Goal: Task Accomplishment & Management: Use online tool/utility

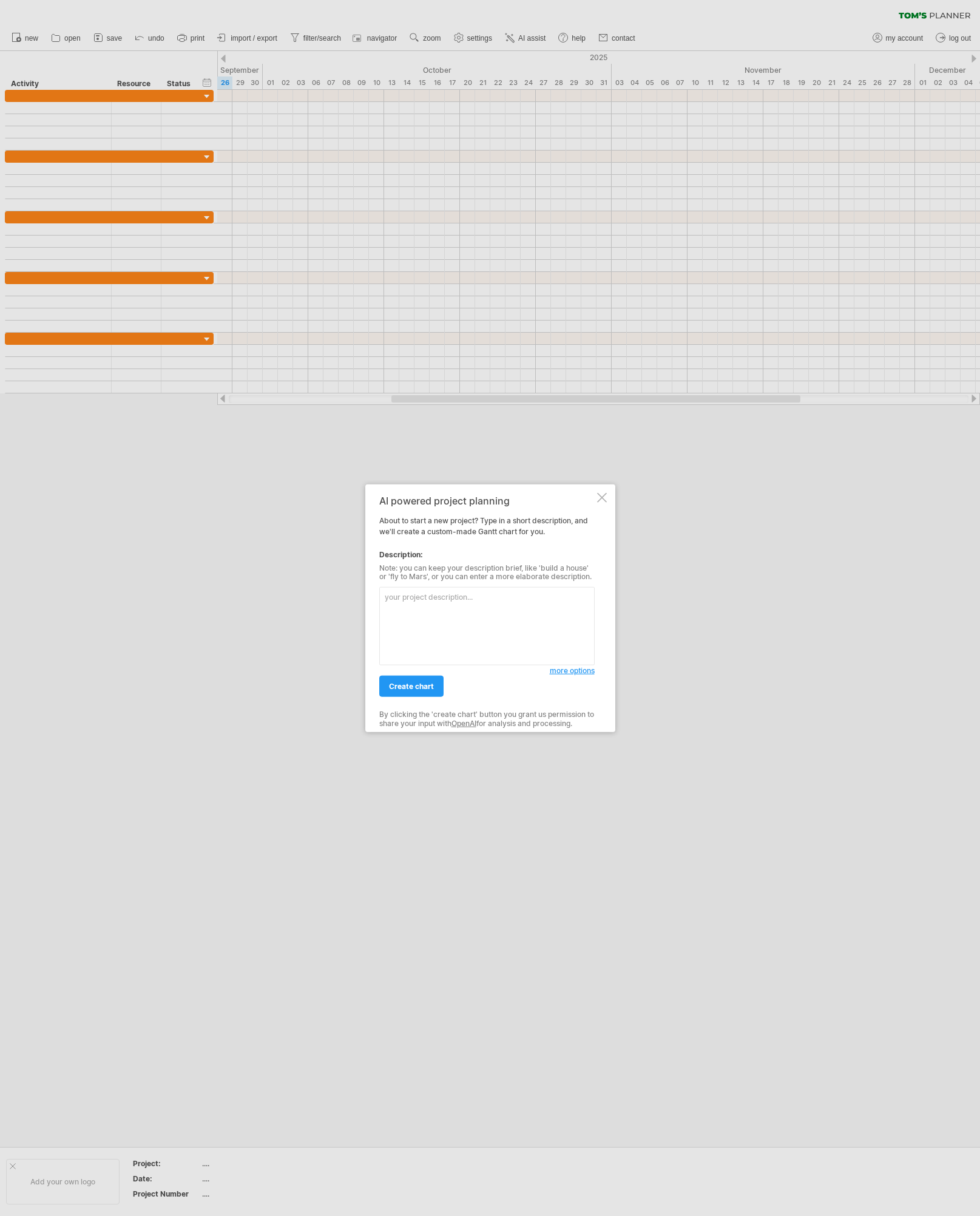
click at [609, 489] on div "AI powered project planning About to start a new project? Type in a short descr…" at bounding box center [490, 608] width 250 height 248
click at [605, 493] on div "AI powered project planning About to start a new project? Type in a short descr…" at bounding box center [490, 608] width 250 height 248
click at [604, 501] on div at bounding box center [602, 497] width 10 height 10
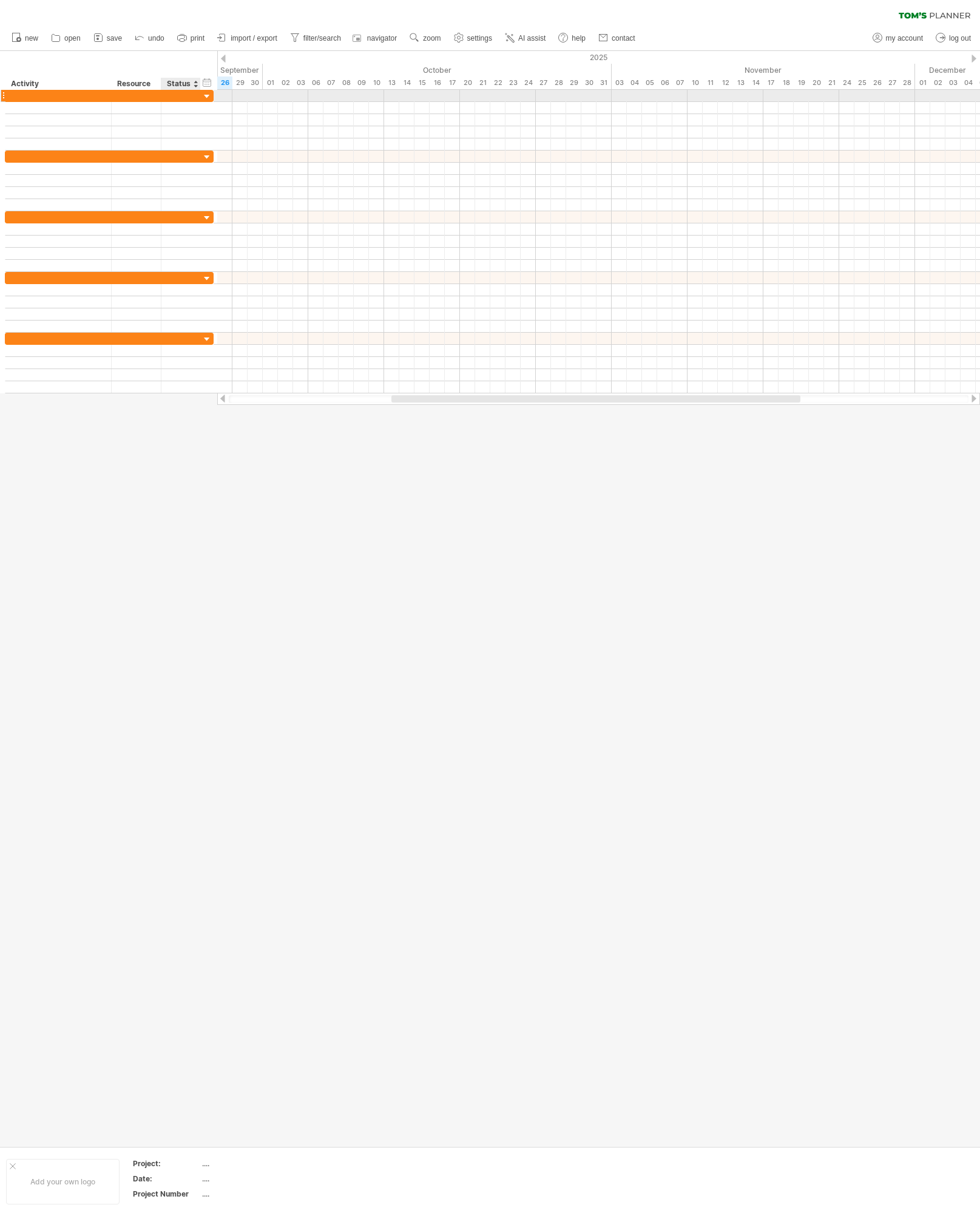
click at [202, 95] on div at bounding box center [109, 95] width 209 height 12
click at [204, 95] on div at bounding box center [207, 97] width 11 height 11
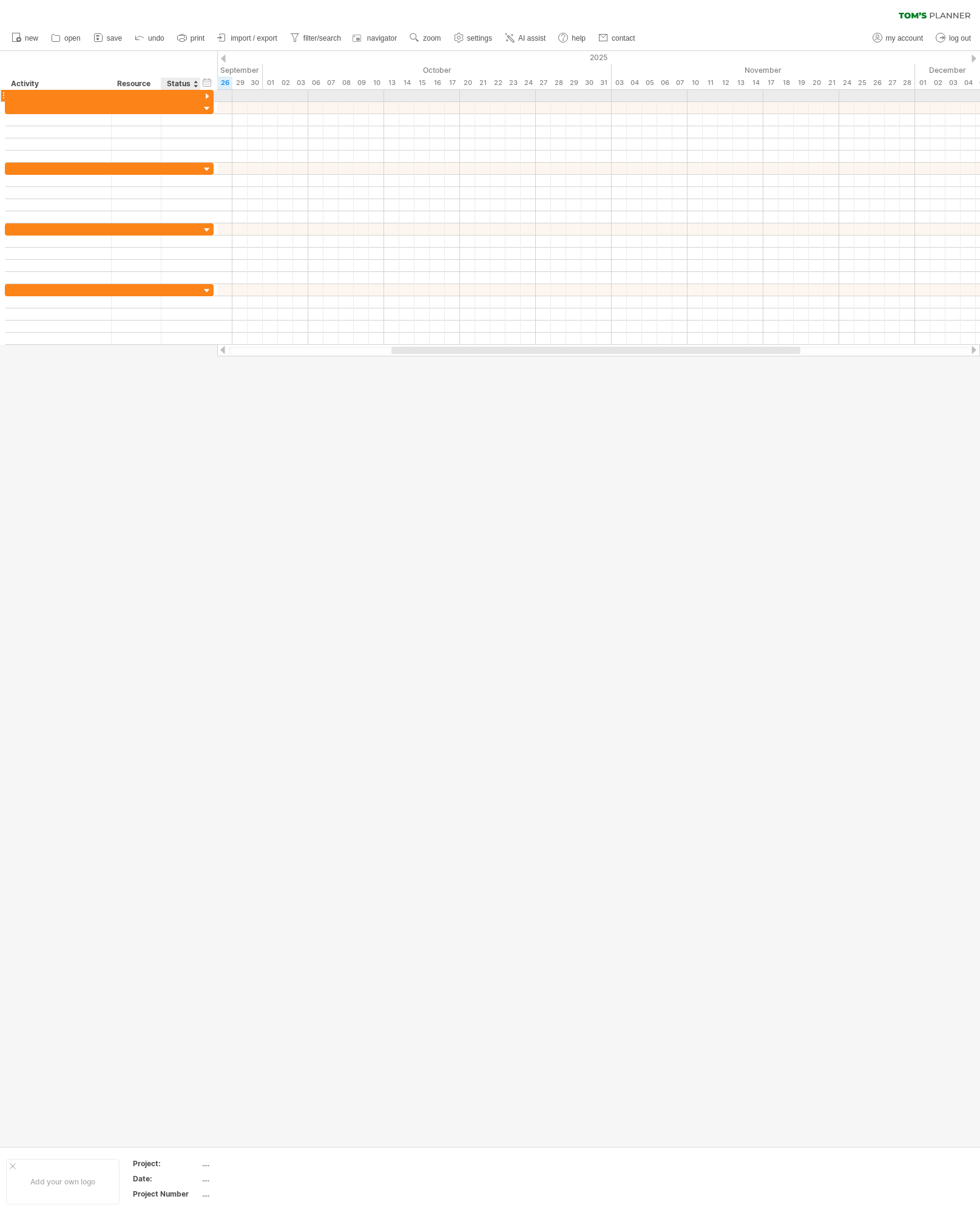
click at [205, 95] on div at bounding box center [207, 97] width 11 height 11
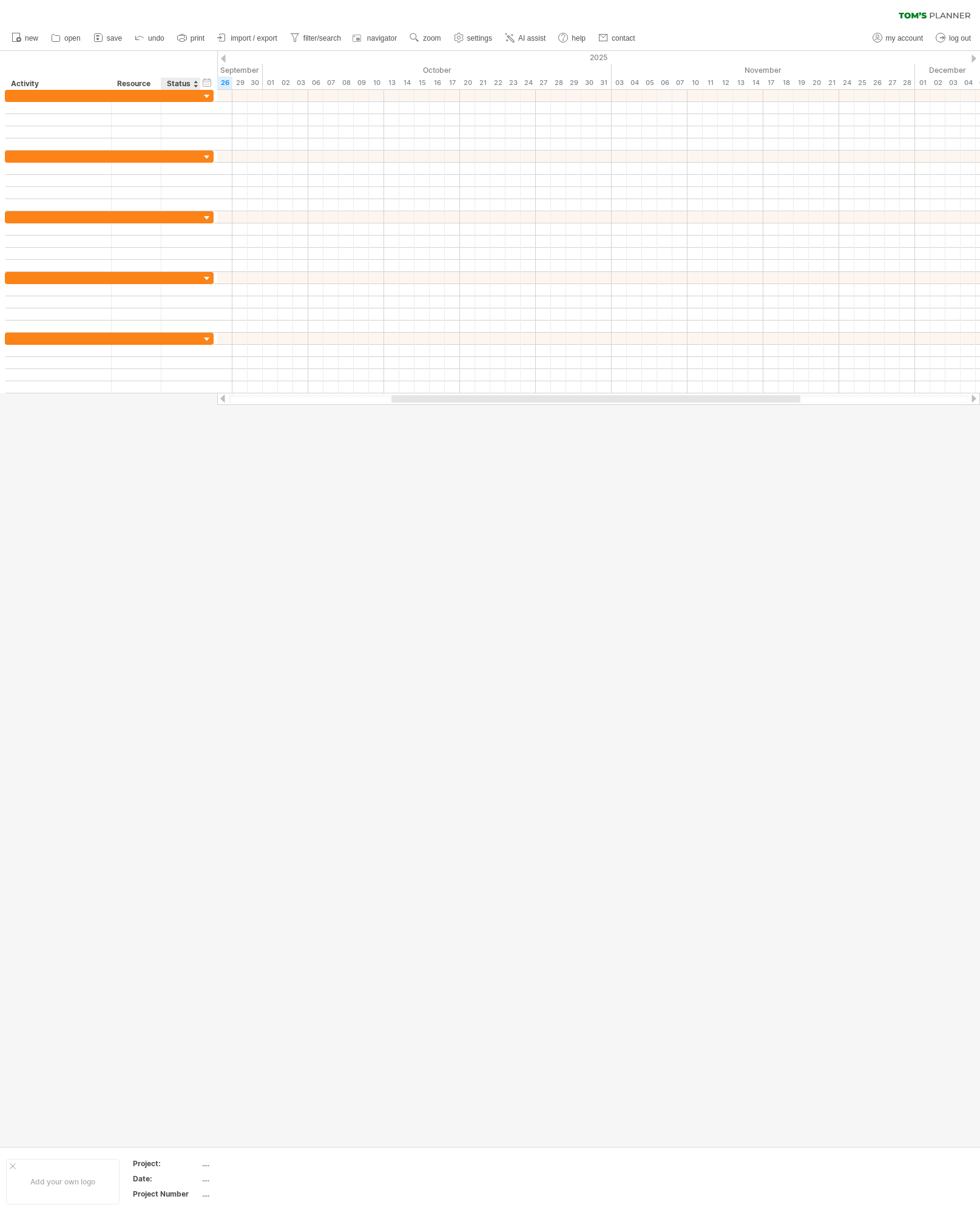
click at [196, 491] on div at bounding box center [490, 599] width 980 height 1096
click at [156, 82] on div at bounding box center [156, 83] width 5 height 12
click at [333, 577] on div at bounding box center [490, 599] width 980 height 1096
drag, startPoint x: 399, startPoint y: 397, endPoint x: 112, endPoint y: 396, distance: 287.0
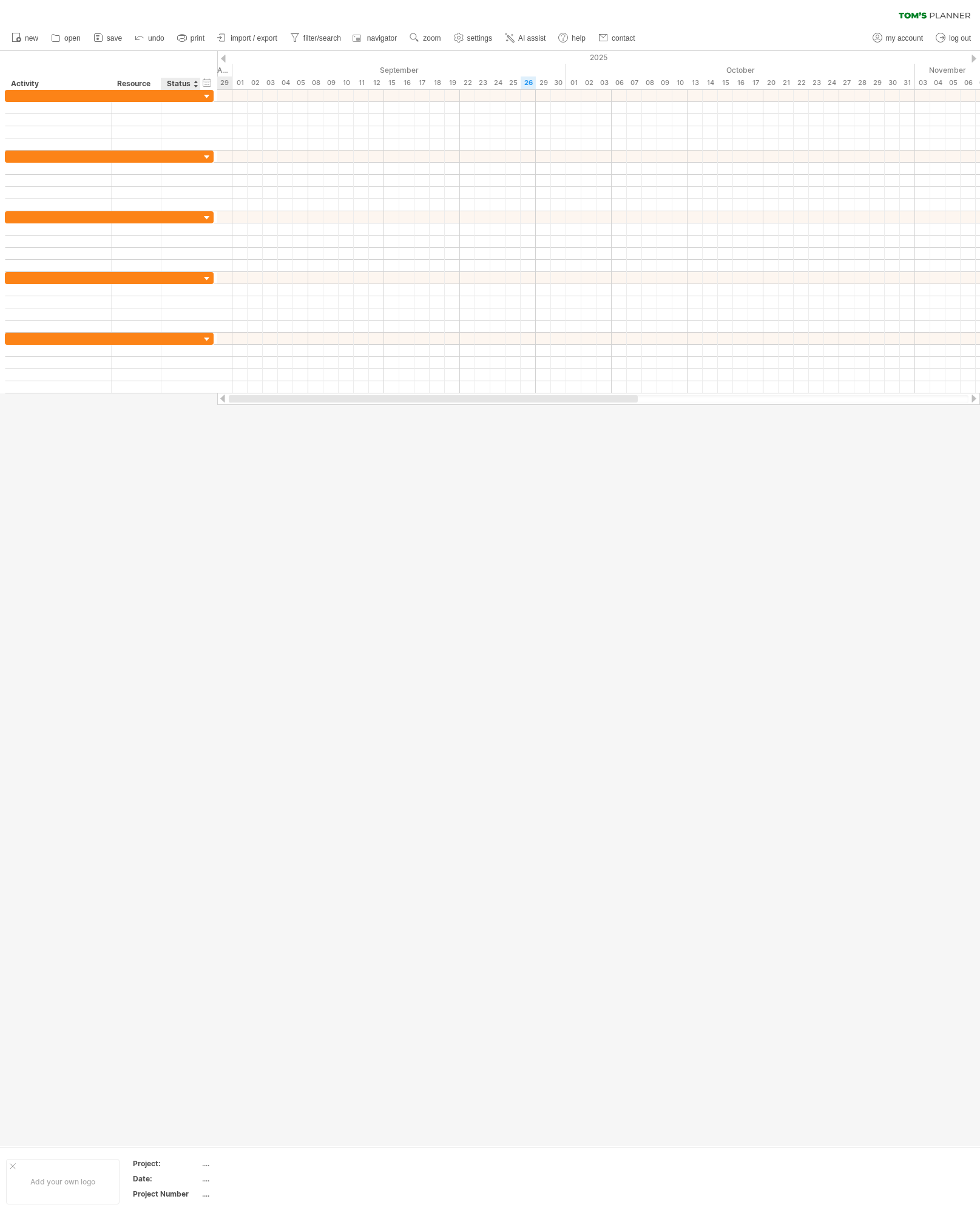
click at [116, 398] on div "Trying to reach [DOMAIN_NAME] Connected again... 0% clear filter new" at bounding box center [490, 608] width 980 height 1216
click at [250, 39] on span "import / export" at bounding box center [254, 38] width 46 height 9
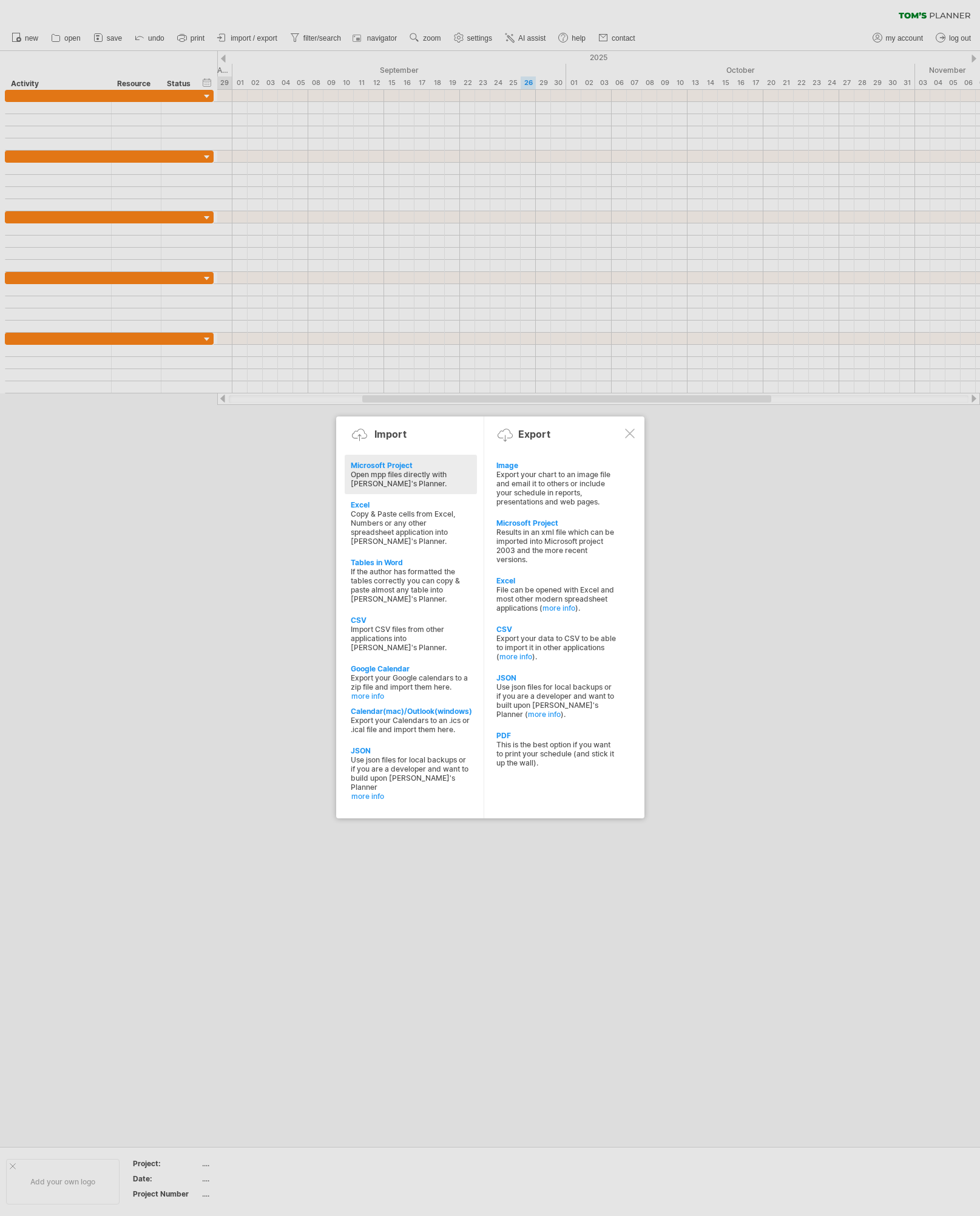
click at [227, 575] on div at bounding box center [490, 608] width 980 height 1216
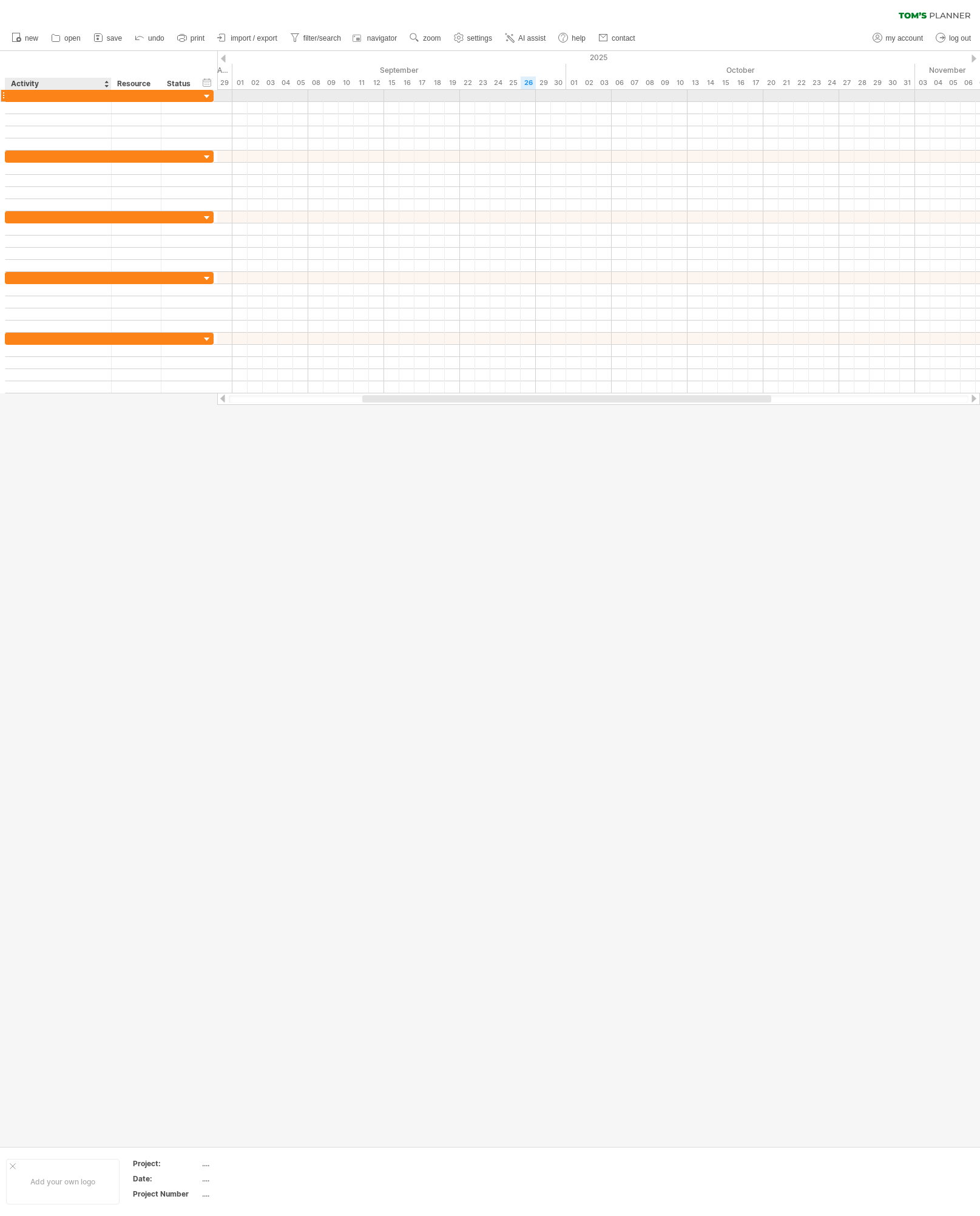
click at [41, 95] on div at bounding box center [58, 95] width 94 height 11
click at [41, 107] on div at bounding box center [58, 107] width 94 height 11
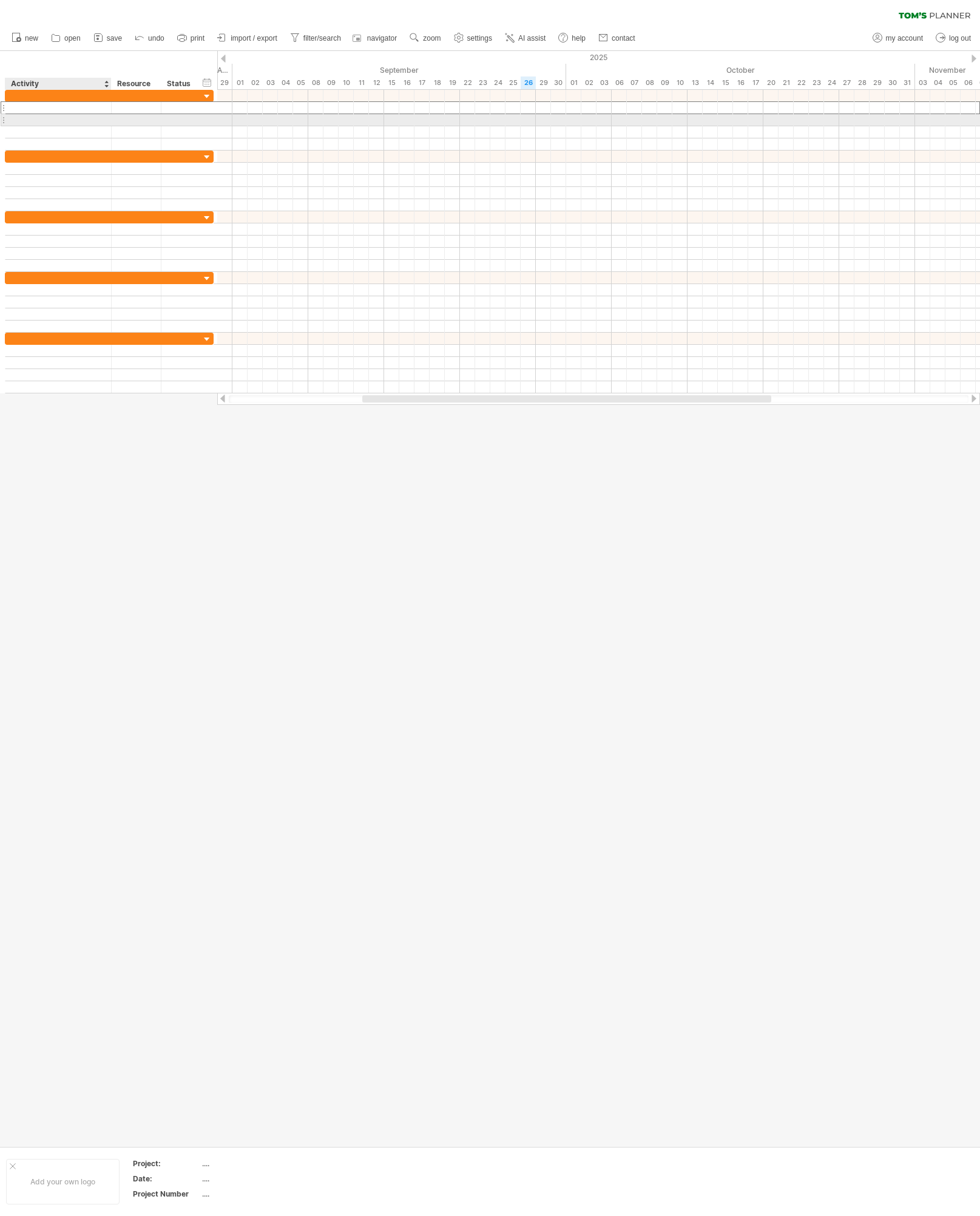
click at [51, 118] on div at bounding box center [58, 120] width 94 height 11
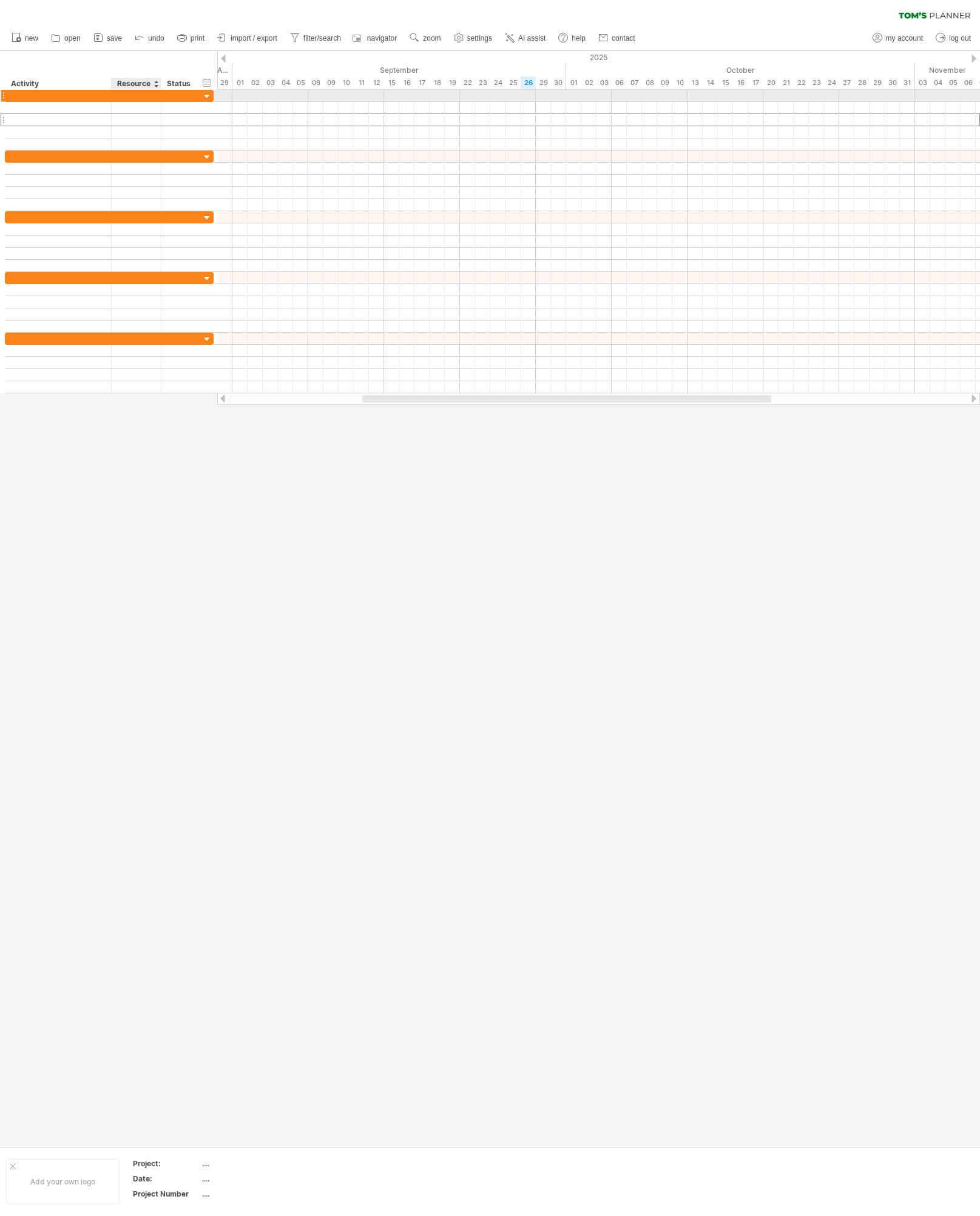
click at [143, 102] on div at bounding box center [109, 95] width 209 height 12
click at [193, 104] on div at bounding box center [180, 107] width 26 height 11
click at [40, 34] on link "new" at bounding box center [26, 38] width 34 height 16
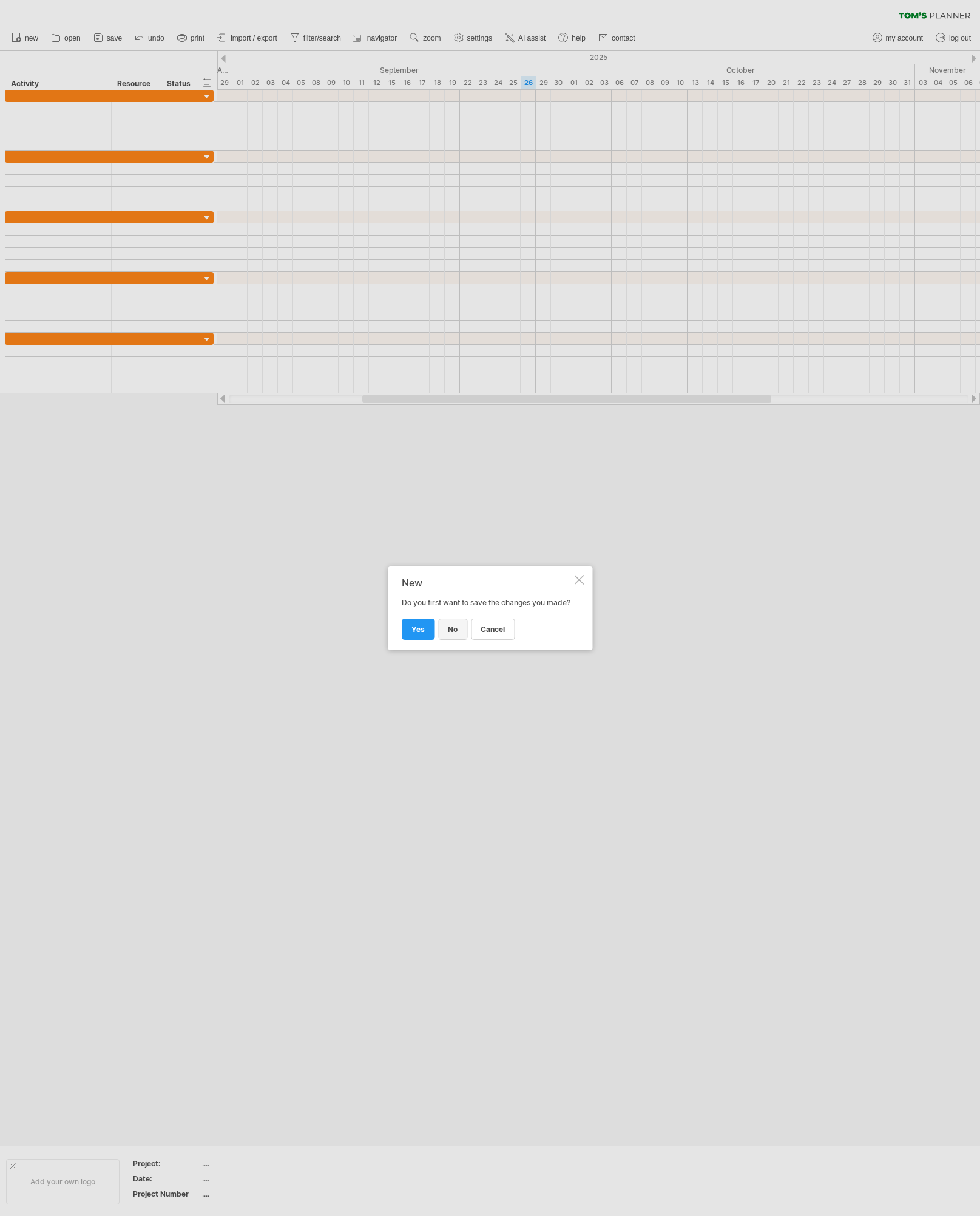
click at [453, 634] on span "no" at bounding box center [452, 629] width 10 height 9
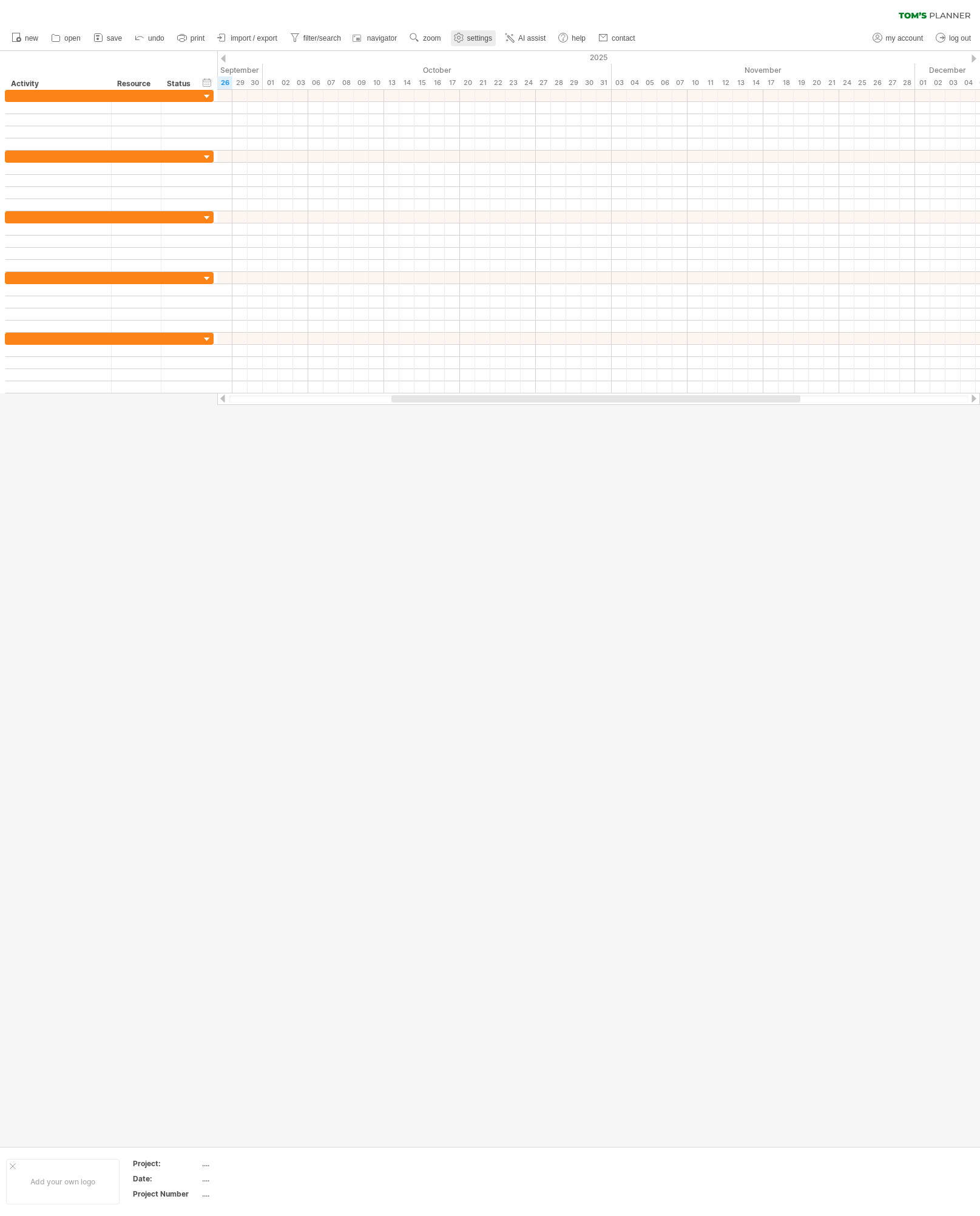
click at [468, 33] on link "settings" at bounding box center [473, 38] width 45 height 16
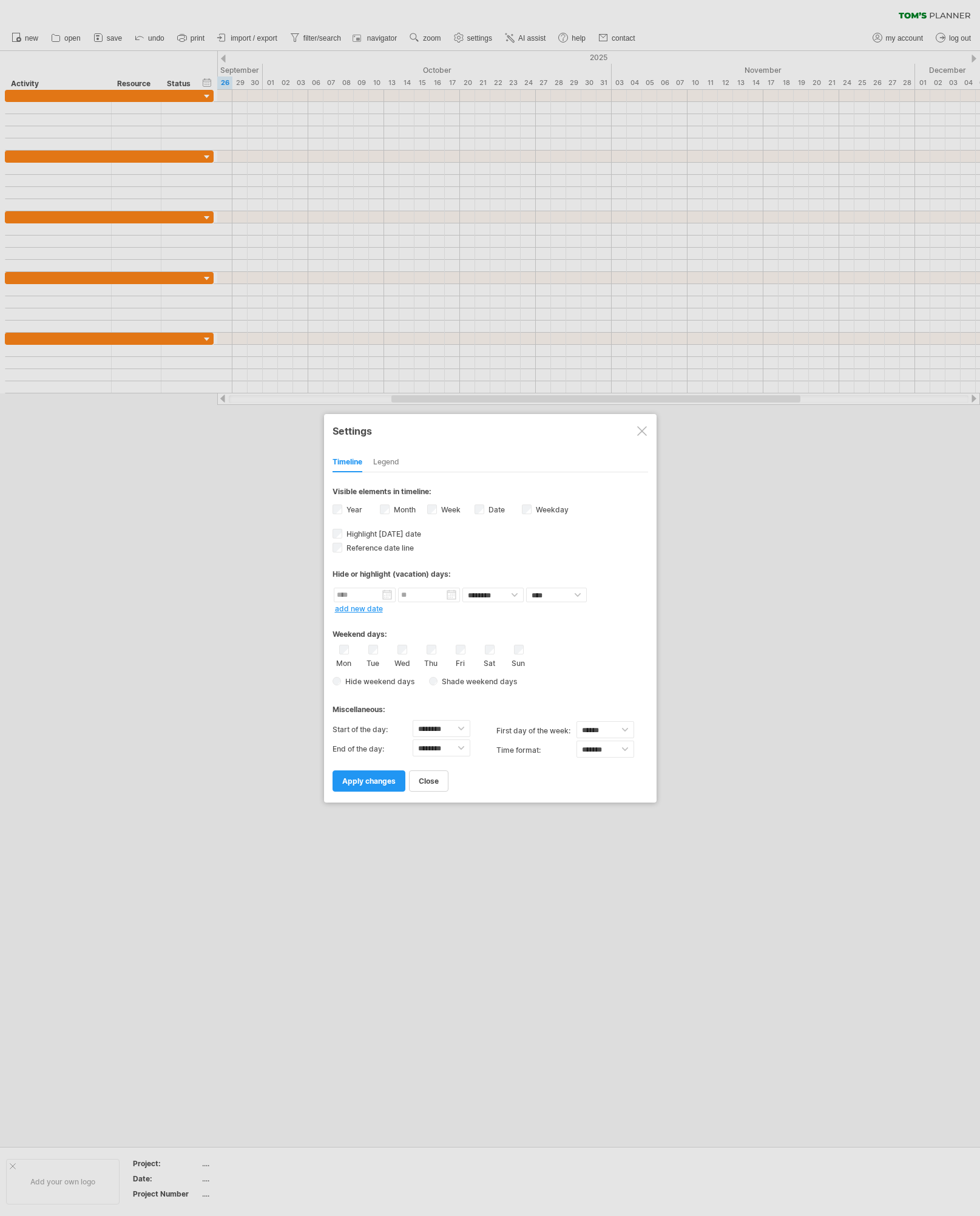
click at [639, 432] on div at bounding box center [642, 431] width 10 height 10
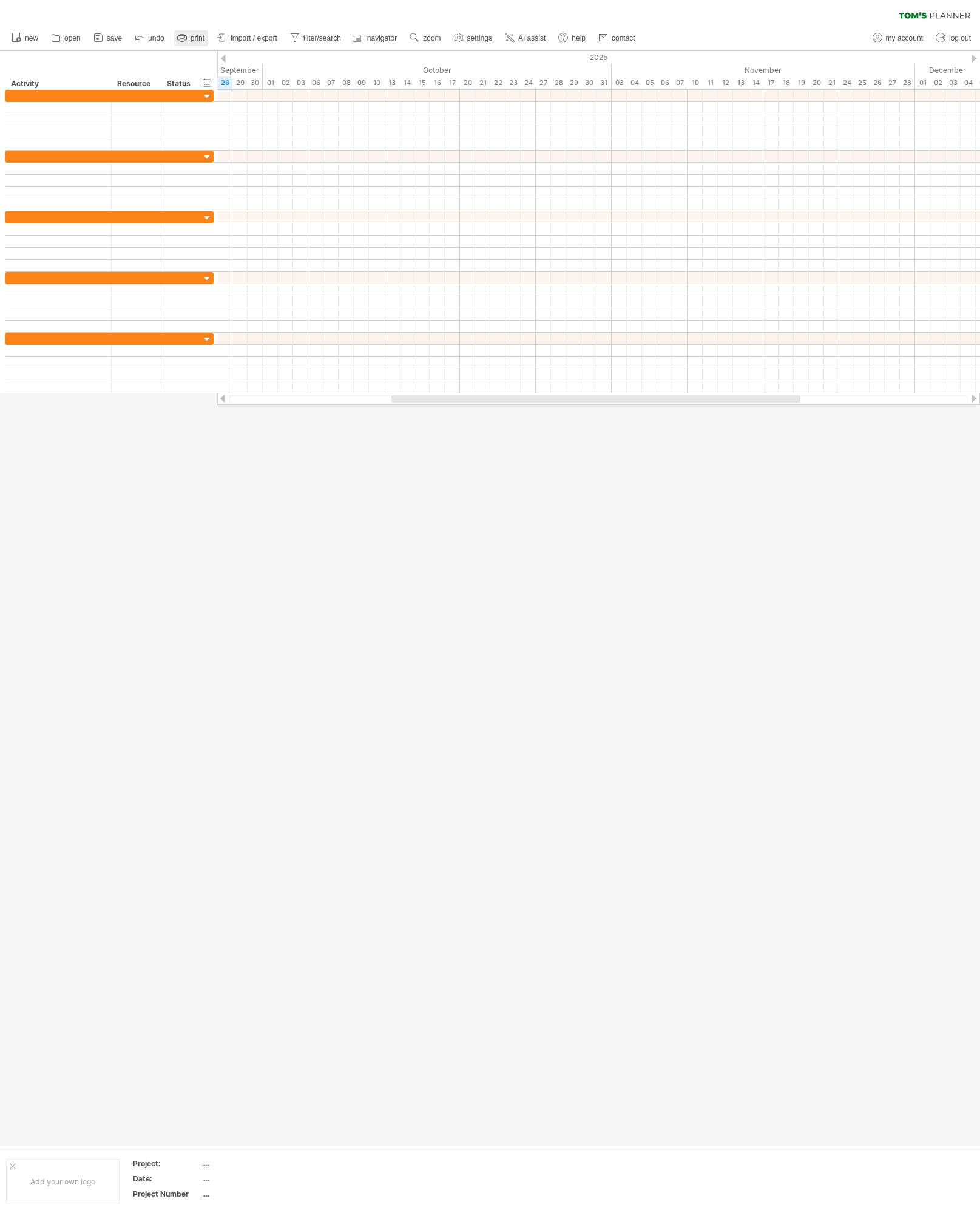
click at [187, 36] on icon at bounding box center [182, 37] width 12 height 12
select select "**"
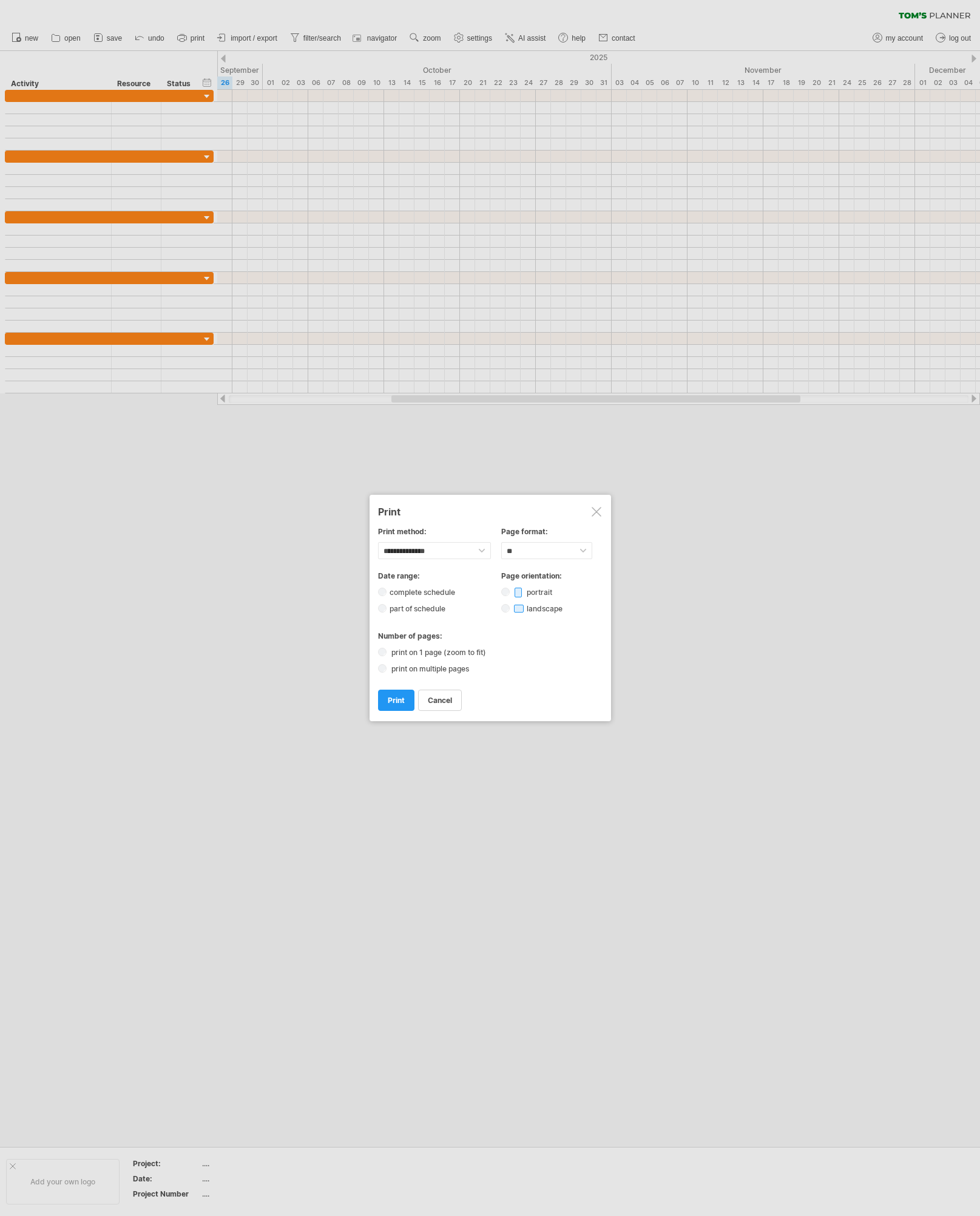
click at [526, 542] on div "Page format: ****** ** ***** ** ****** ** ** **" at bounding box center [547, 543] width 91 height 32
click at [438, 700] on span "cancel" at bounding box center [440, 700] width 24 height 9
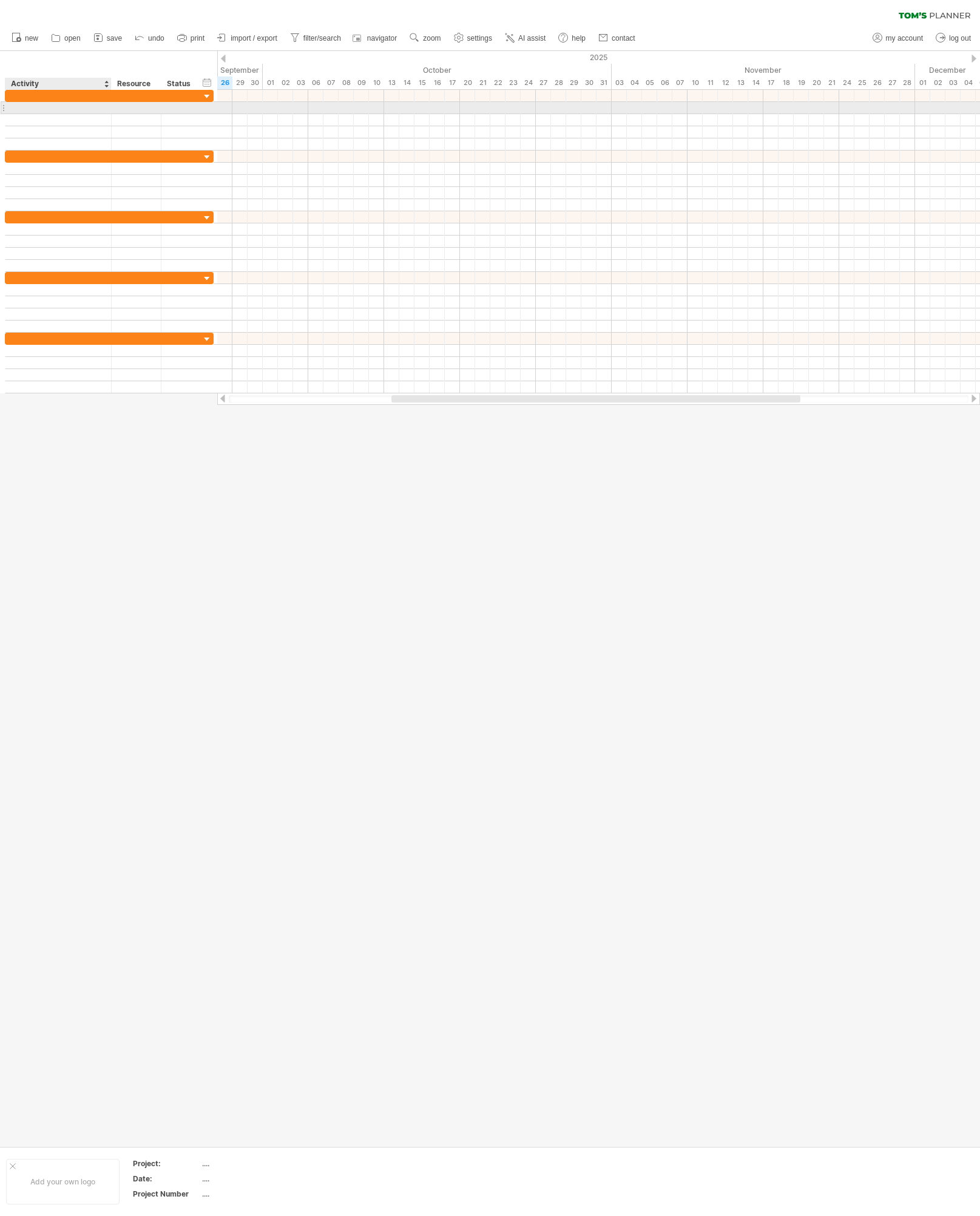
click at [54, 107] on div at bounding box center [58, 107] width 94 height 11
type input "****"
click at [207, 82] on div "hide start/end/duration show start/end/duration" at bounding box center [207, 83] width 11 height 13
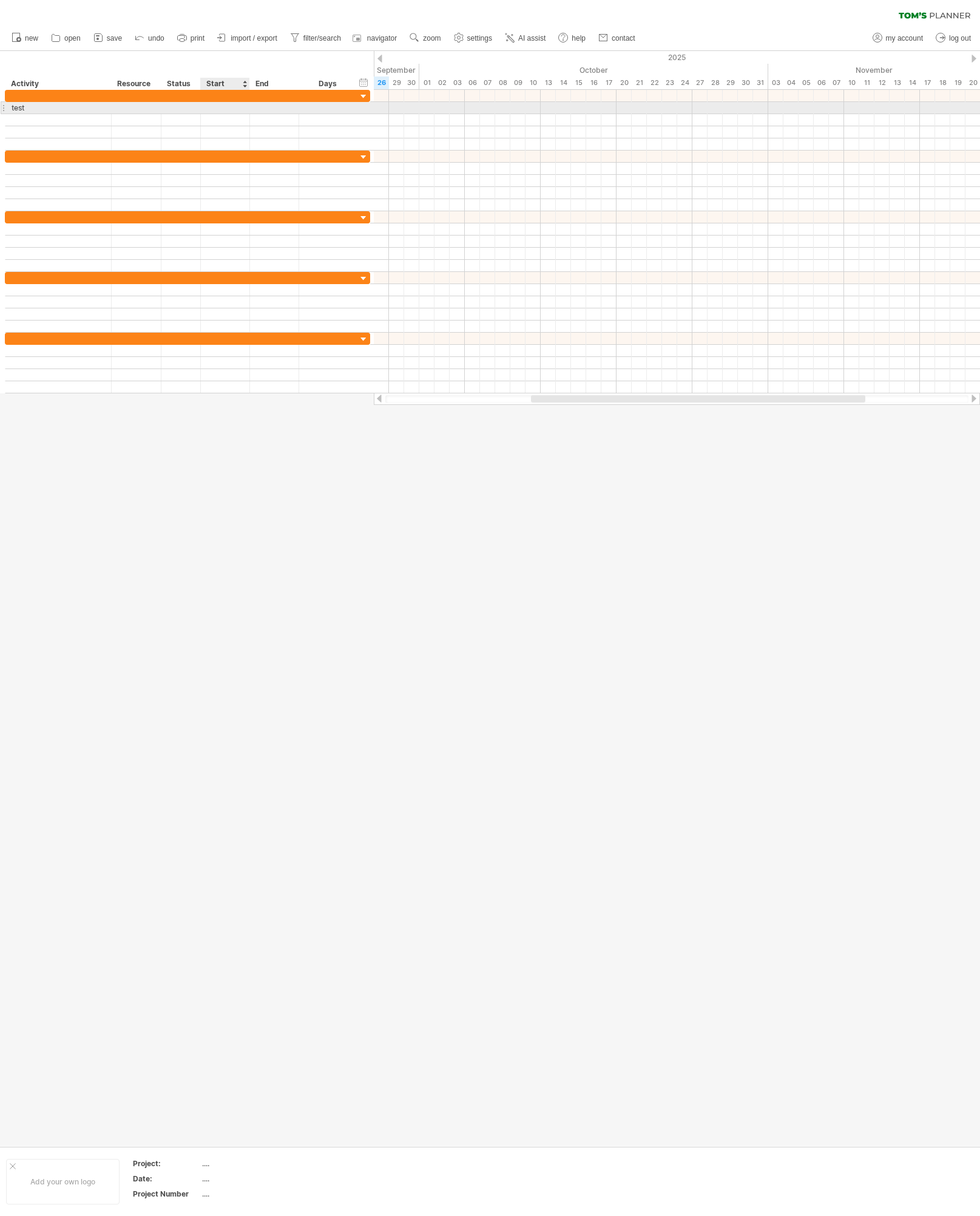
click at [232, 111] on div at bounding box center [225, 107] width 49 height 11
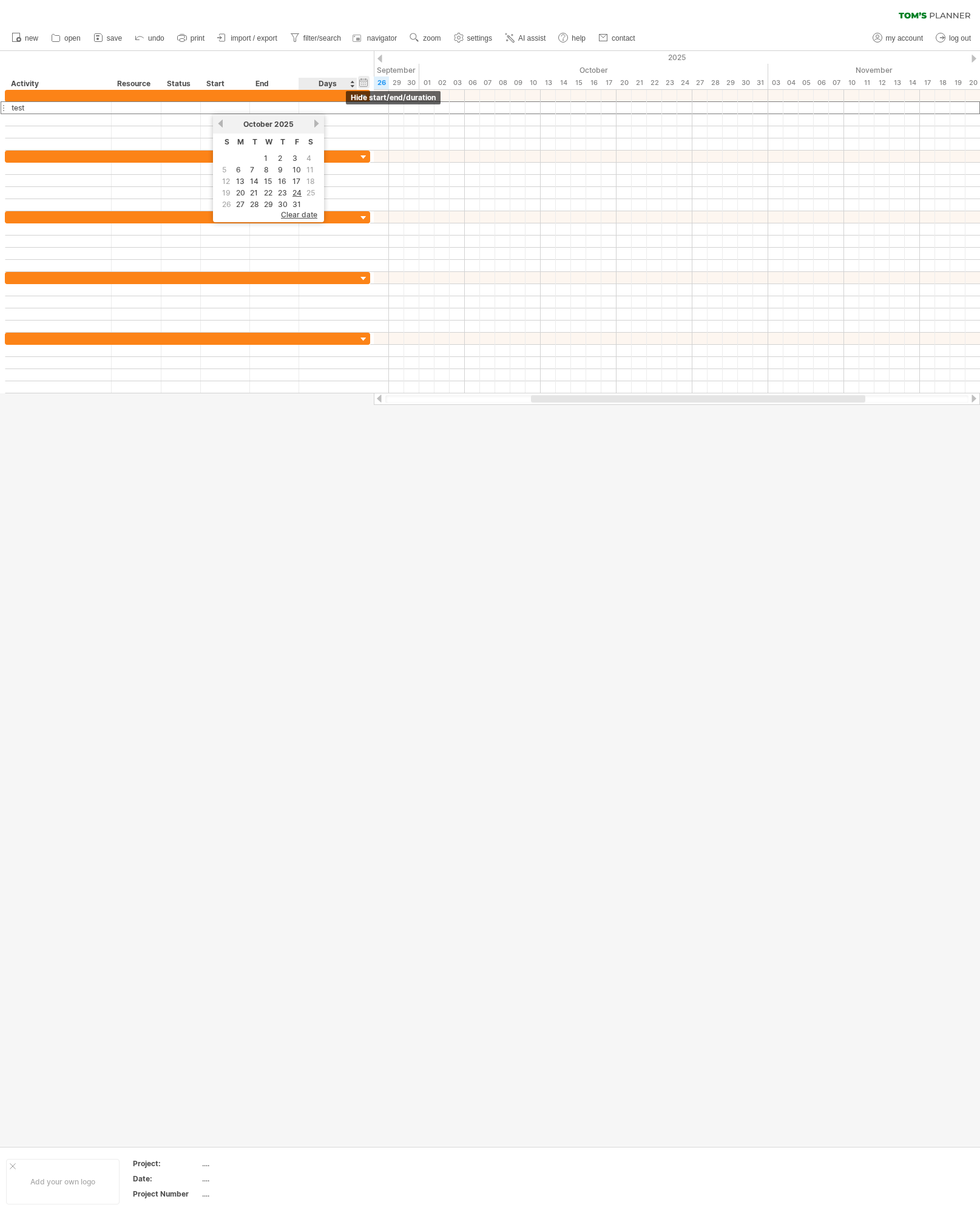
click at [366, 84] on div "hide start/end/duration show start/end/duration" at bounding box center [363, 83] width 11 height 13
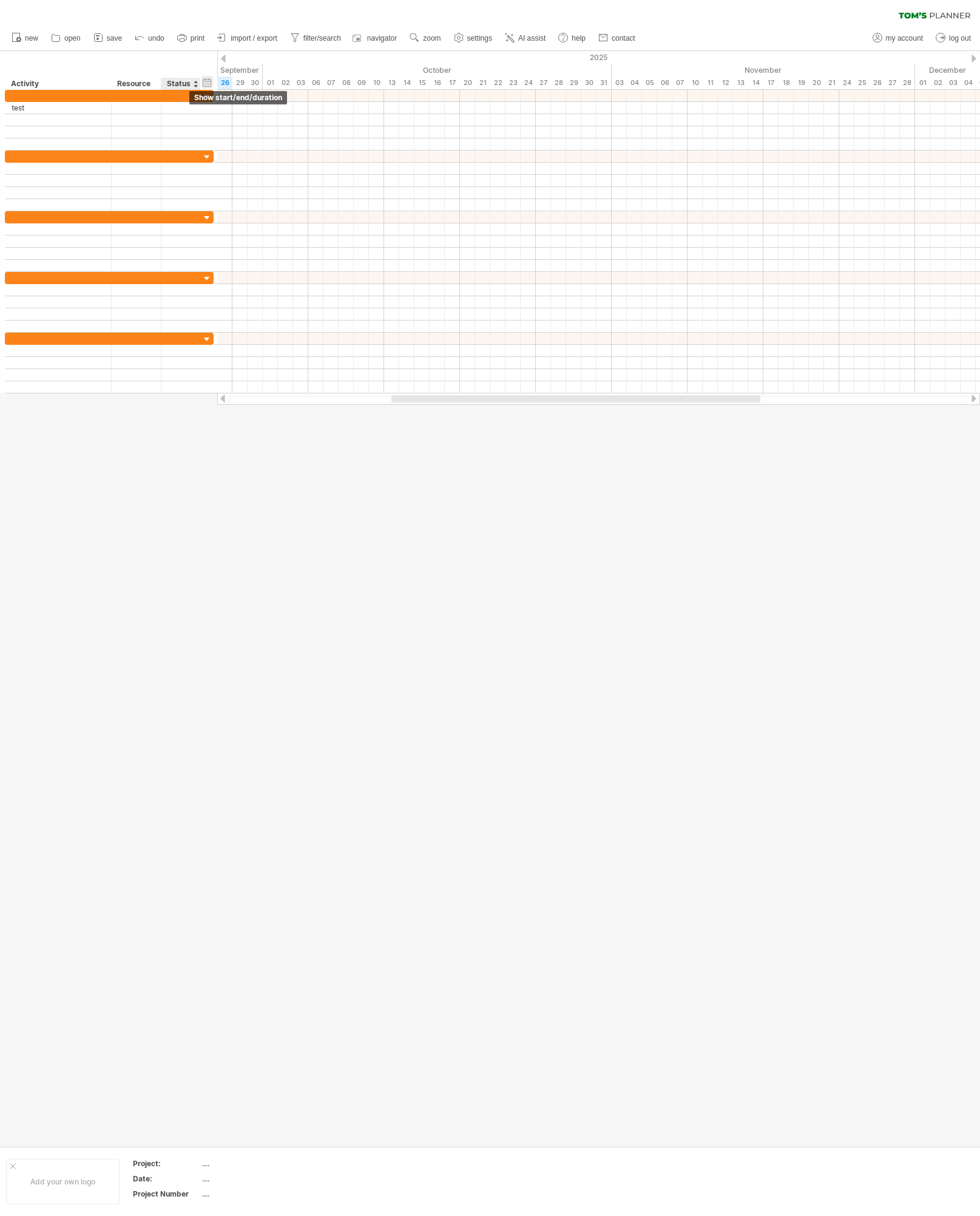
click at [209, 82] on div "hide start/end/duration show start/end/duration" at bounding box center [207, 83] width 11 height 13
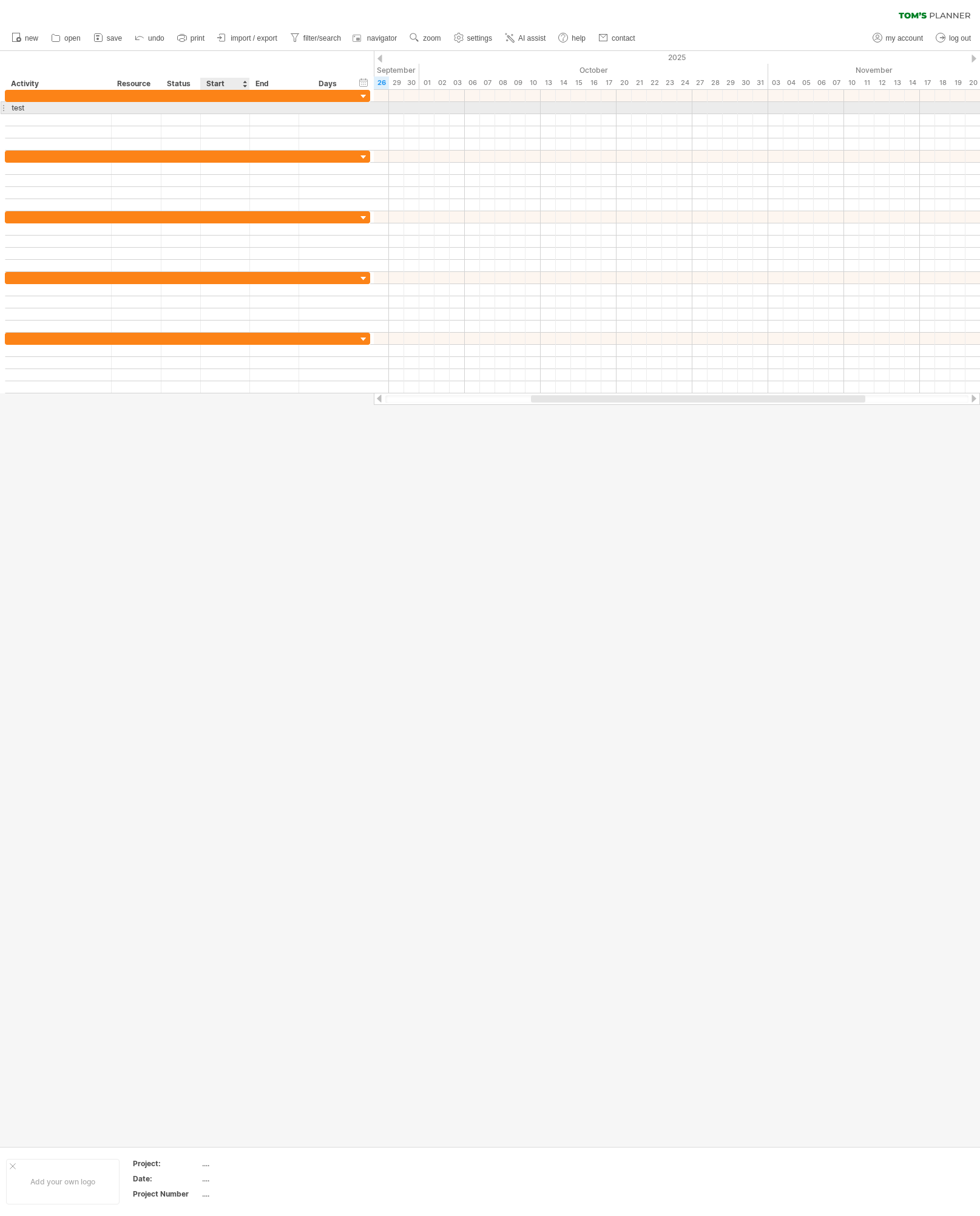
click at [230, 107] on div at bounding box center [225, 107] width 49 height 11
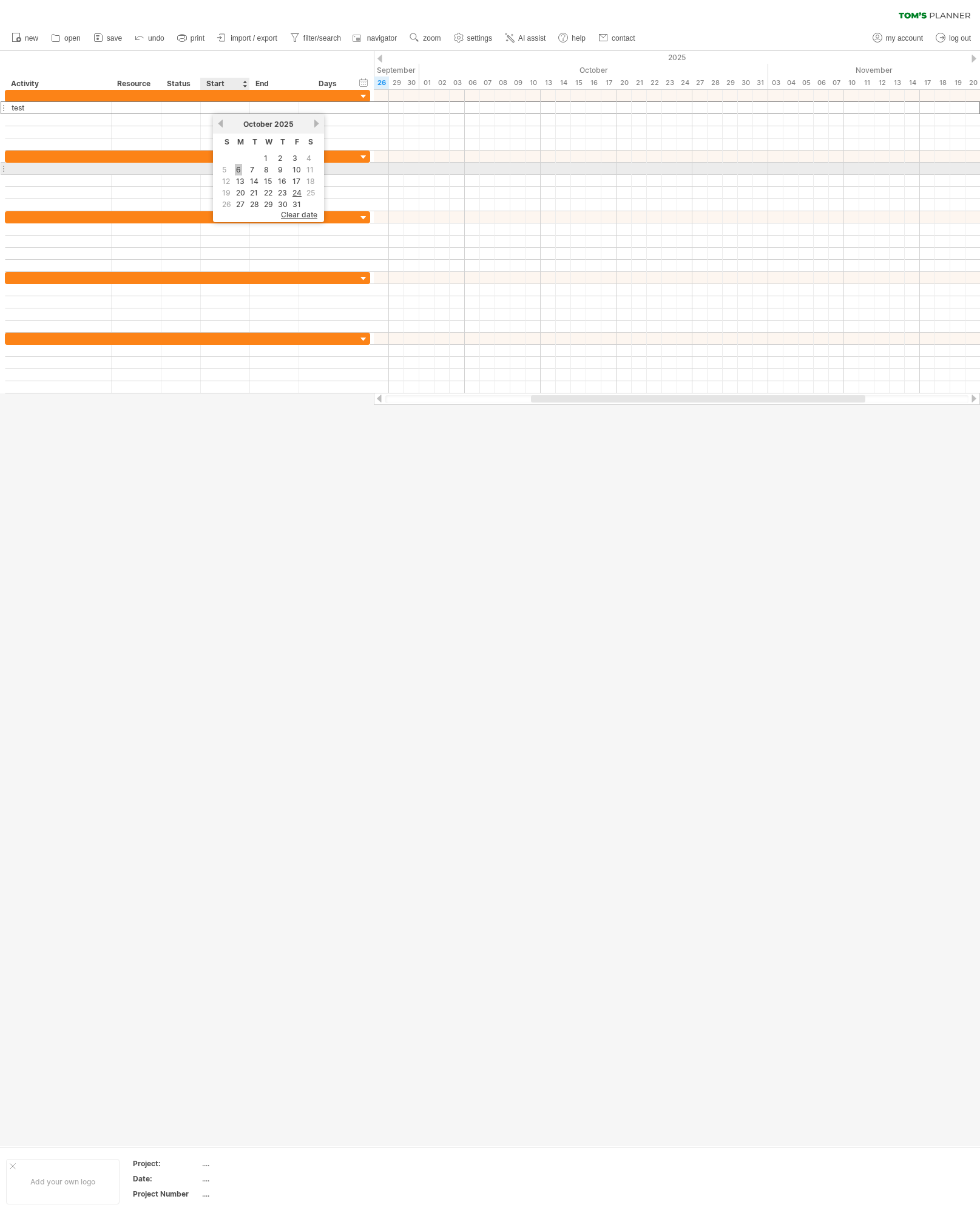
click at [241, 175] on link "6" at bounding box center [238, 170] width 7 height 11
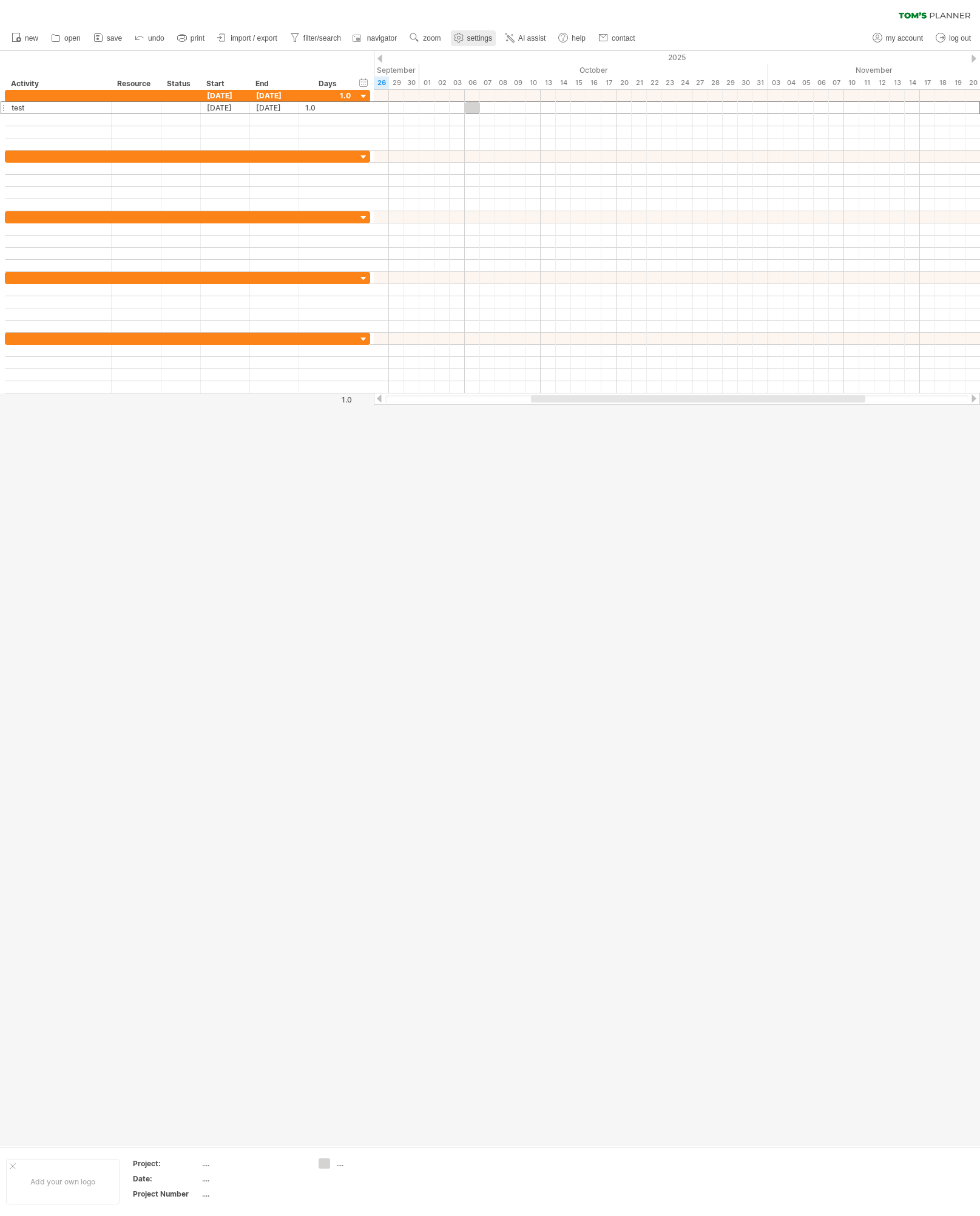
click at [486, 31] on link "settings" at bounding box center [473, 38] width 45 height 16
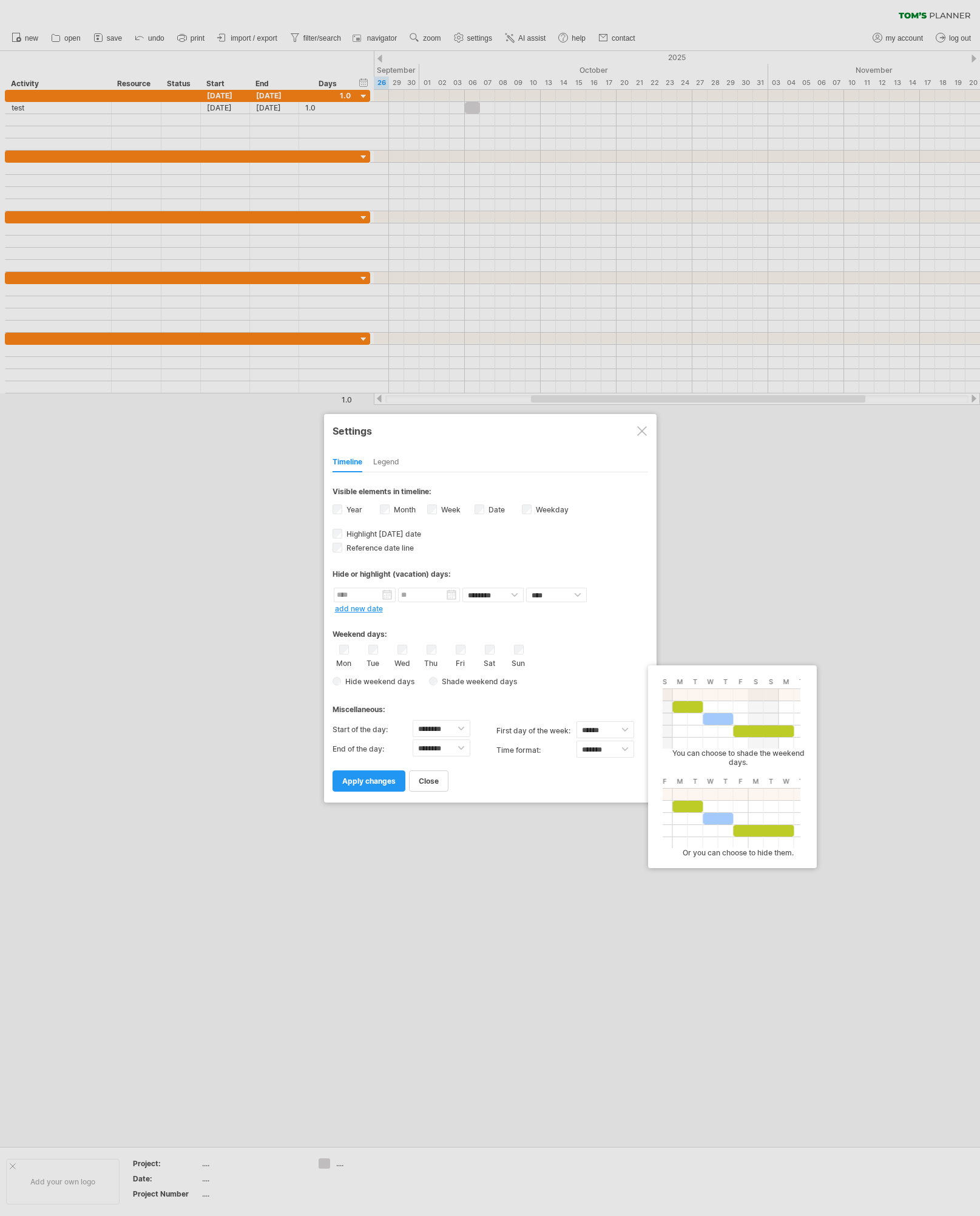
click at [488, 682] on span "Shade weekend days" at bounding box center [477, 681] width 79 height 9
click at [572, 679] on span at bounding box center [571, 682] width 12 height 11
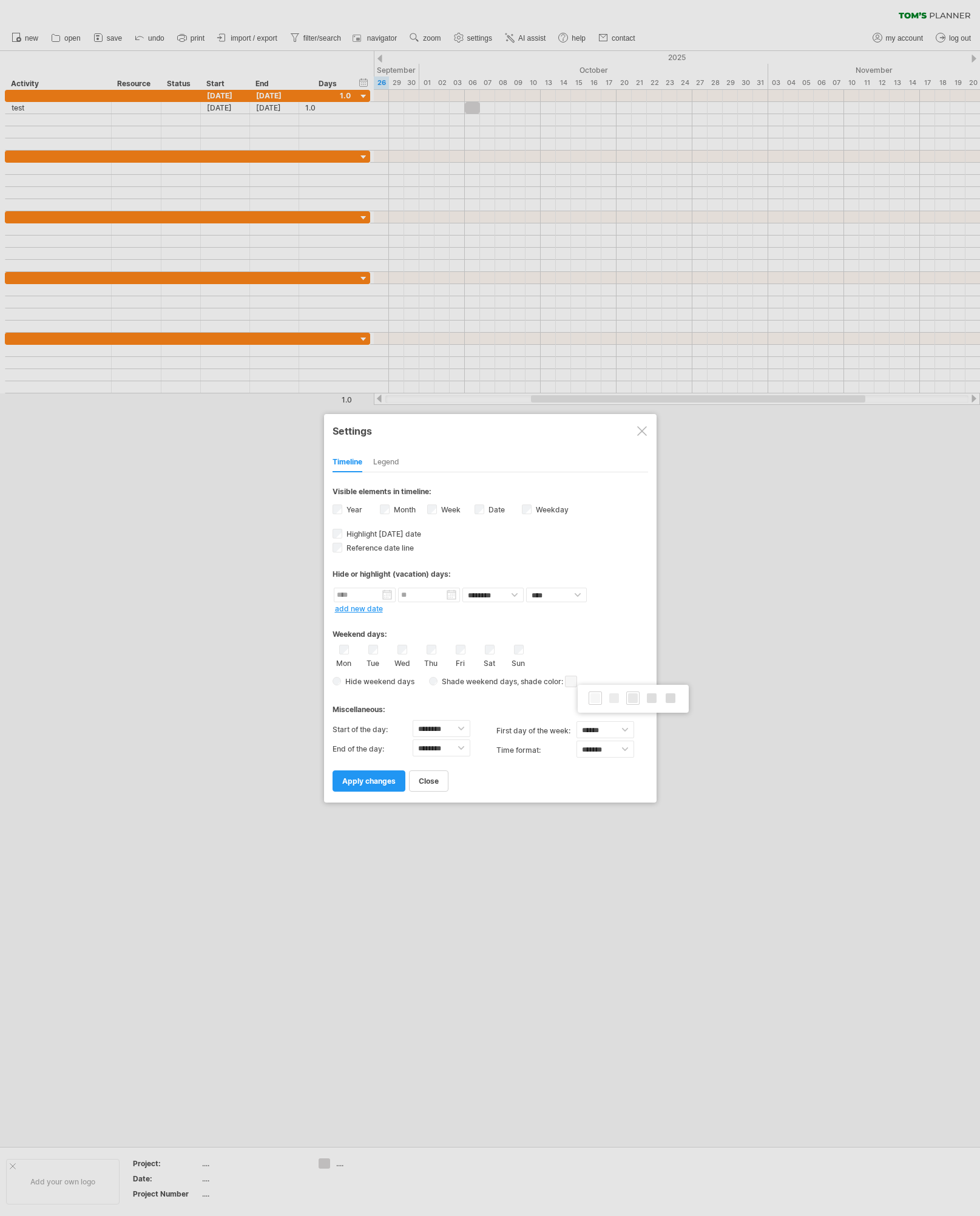
click at [630, 700] on span at bounding box center [633, 699] width 10 height 10
select select "*"
select select "**"
click at [384, 782] on span "apply changes" at bounding box center [369, 781] width 54 height 9
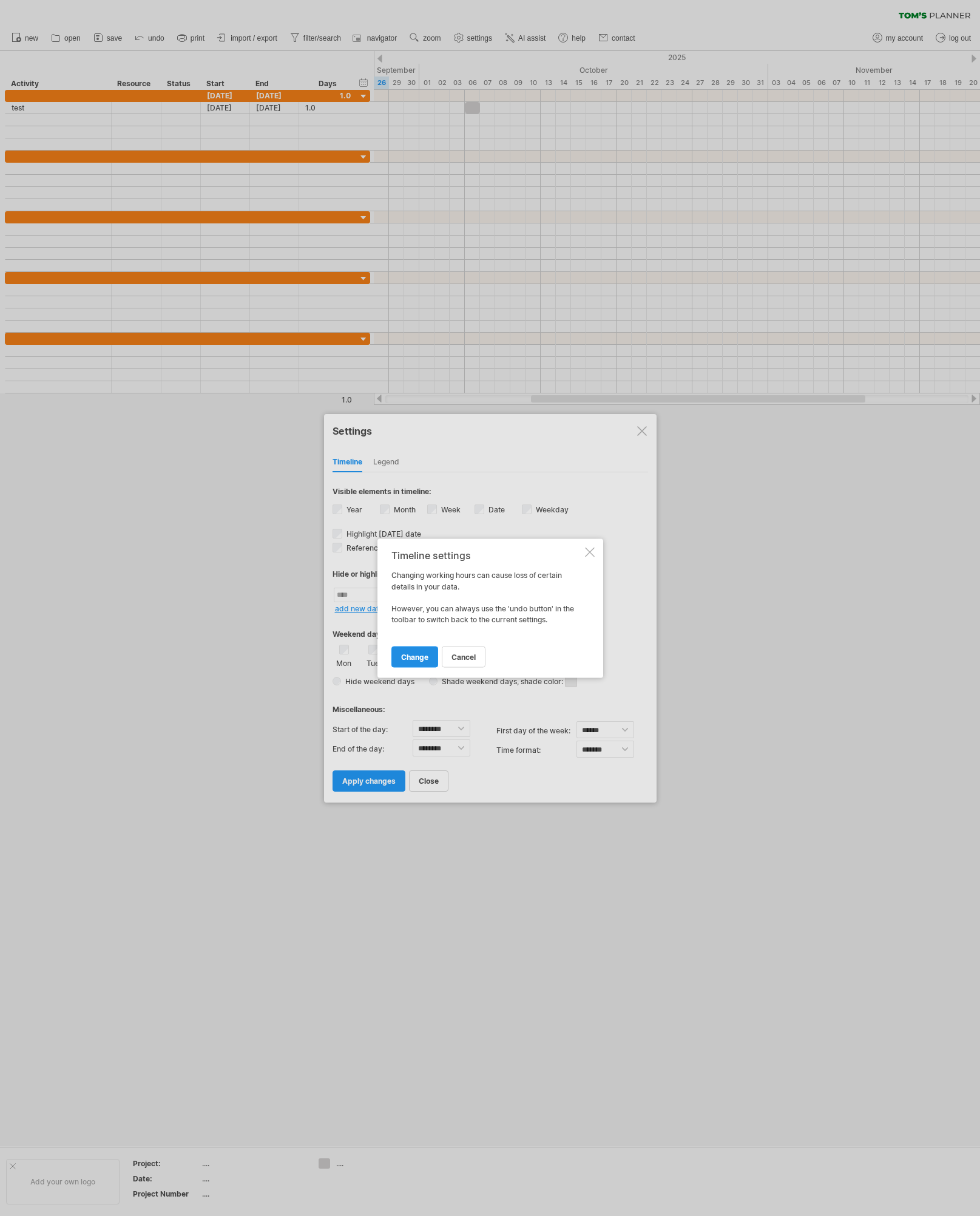
click at [416, 652] on span "change" at bounding box center [415, 656] width 27 height 9
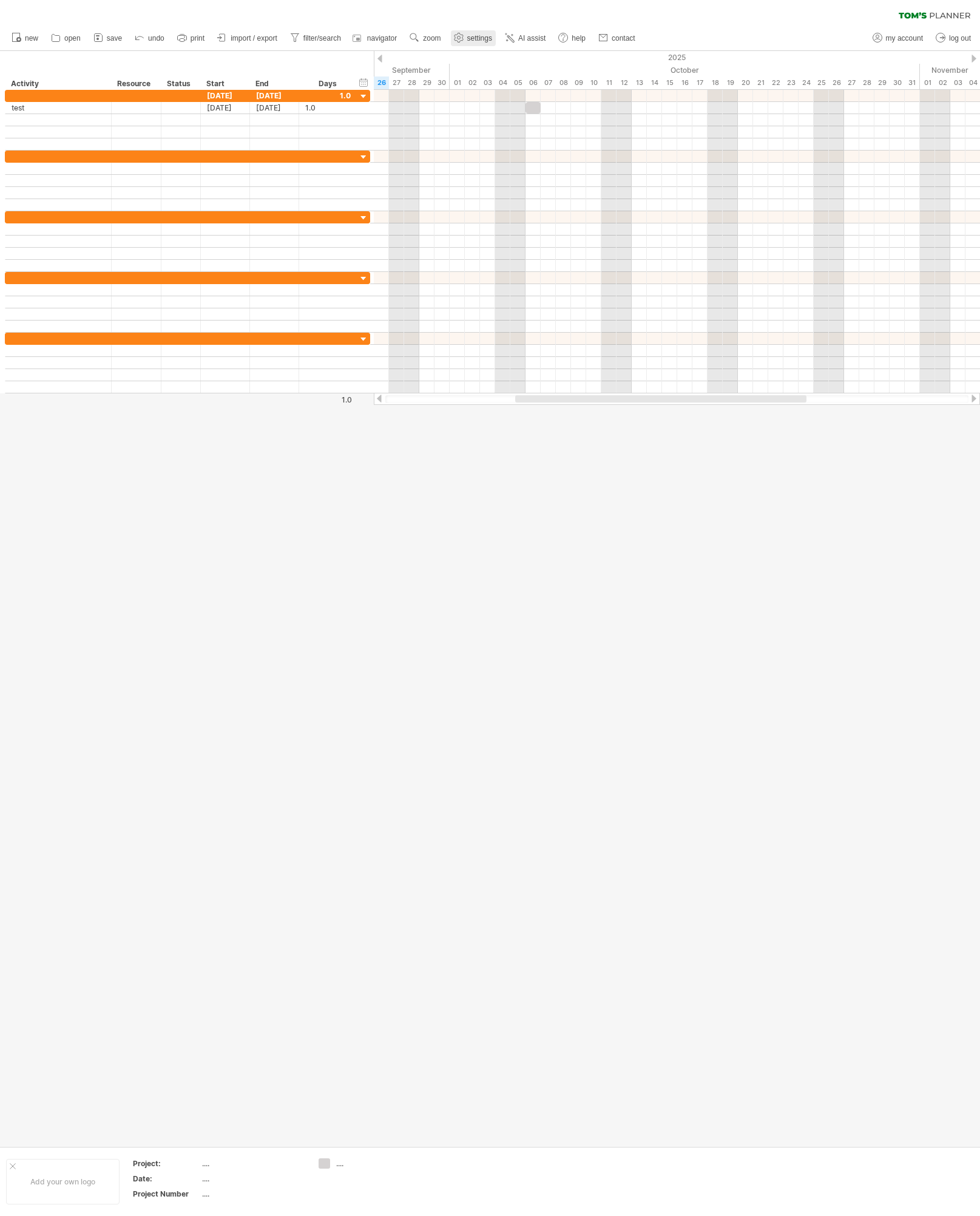
click at [475, 38] on span "settings" at bounding box center [480, 38] width 25 height 9
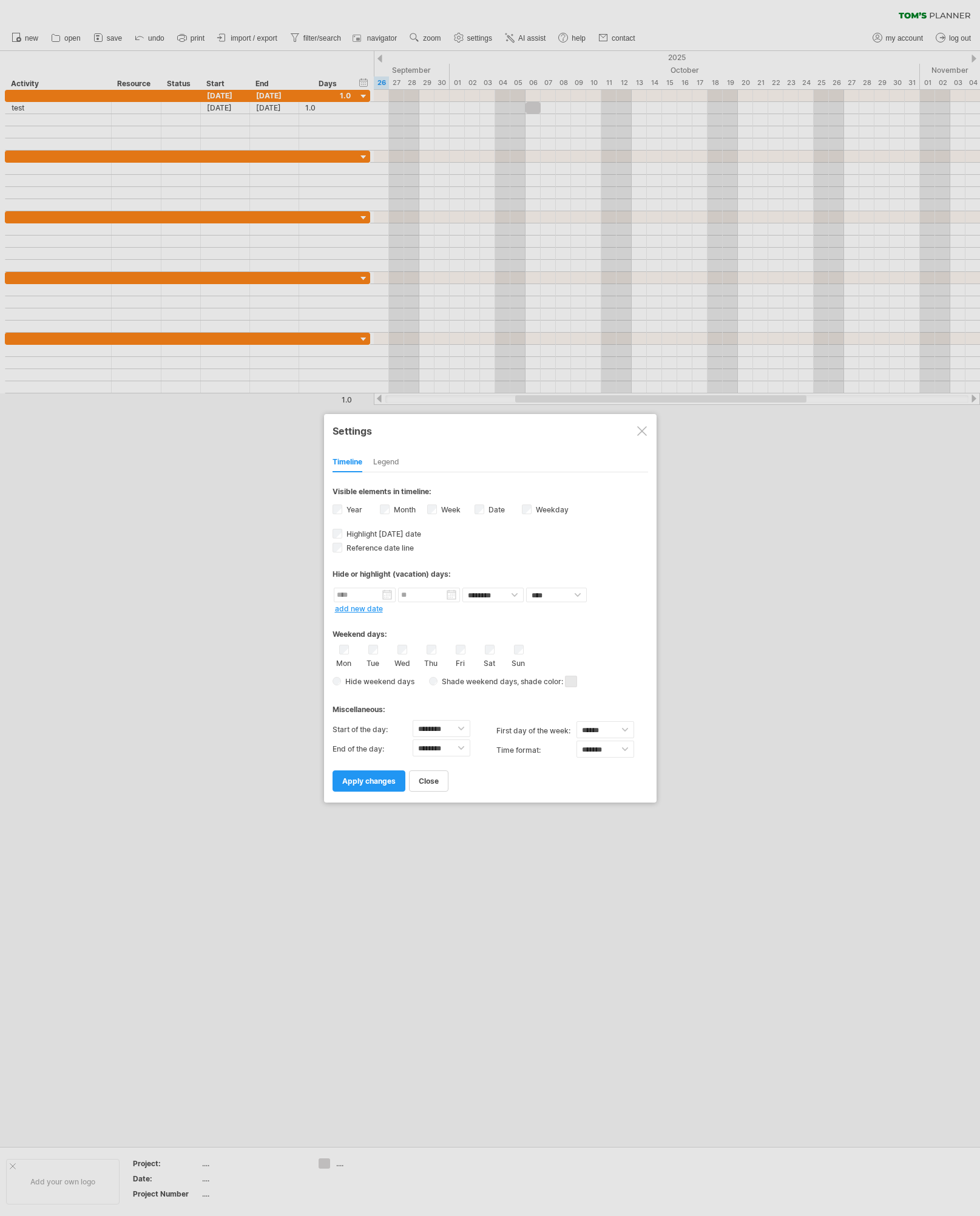
click at [390, 461] on div "Legend" at bounding box center [386, 463] width 26 height 19
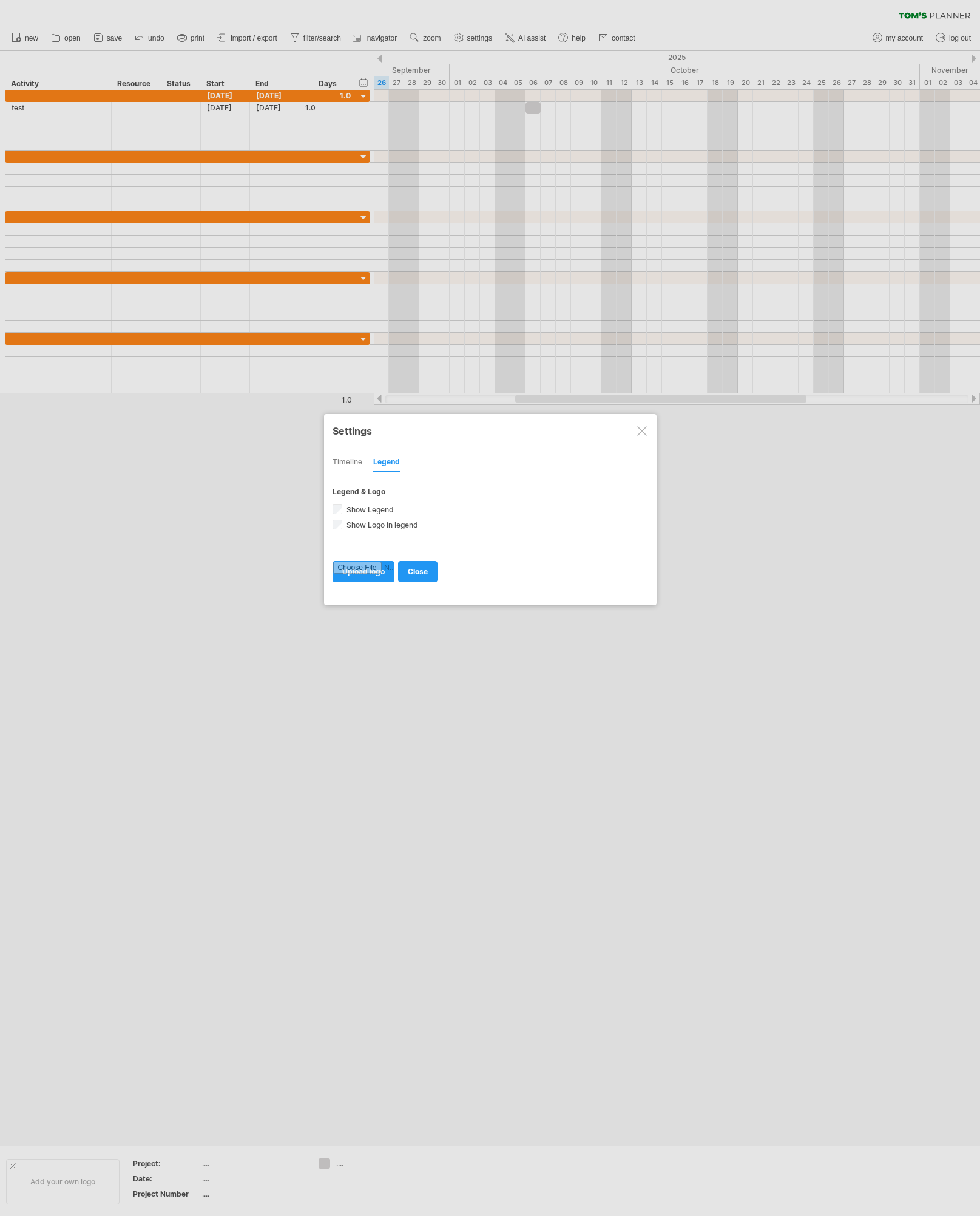
click at [357, 461] on div "Timeline" at bounding box center [347, 463] width 30 height 19
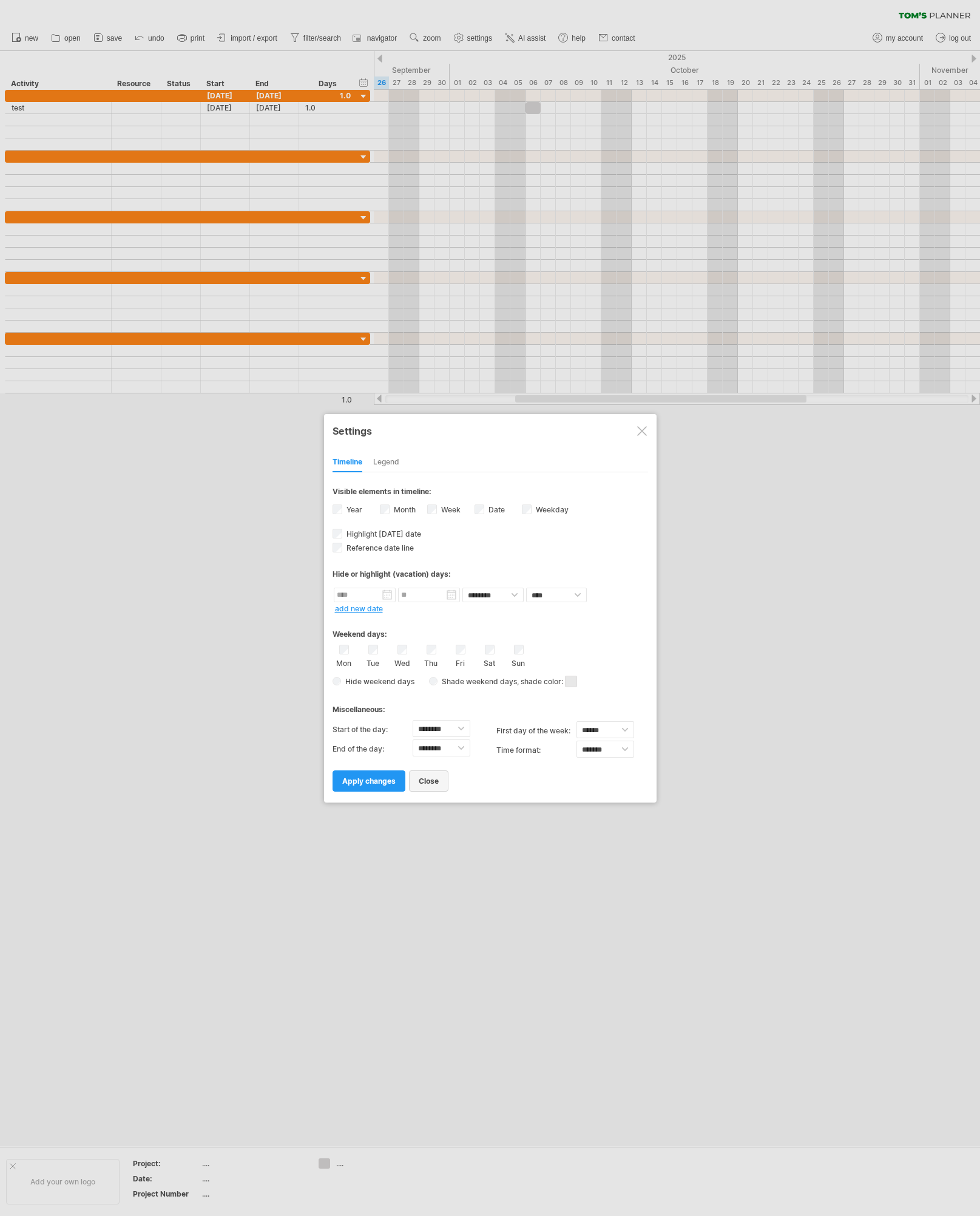
click at [432, 785] on span "close" at bounding box center [428, 781] width 20 height 9
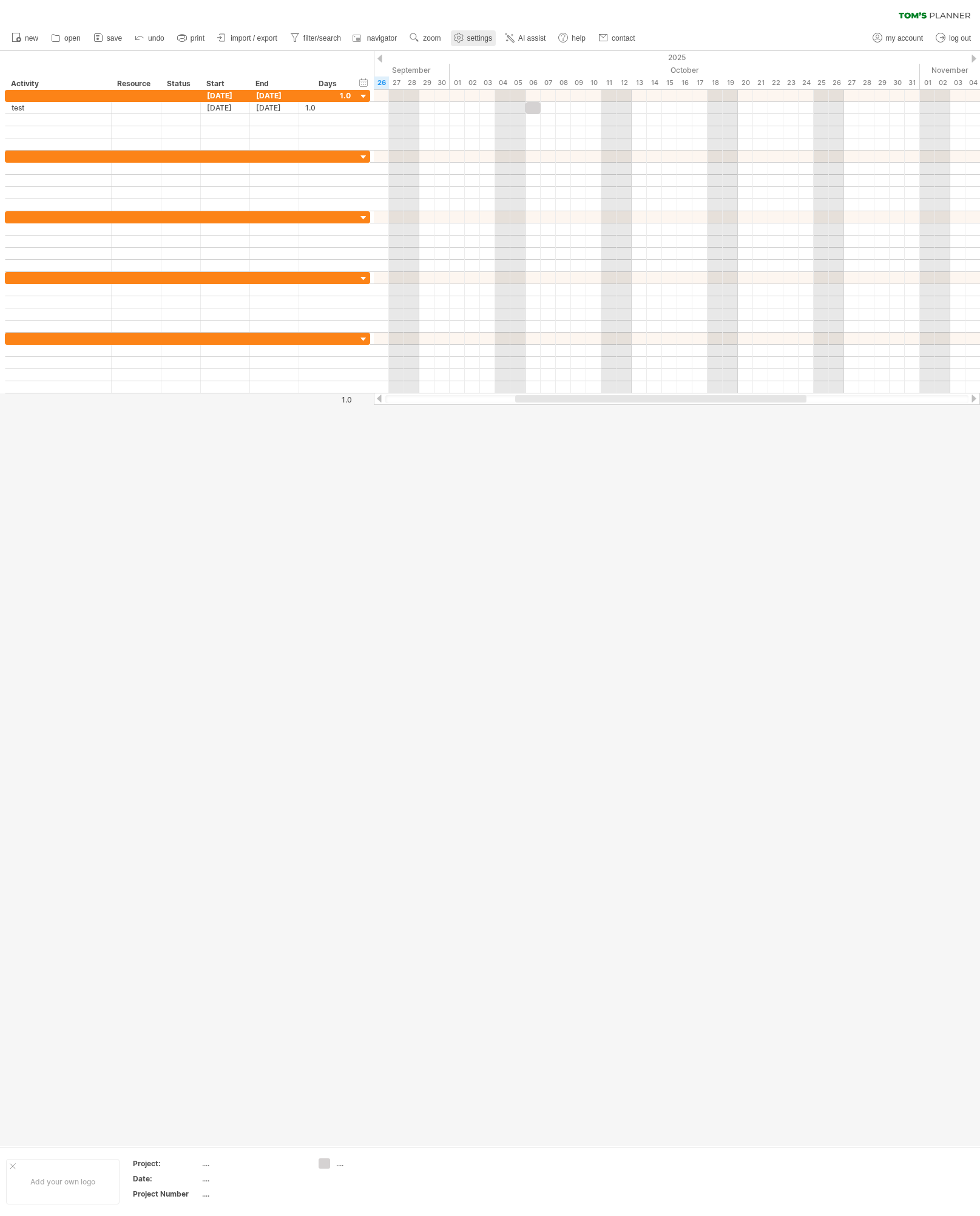
click at [460, 34] on icon at bounding box center [458, 38] width 9 height 9
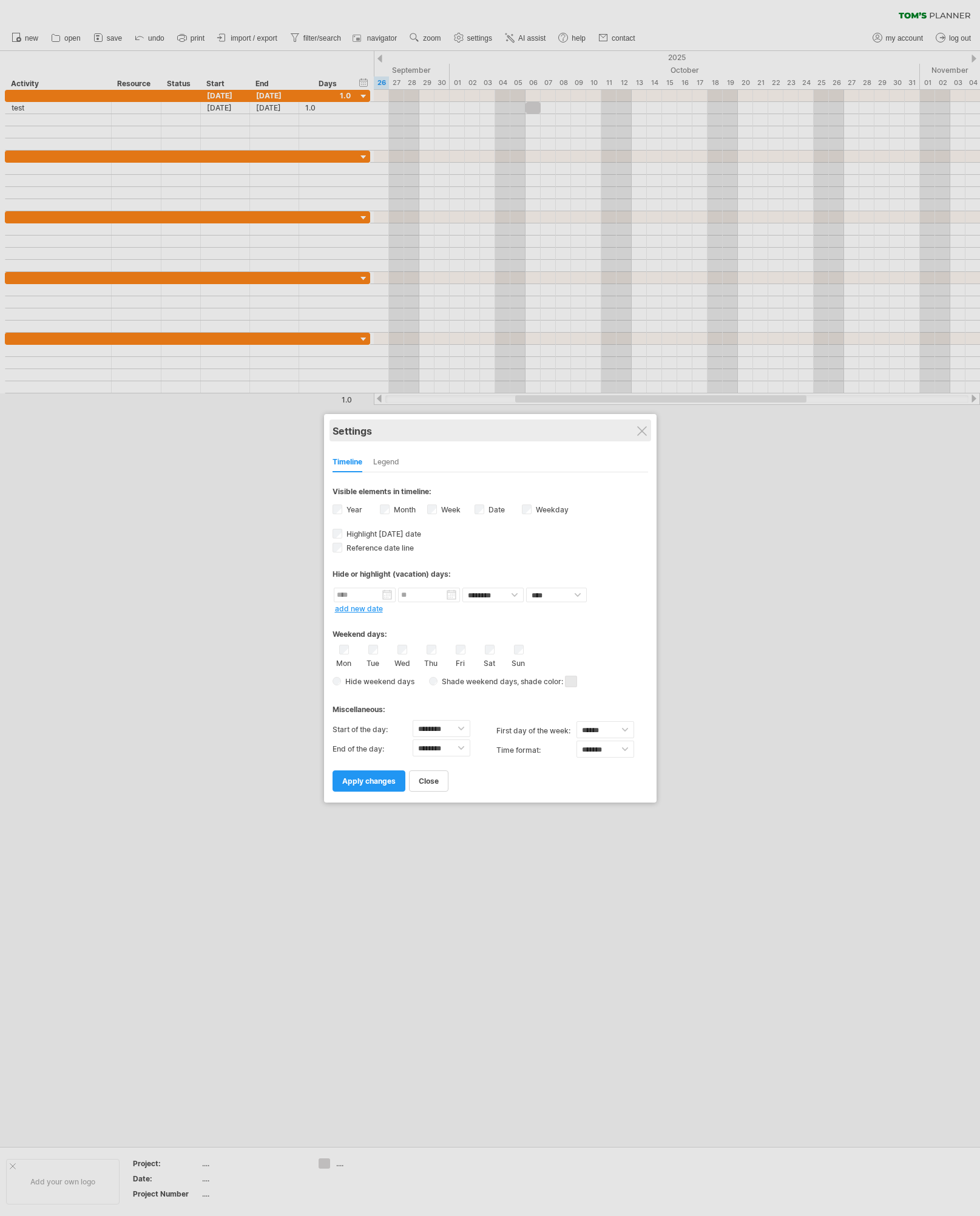
click at [636, 425] on div "Settings" at bounding box center [490, 430] width 315 height 22
click at [641, 424] on div "Settings" at bounding box center [490, 430] width 315 height 22
click at [646, 437] on div "Settings" at bounding box center [490, 430] width 315 height 22
click at [635, 428] on div "Settings" at bounding box center [490, 430] width 315 height 22
click at [639, 429] on div at bounding box center [641, 430] width 10 height 10
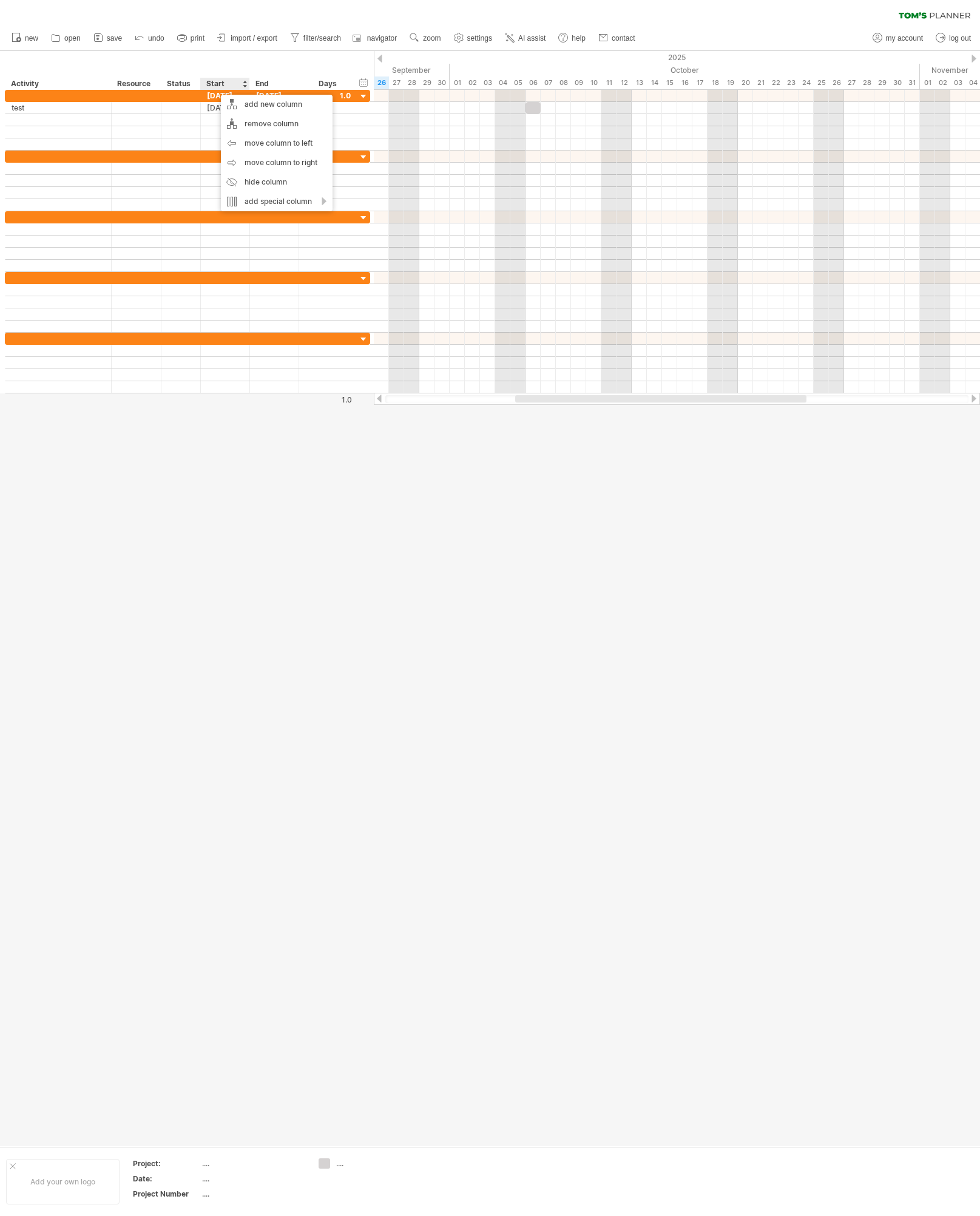
click at [212, 83] on div "Start" at bounding box center [224, 83] width 36 height 12
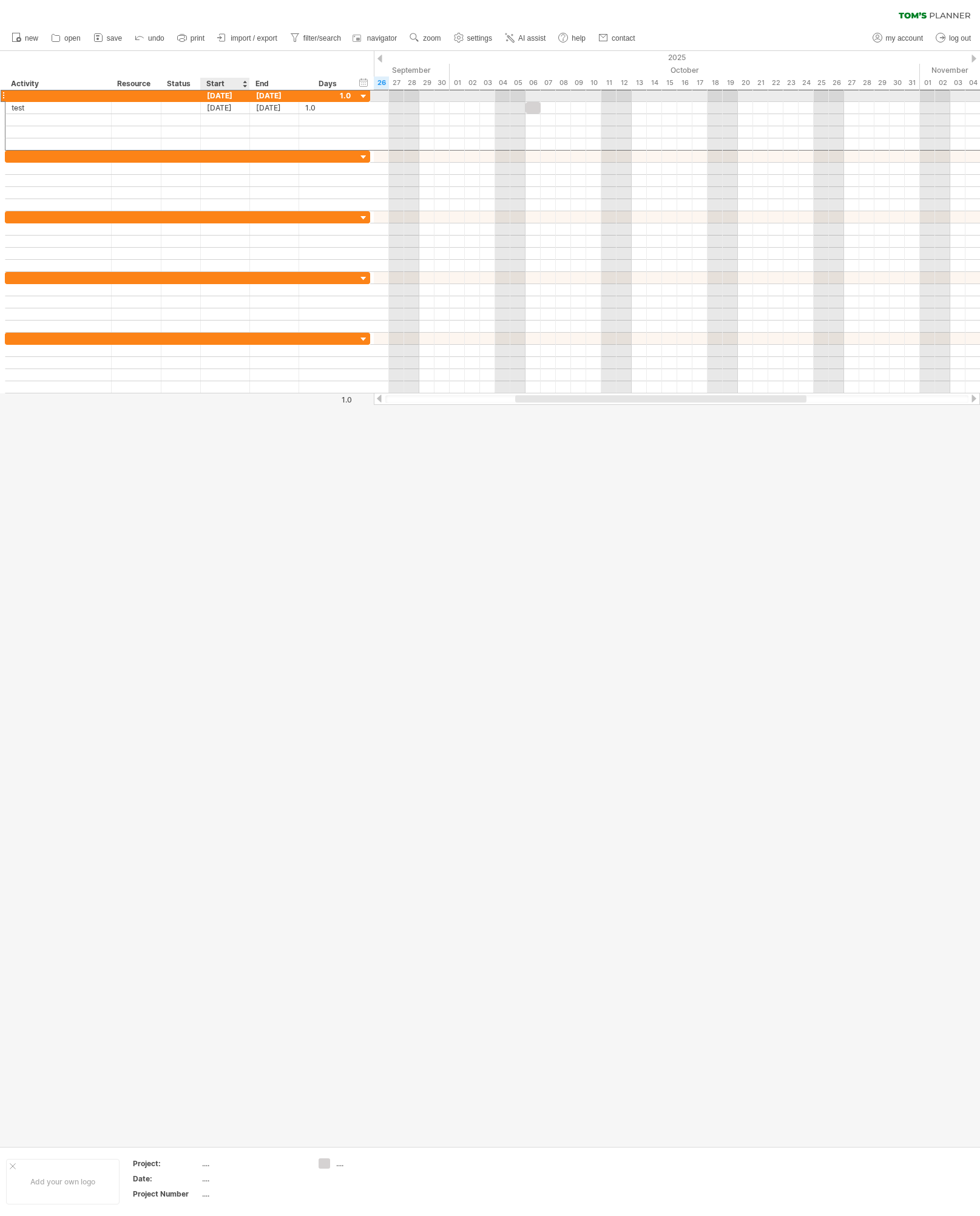
click at [219, 92] on div "[DATE]" at bounding box center [225, 95] width 49 height 11
click at [288, 96] on div "add new column" at bounding box center [296, 95] width 111 height 19
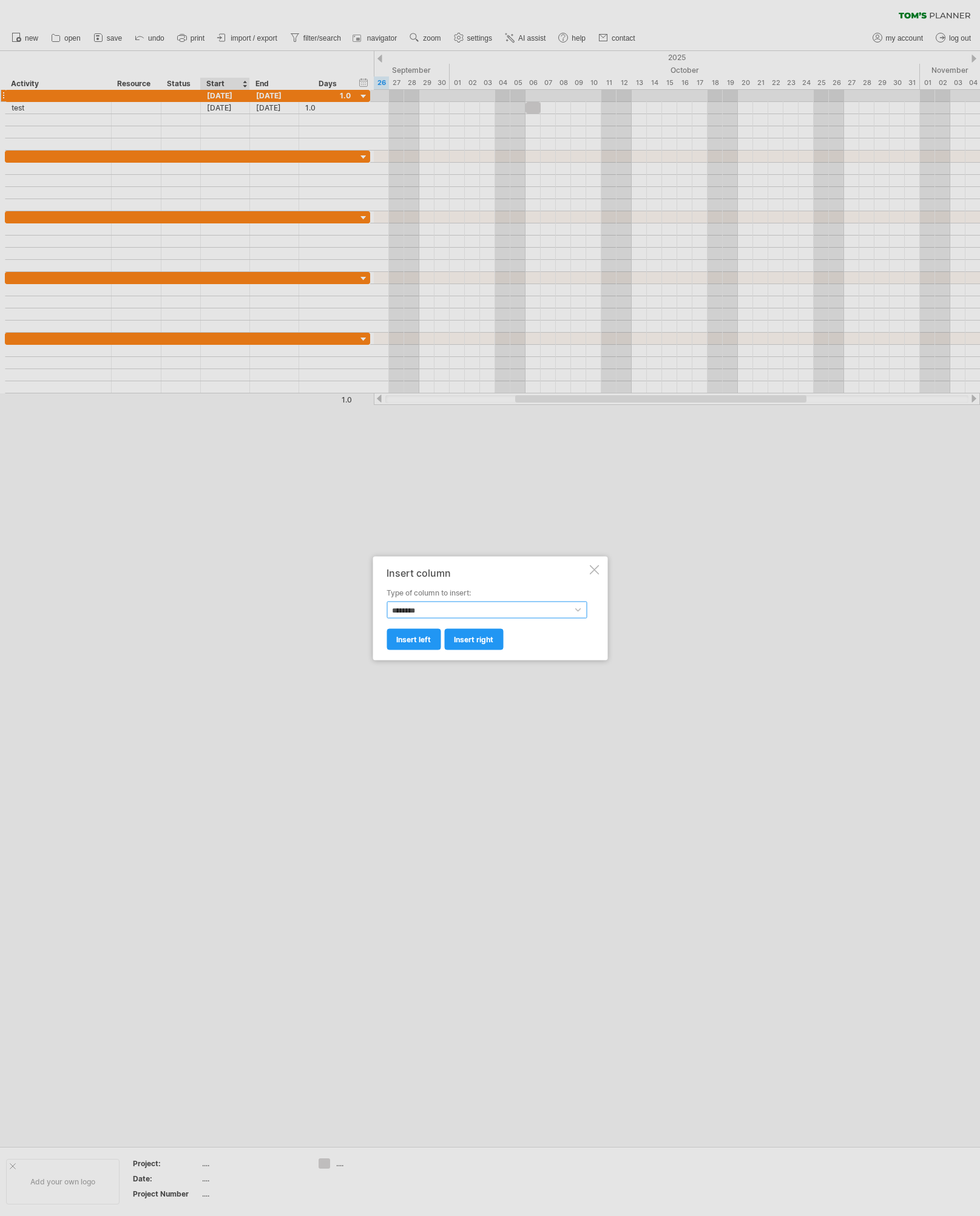
select select "******"
click at [594, 574] on div at bounding box center [594, 570] width 10 height 10
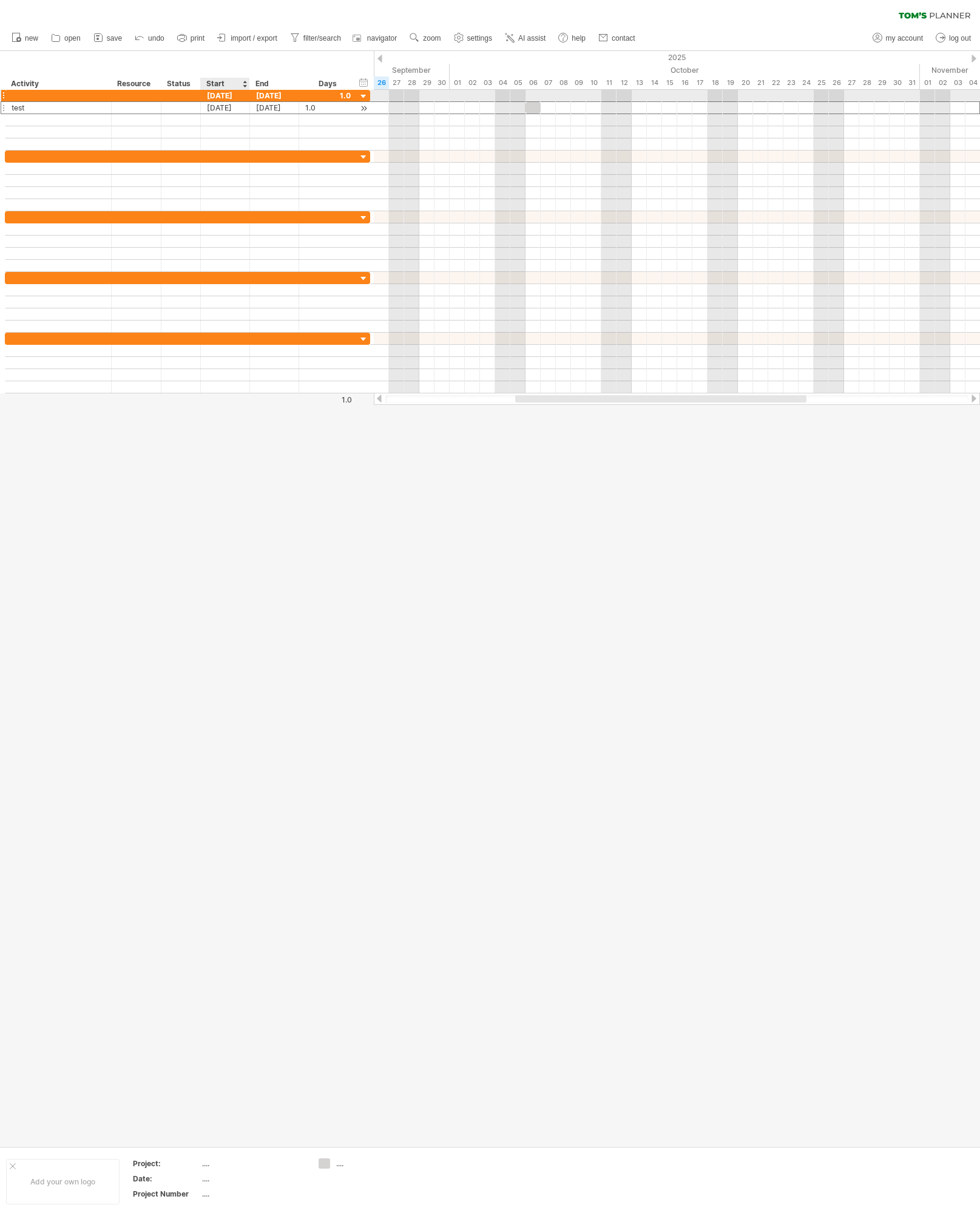
click at [226, 102] on div "[DATE]" at bounding box center [225, 107] width 49 height 11
click at [224, 99] on div "[DATE]" at bounding box center [225, 95] width 49 height 11
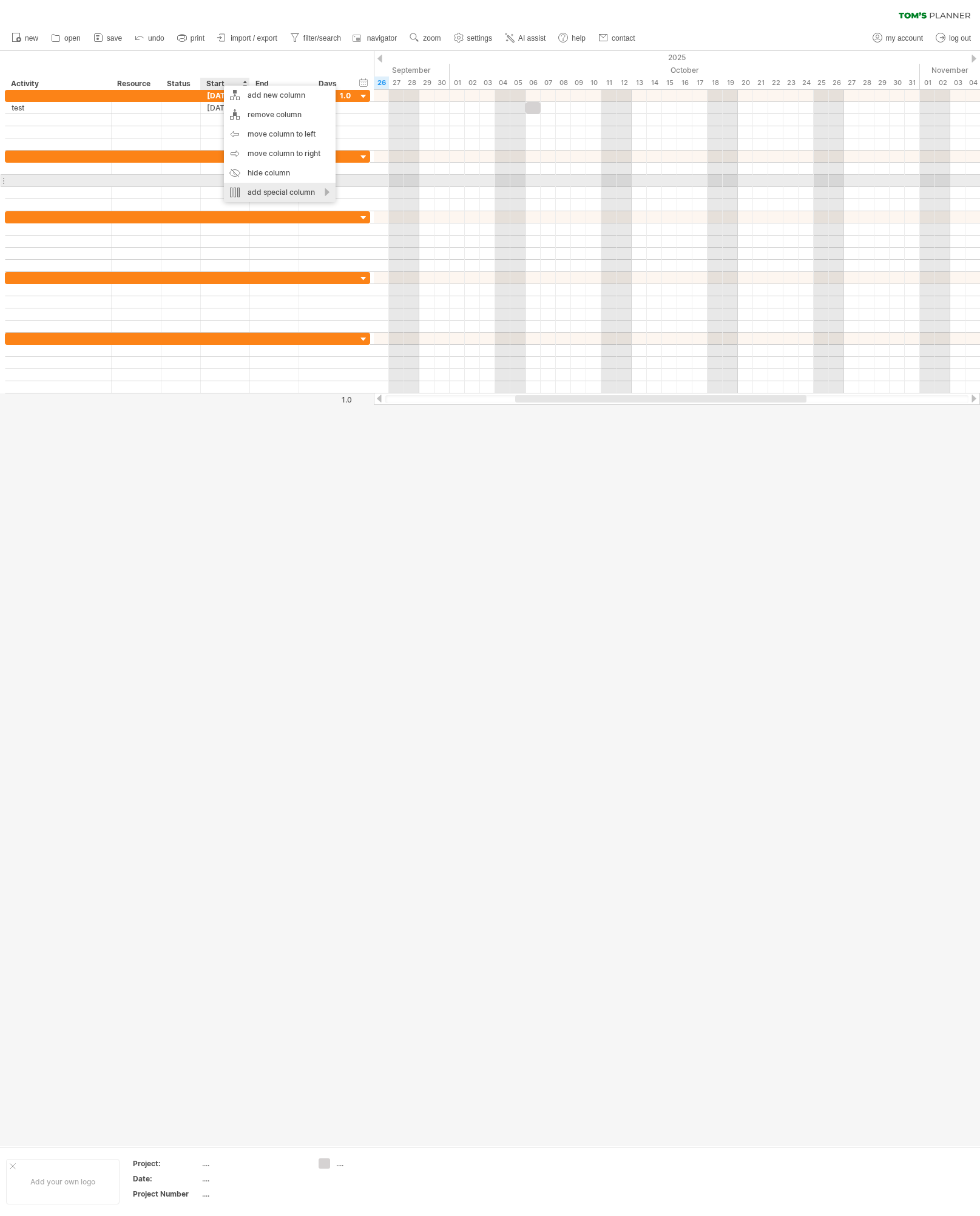
click at [255, 184] on div "add special column" at bounding box center [279, 192] width 111 height 19
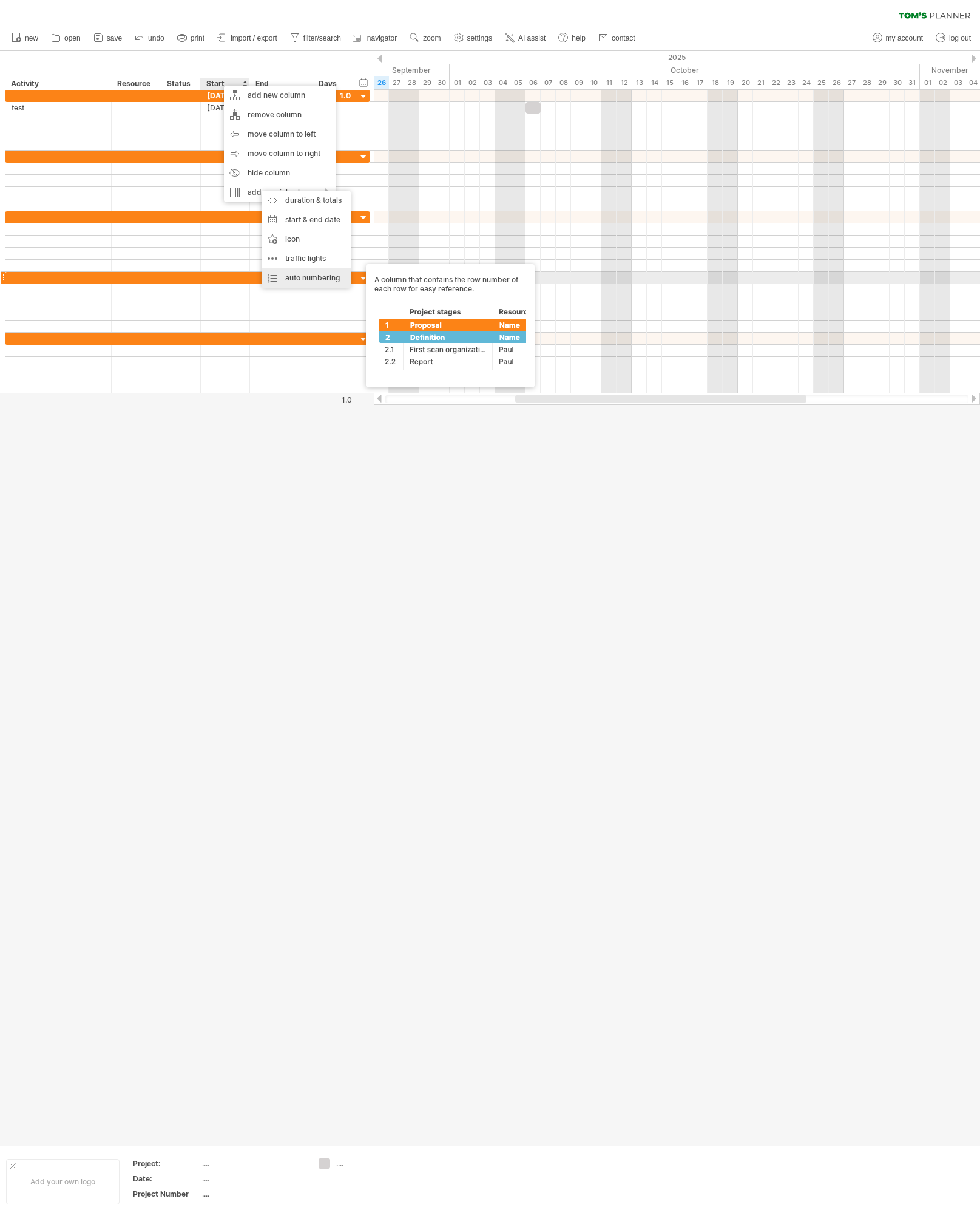
click at [275, 274] on div "auto numbering A column that contains the row number of each row for easy refer…" at bounding box center [306, 278] width 89 height 19
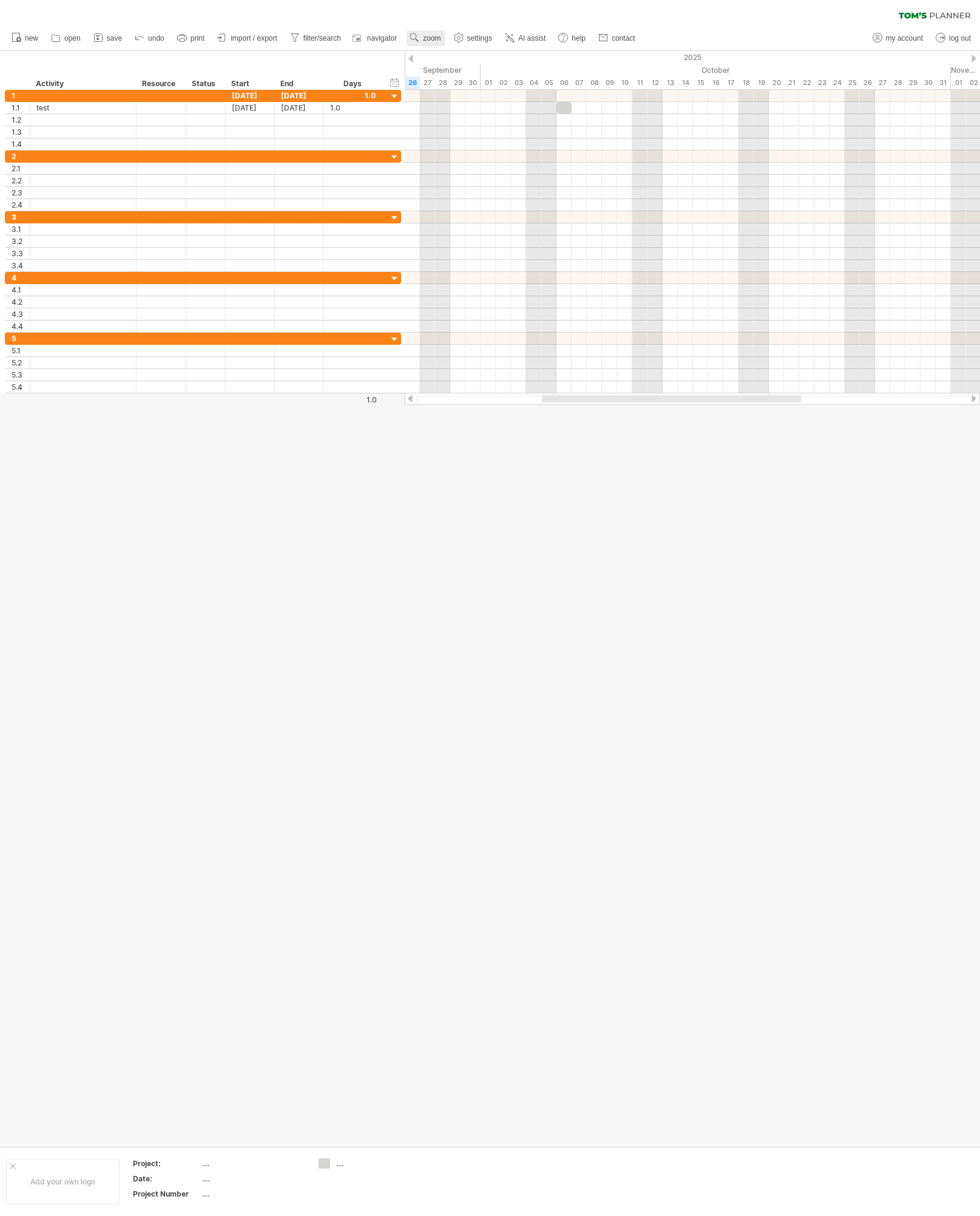
click at [419, 32] on use at bounding box center [414, 37] width 12 height 12
click at [455, 119] on div "Minutes" at bounding box center [459, 126] width 67 height 19
click at [456, 104] on div "Hour" at bounding box center [459, 107] width 67 height 19
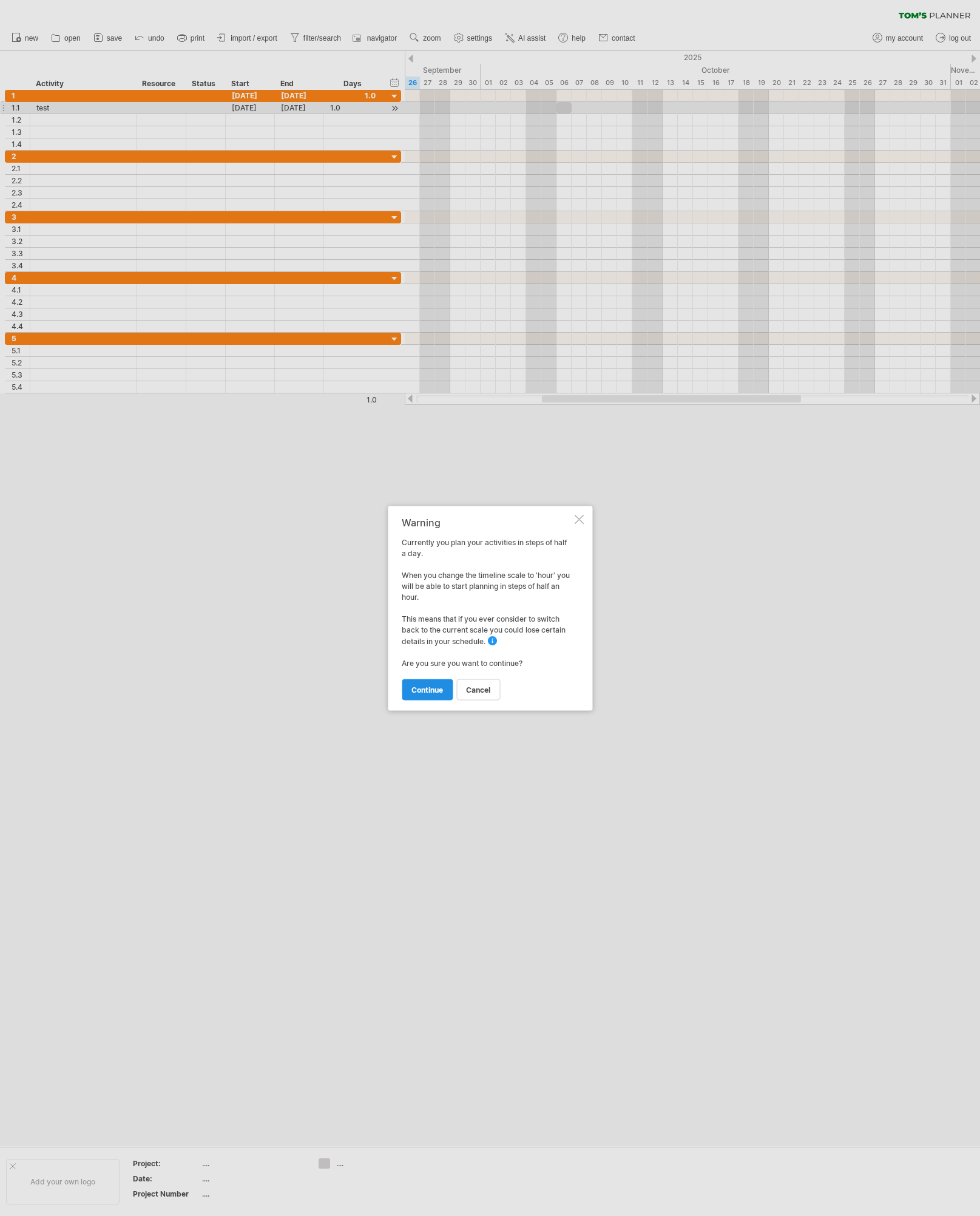
click at [421, 698] on link "continue" at bounding box center [428, 690] width 51 height 22
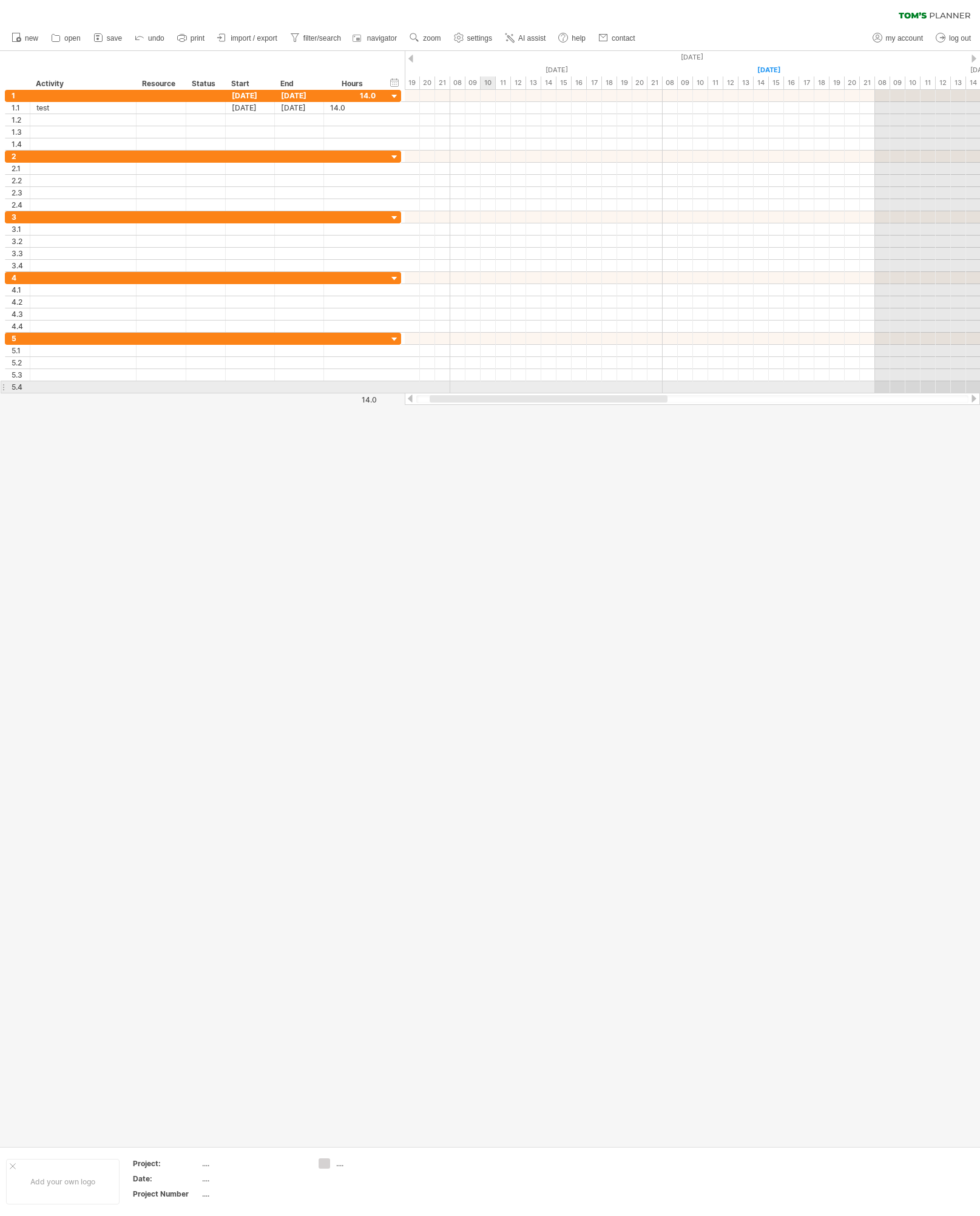
drag, startPoint x: 554, startPoint y: 398, endPoint x: 475, endPoint y: 389, distance: 79.5
click at [475, 390] on div "Trying to reach [DOMAIN_NAME] Connected again... 0% clear filter new 1" at bounding box center [490, 608] width 980 height 1216
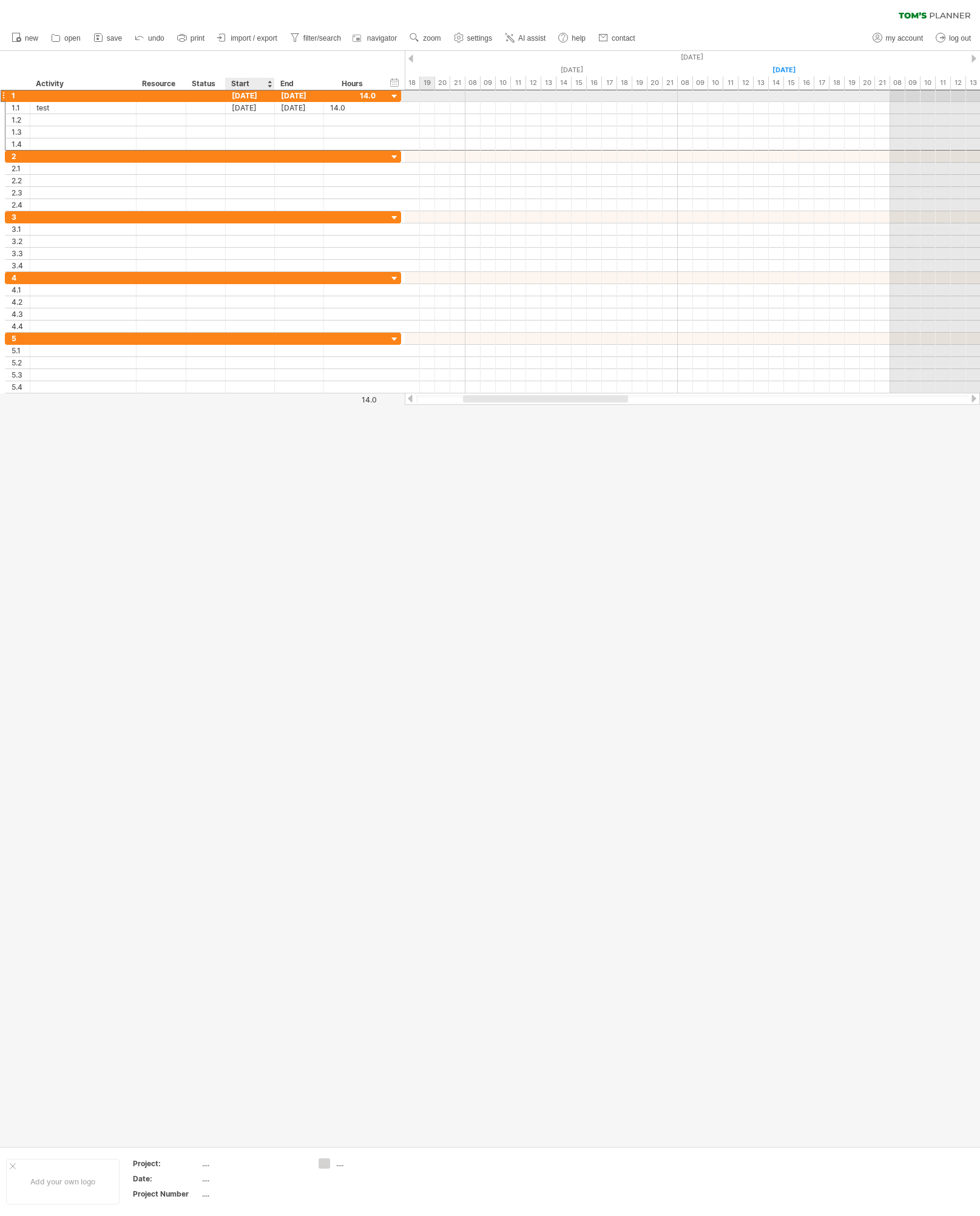
click at [251, 96] on div "[DATE]" at bounding box center [250, 95] width 49 height 11
click at [247, 94] on div "[DATE]" at bounding box center [250, 95] width 49 height 11
click at [247, 86] on div "Start" at bounding box center [249, 83] width 36 height 12
click at [512, 100] on div at bounding box center [693, 95] width 576 height 12
drag, startPoint x: 518, startPoint y: 96, endPoint x: 534, endPoint y: 97, distance: 16.0
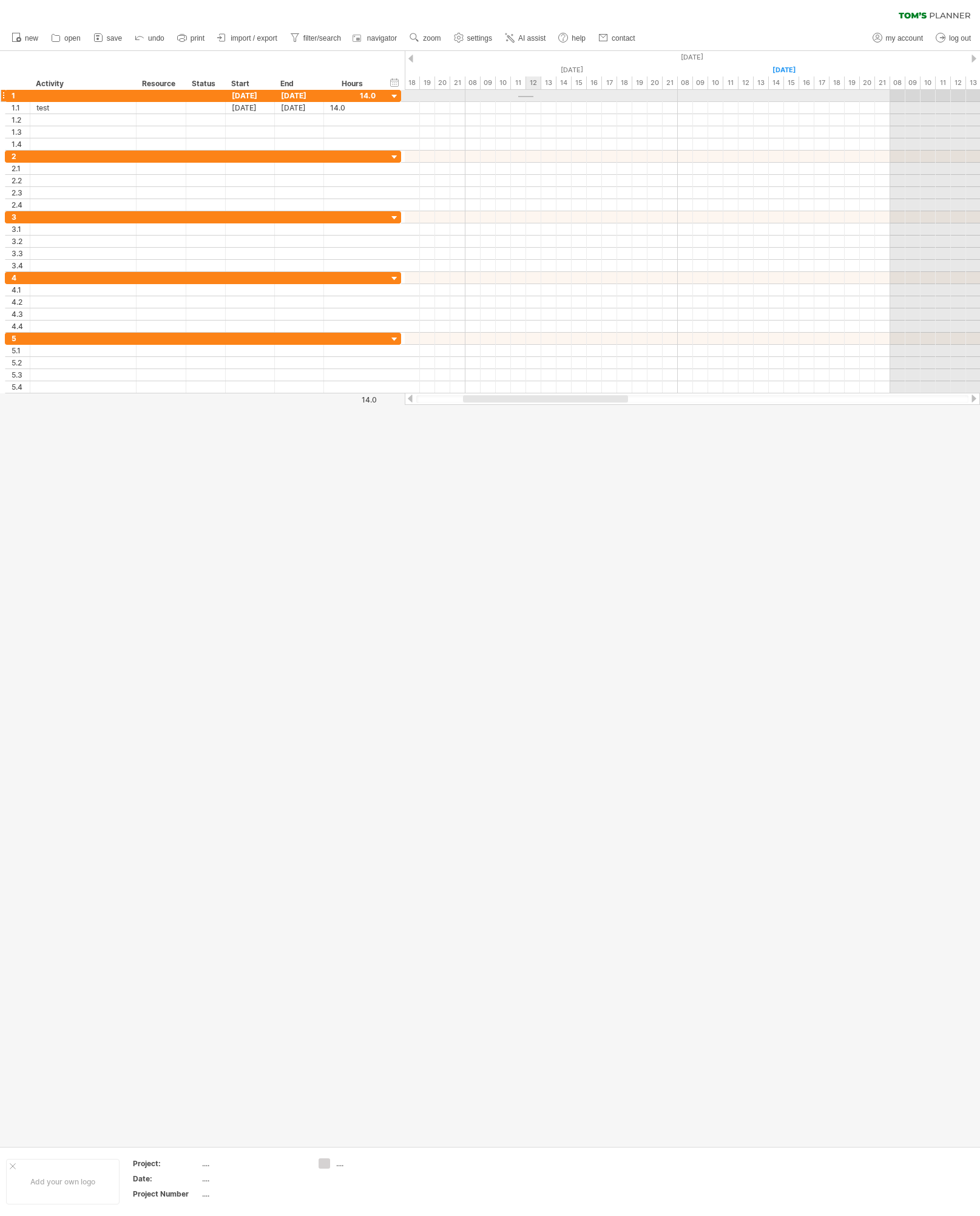
click at [534, 97] on div at bounding box center [693, 95] width 576 height 12
drag, startPoint x: 522, startPoint y: 95, endPoint x: 566, endPoint y: 95, distance: 44.0
click at [566, 95] on div at bounding box center [693, 95] width 576 height 12
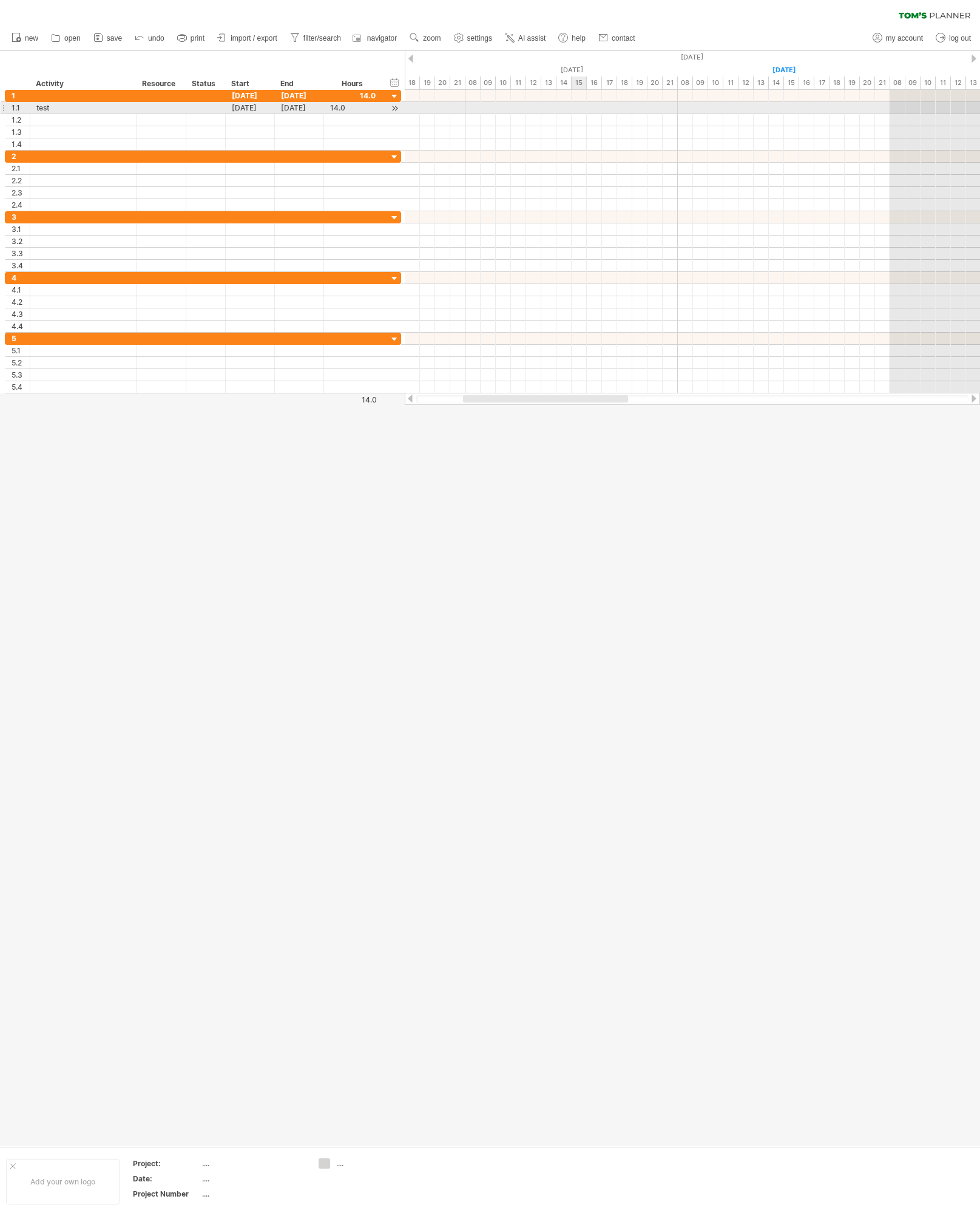
drag, startPoint x: 518, startPoint y: 109, endPoint x: 578, endPoint y: 109, distance: 60.0
click at [578, 109] on div at bounding box center [693, 107] width 576 height 12
click at [528, 109] on div at bounding box center [693, 107] width 576 height 12
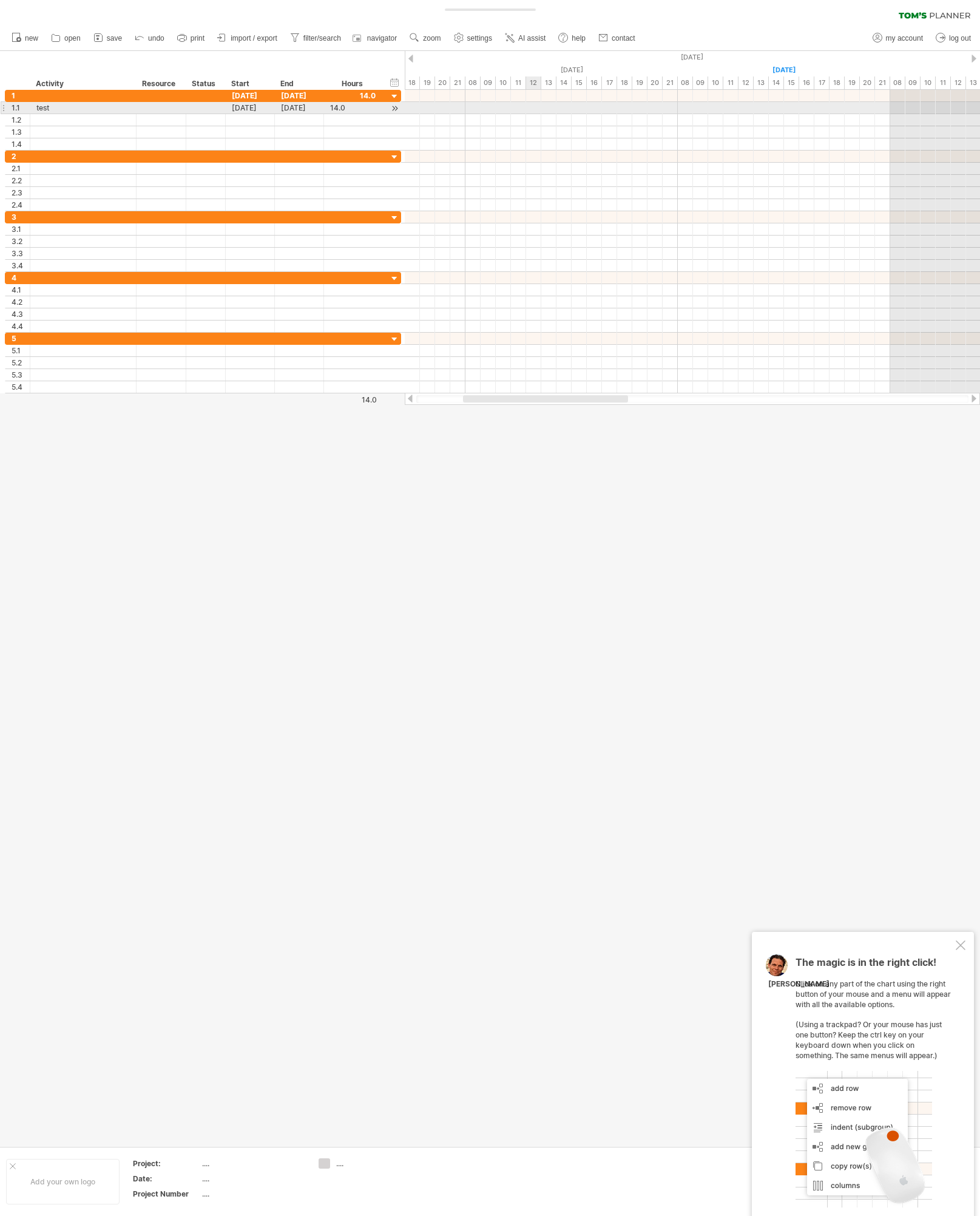
click at [527, 109] on div at bounding box center [693, 107] width 576 height 12
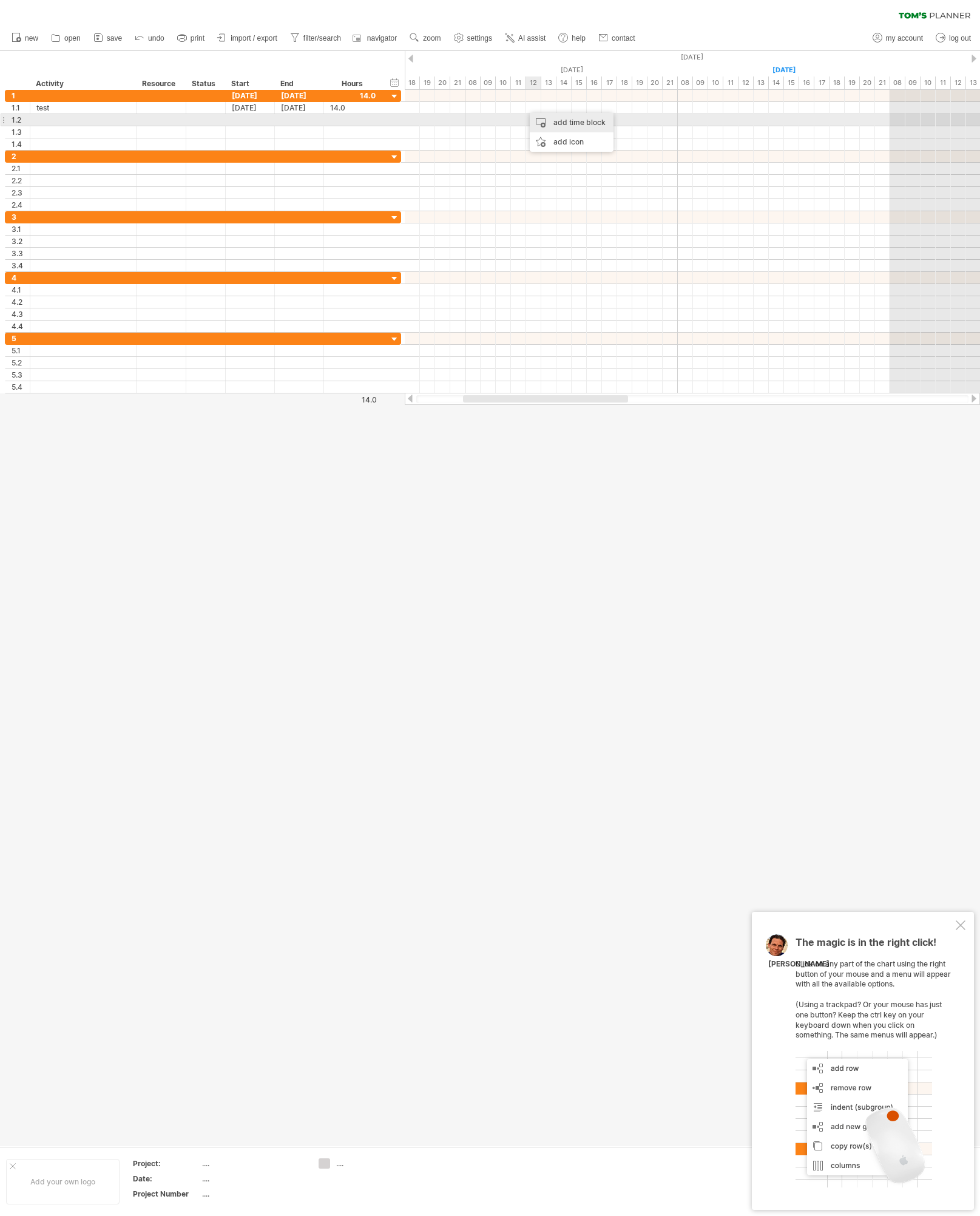
click at [535, 117] on div "add time block" at bounding box center [572, 123] width 84 height 19
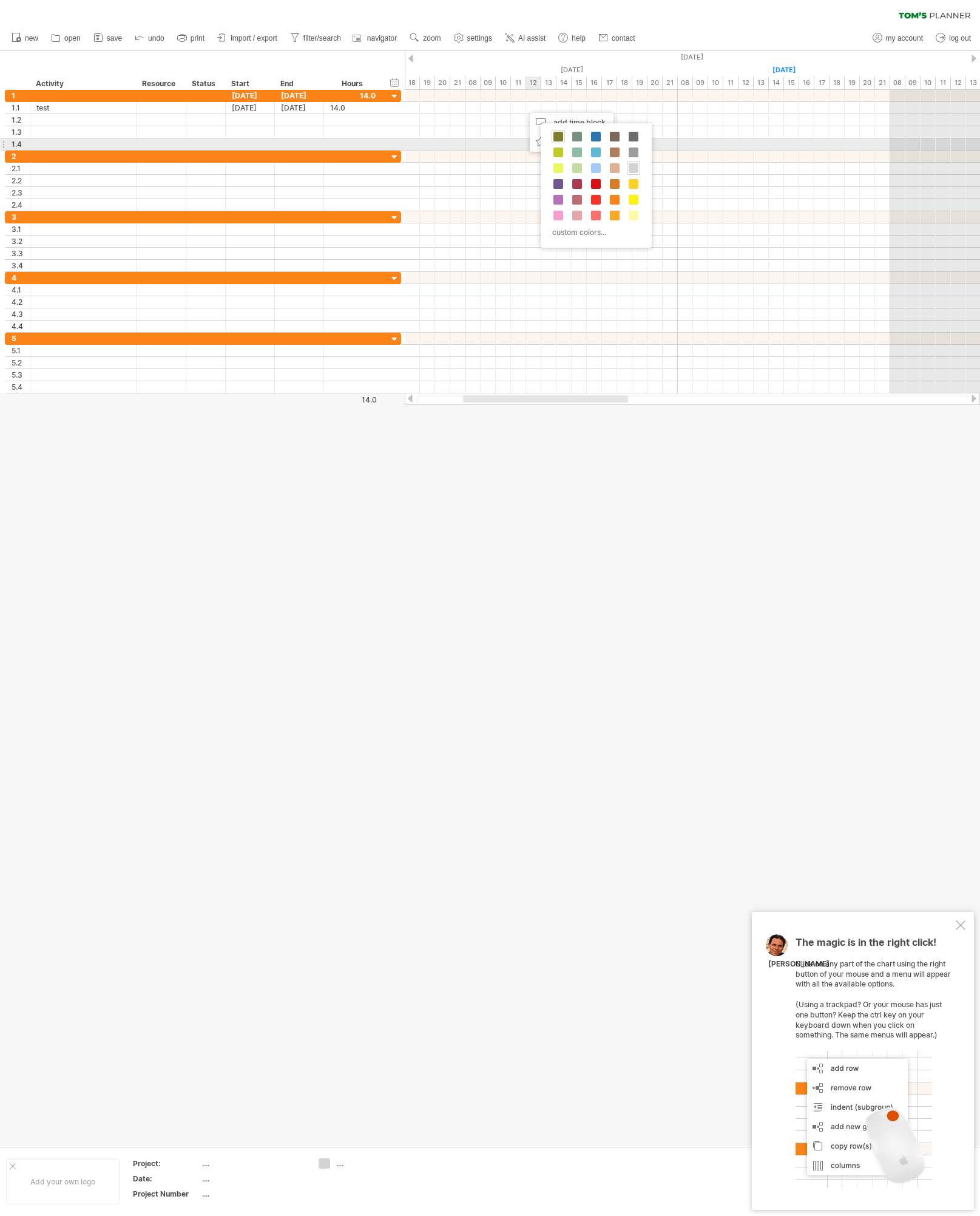
click at [564, 139] on div at bounding box center [558, 136] width 14 height 14
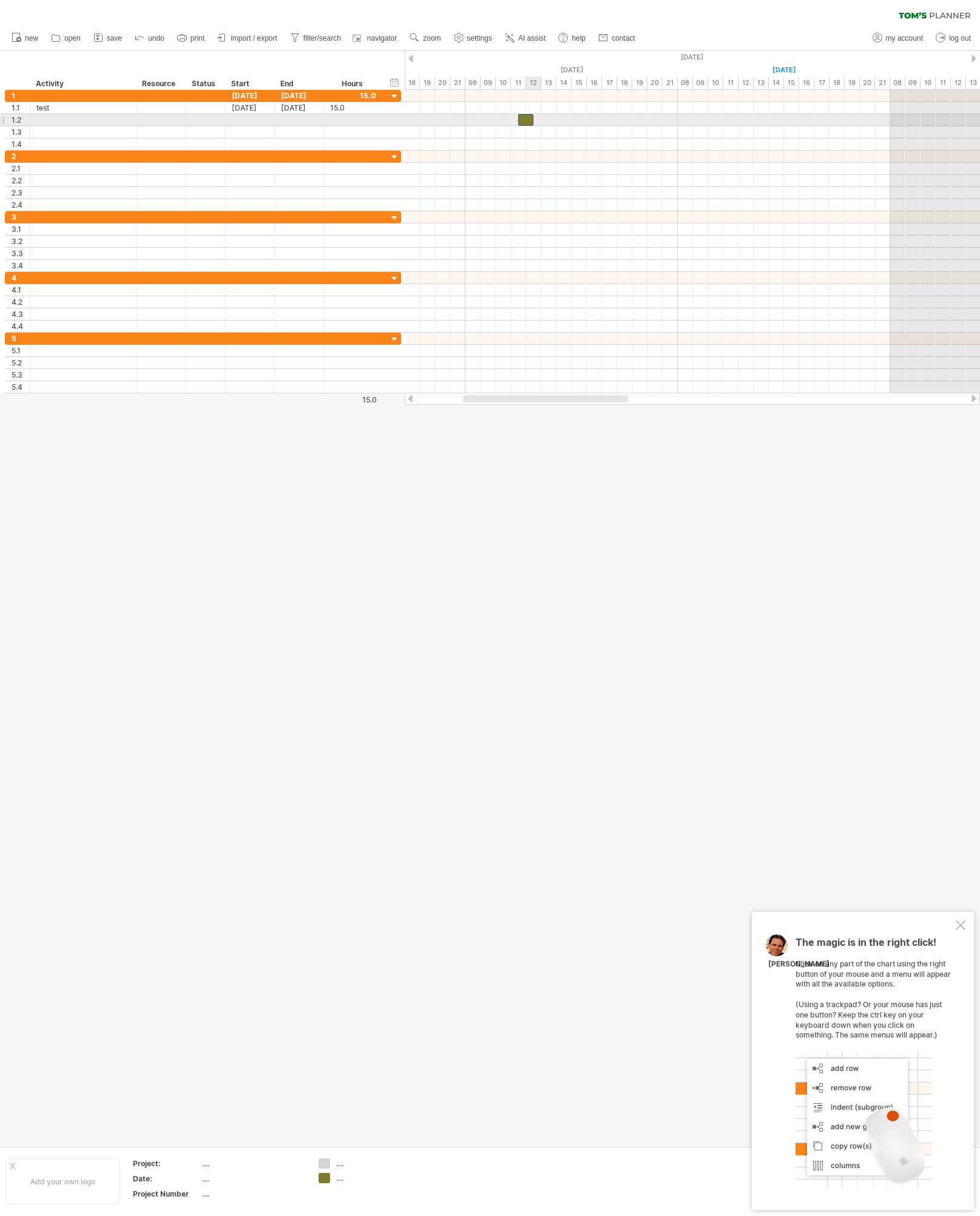
drag, startPoint x: 537, startPoint y: 108, endPoint x: 515, endPoint y: 115, distance: 23.1
click at [514, 120] on div at bounding box center [510, 120] width 15 height 11
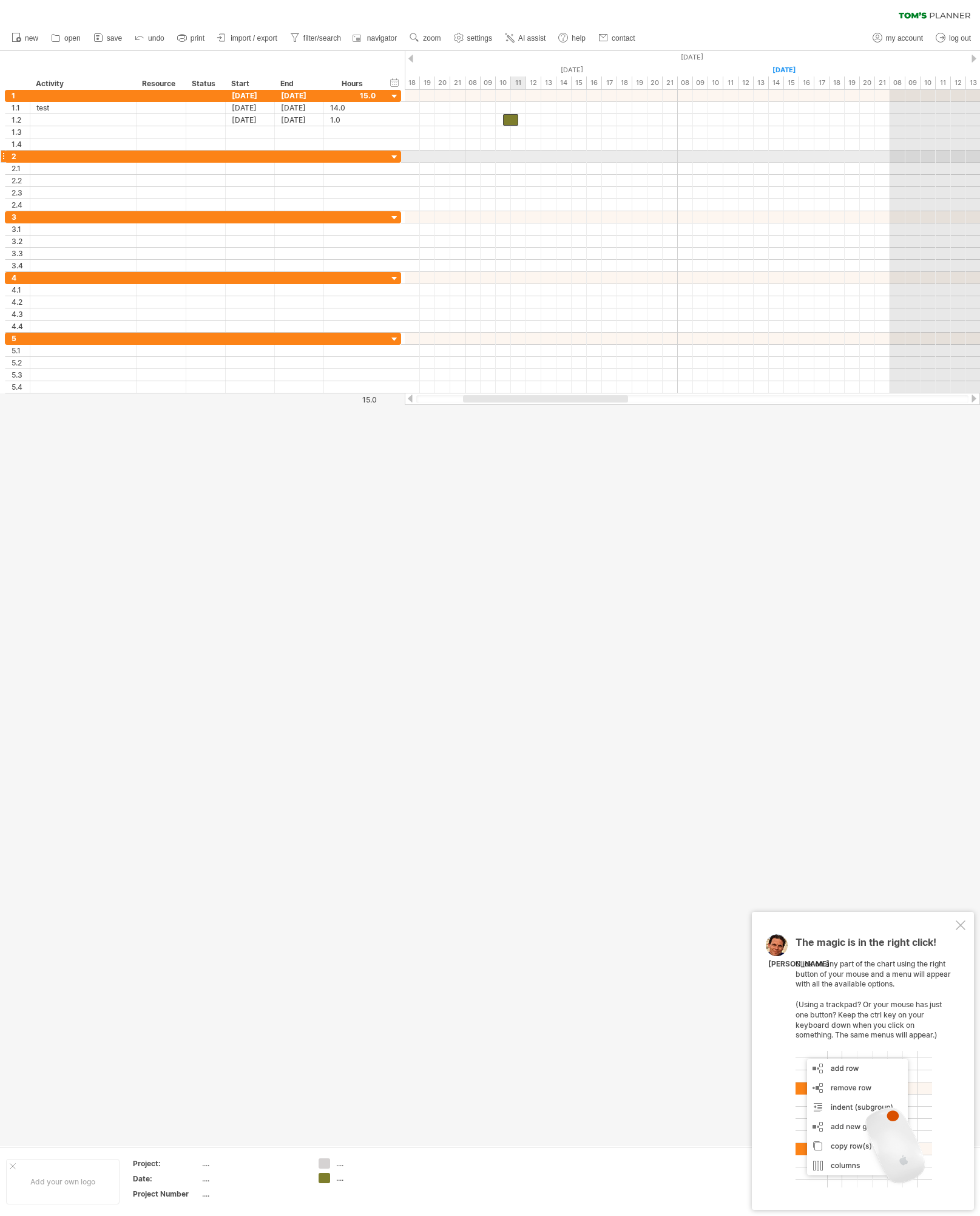
click at [516, 153] on div at bounding box center [693, 156] width 576 height 12
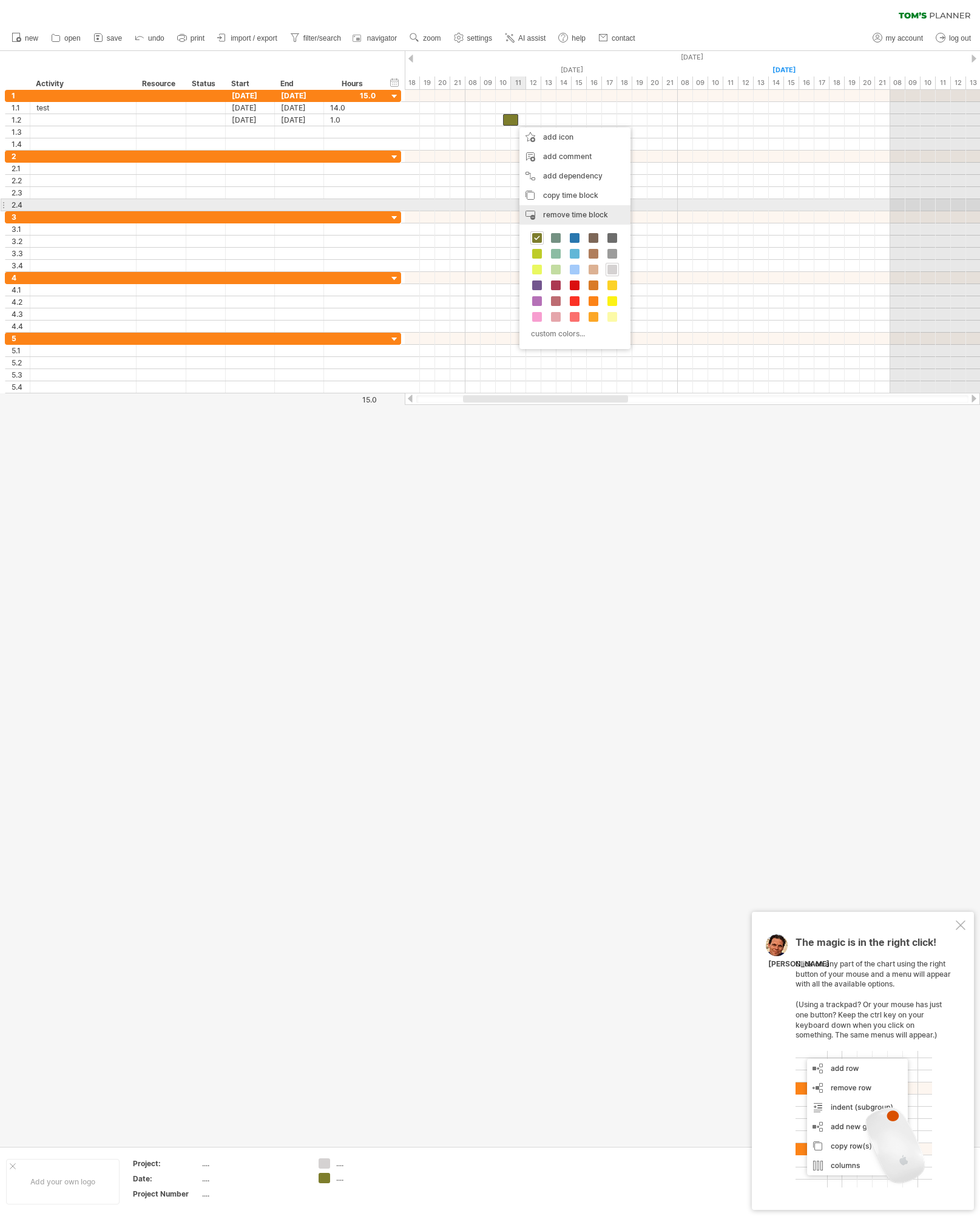
click at [560, 210] on span "remove time block" at bounding box center [576, 214] width 65 height 9
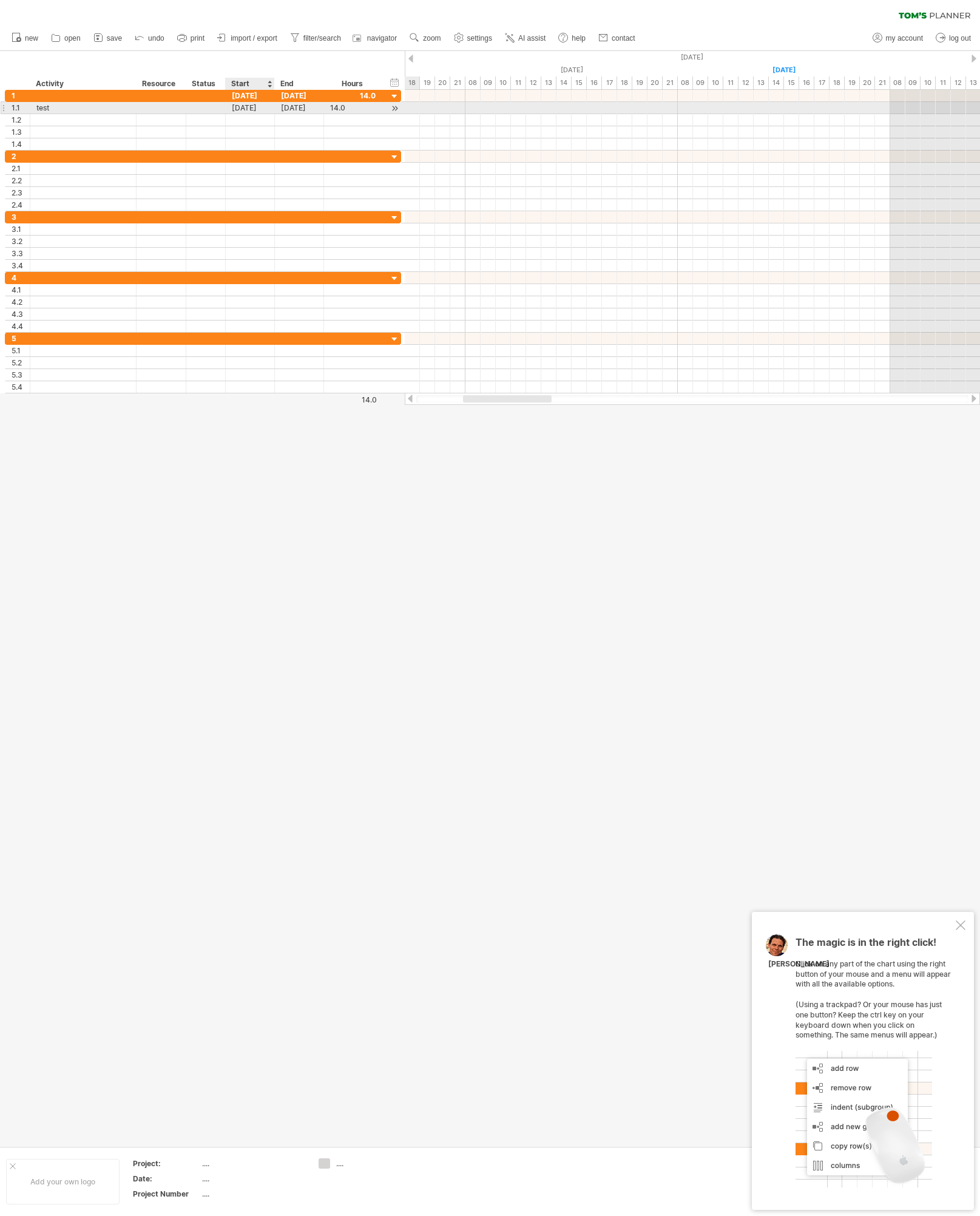
click at [238, 107] on div "[DATE]" at bounding box center [250, 107] width 49 height 11
click at [203, 103] on div at bounding box center [205, 107] width 26 height 11
click at [294, 111] on div "[DATE]" at bounding box center [299, 107] width 49 height 11
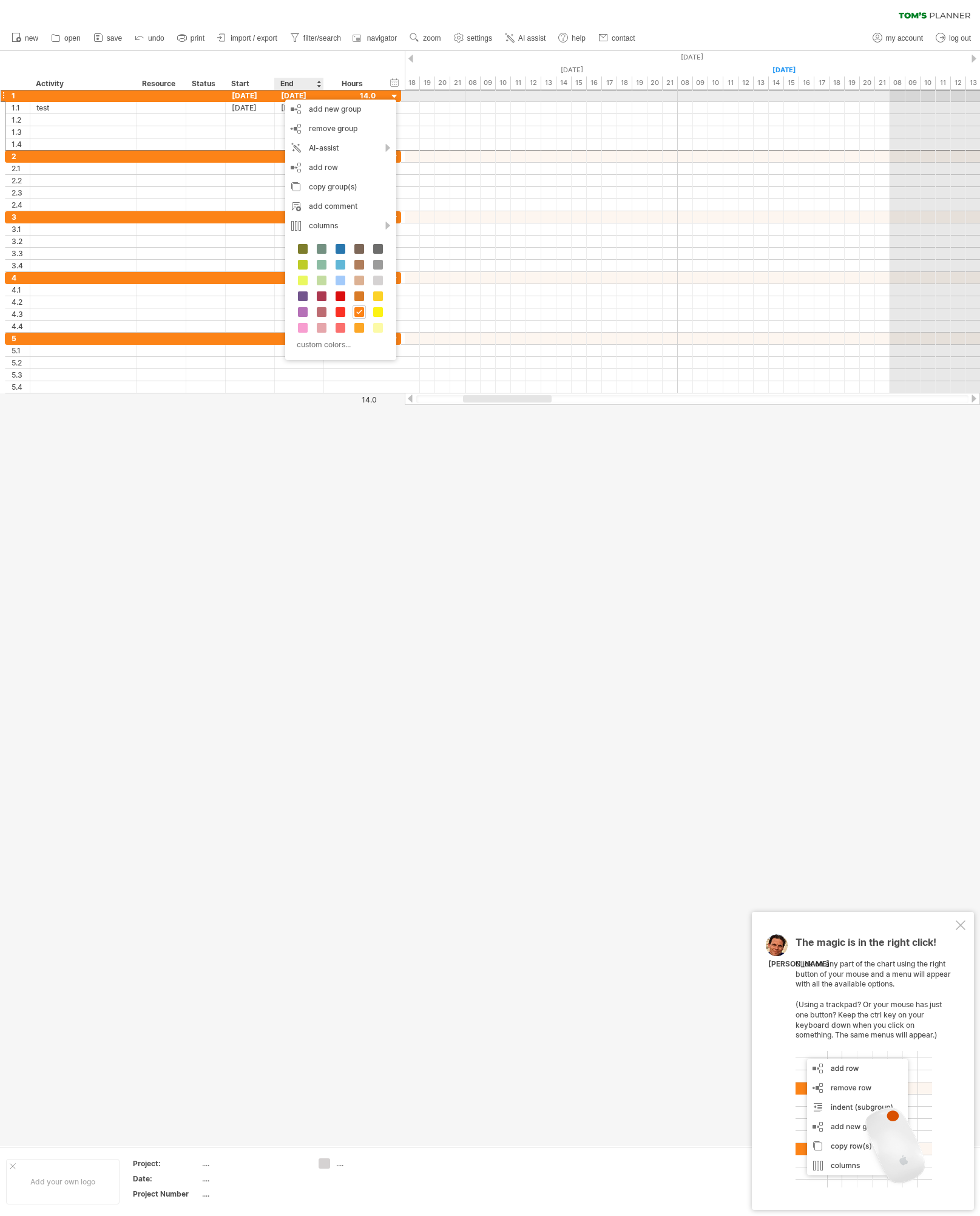
click at [249, 97] on div "[DATE]" at bounding box center [250, 95] width 49 height 11
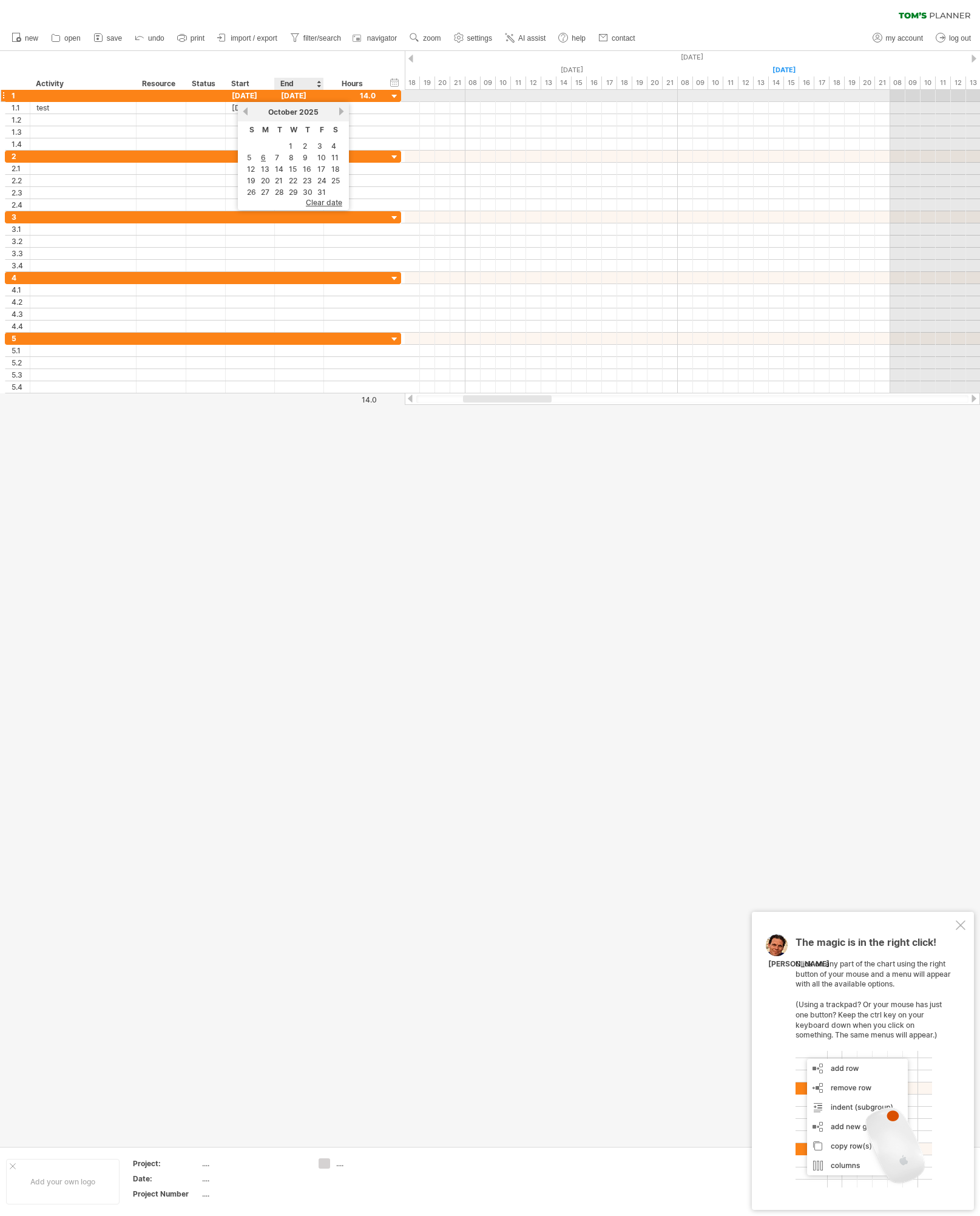
click at [249, 97] on div "[DATE]" at bounding box center [250, 95] width 49 height 11
click at [584, 115] on div at bounding box center [693, 120] width 576 height 12
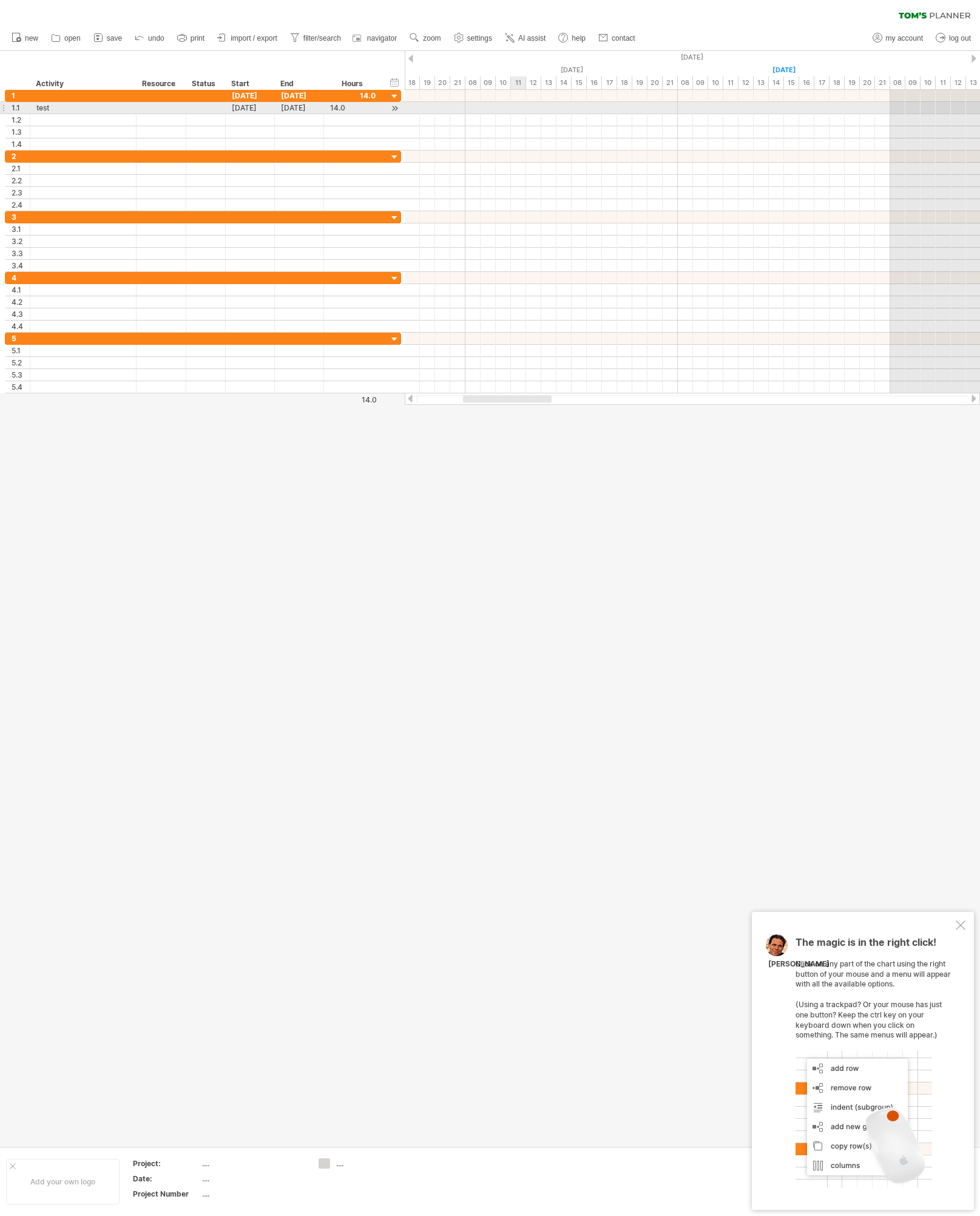
click at [521, 104] on div at bounding box center [693, 107] width 576 height 12
drag, startPoint x: 520, startPoint y: 107, endPoint x: 488, endPoint y: 124, distance: 36.2
click at [545, 107] on div at bounding box center [693, 107] width 576 height 12
click at [316, 104] on div "[DATE]" at bounding box center [299, 107] width 49 height 11
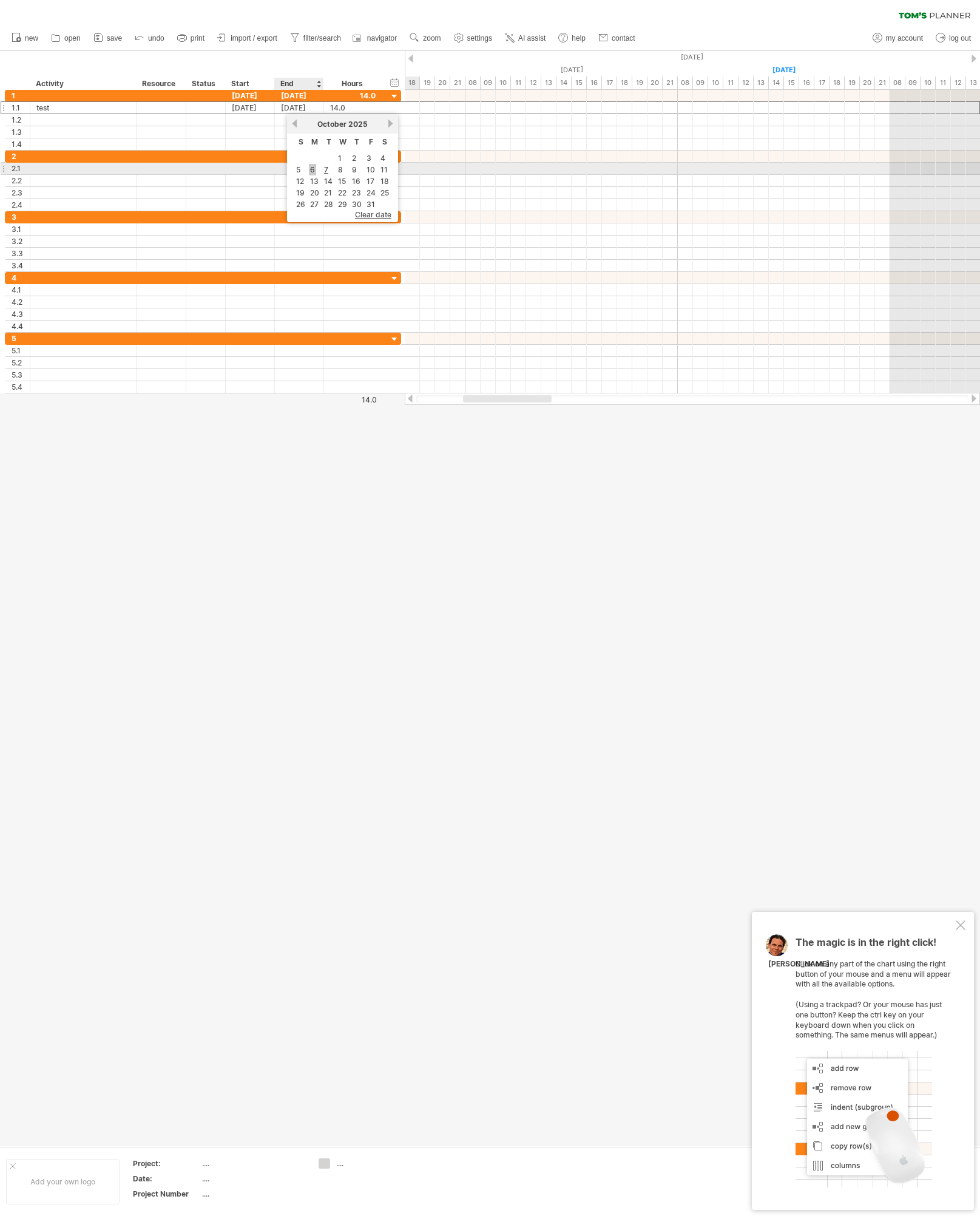
click at [311, 168] on link "6" at bounding box center [312, 170] width 7 height 11
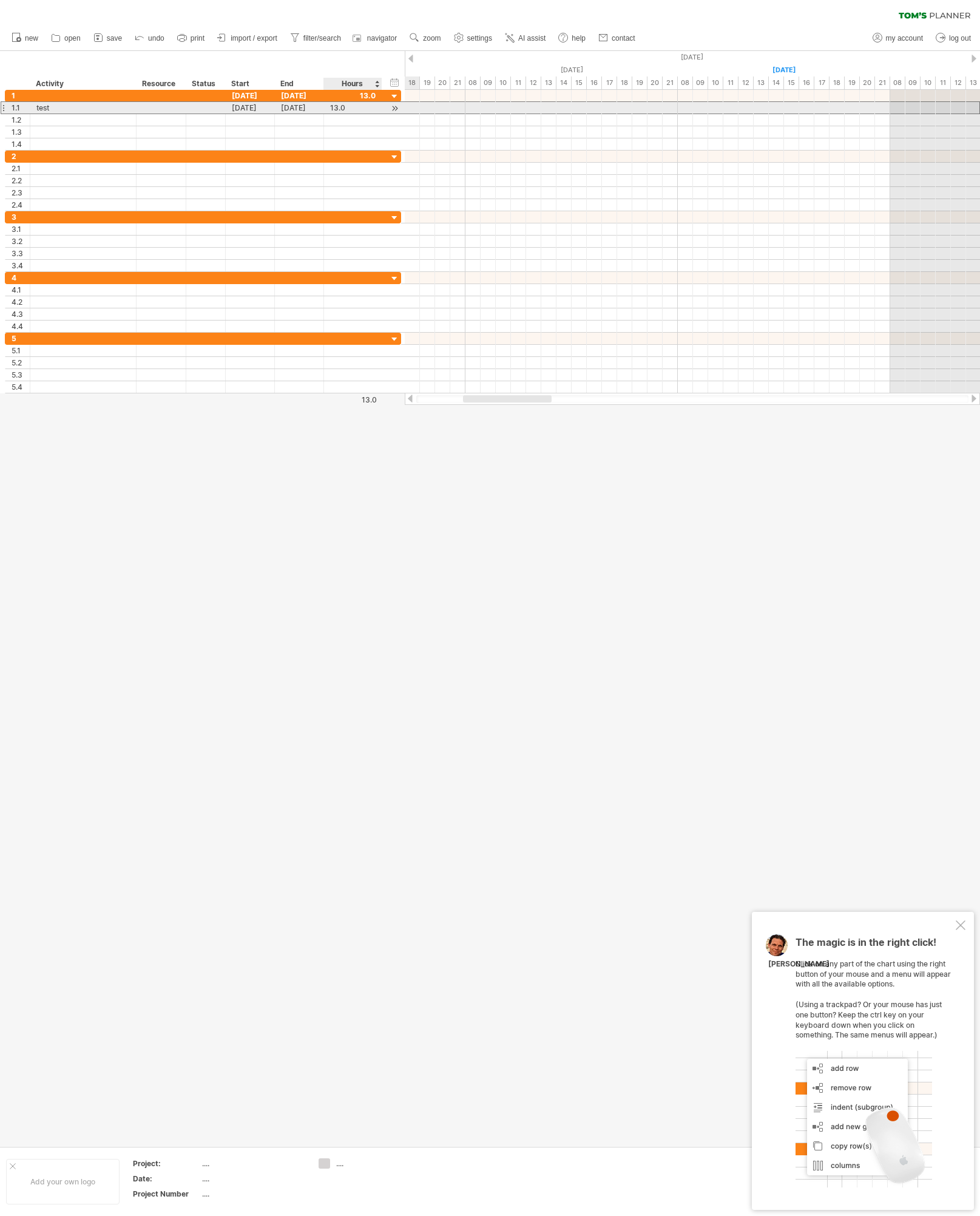
click at [354, 107] on div "13.0" at bounding box center [352, 107] width 46 height 11
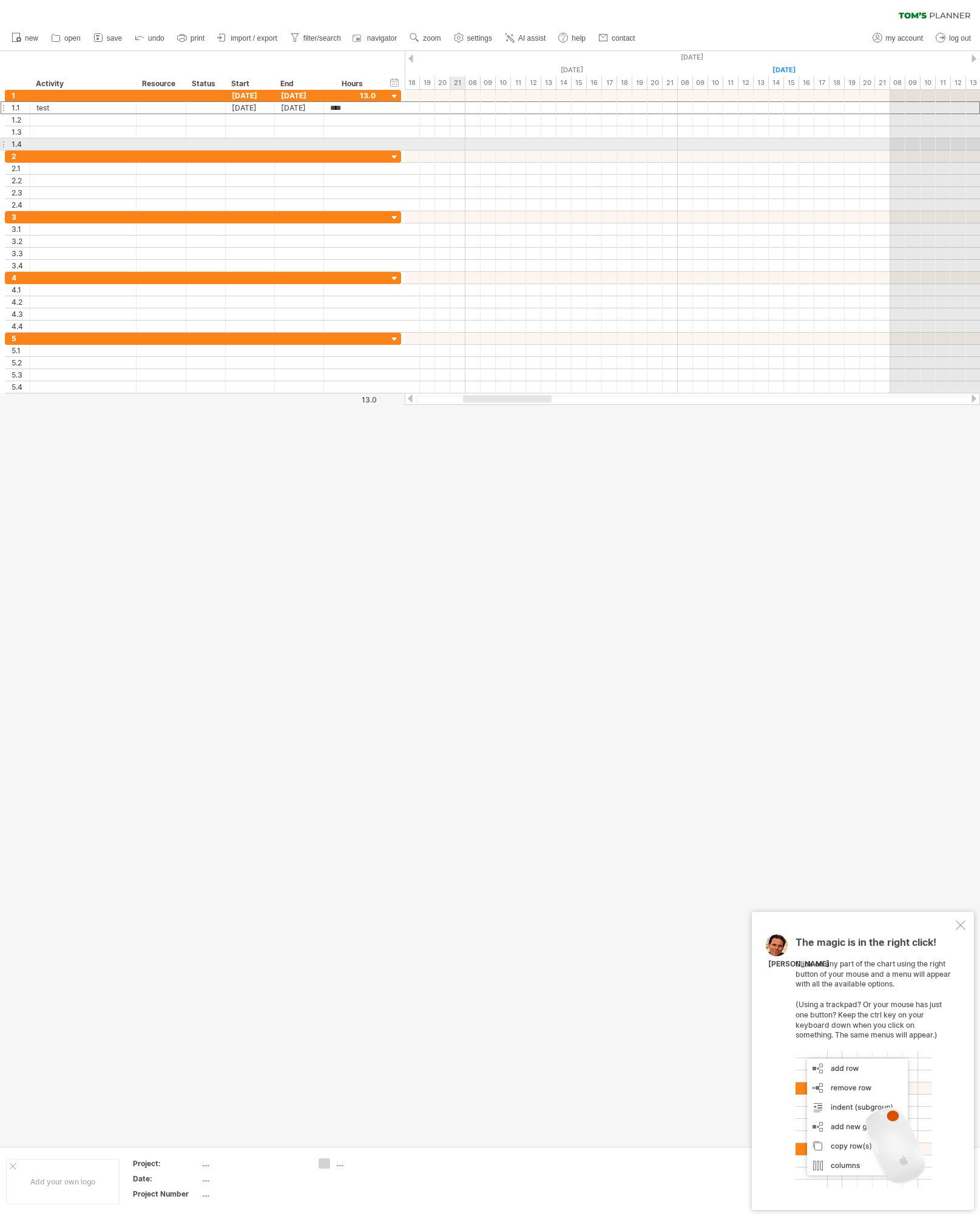
type input "*"
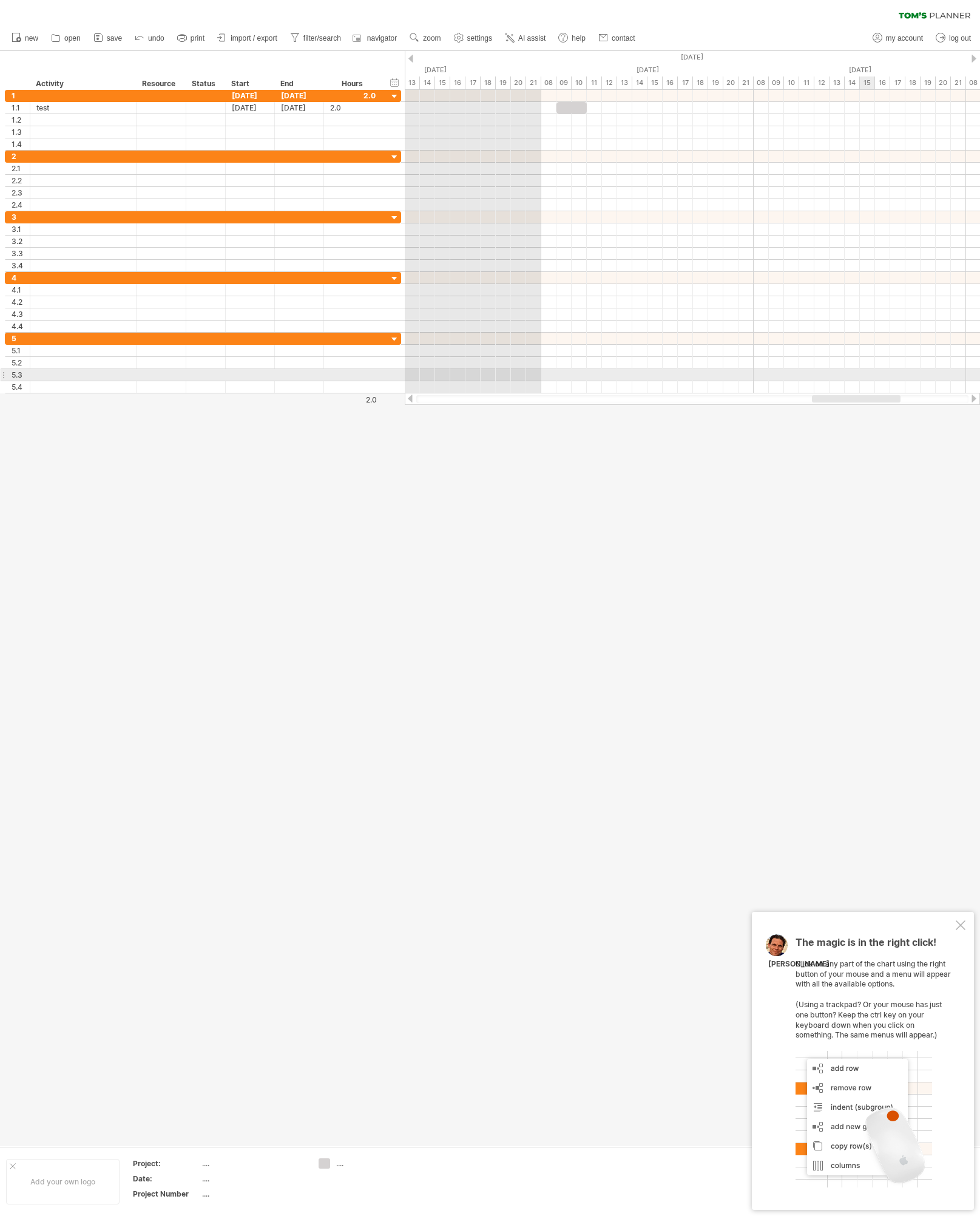
drag, startPoint x: 514, startPoint y: 398, endPoint x: 863, endPoint y: 370, distance: 350.1
click at [863, 370] on div "Trying to reach [DOMAIN_NAME] Connected again... 0% clear filter new 1" at bounding box center [490, 608] width 980 height 1216
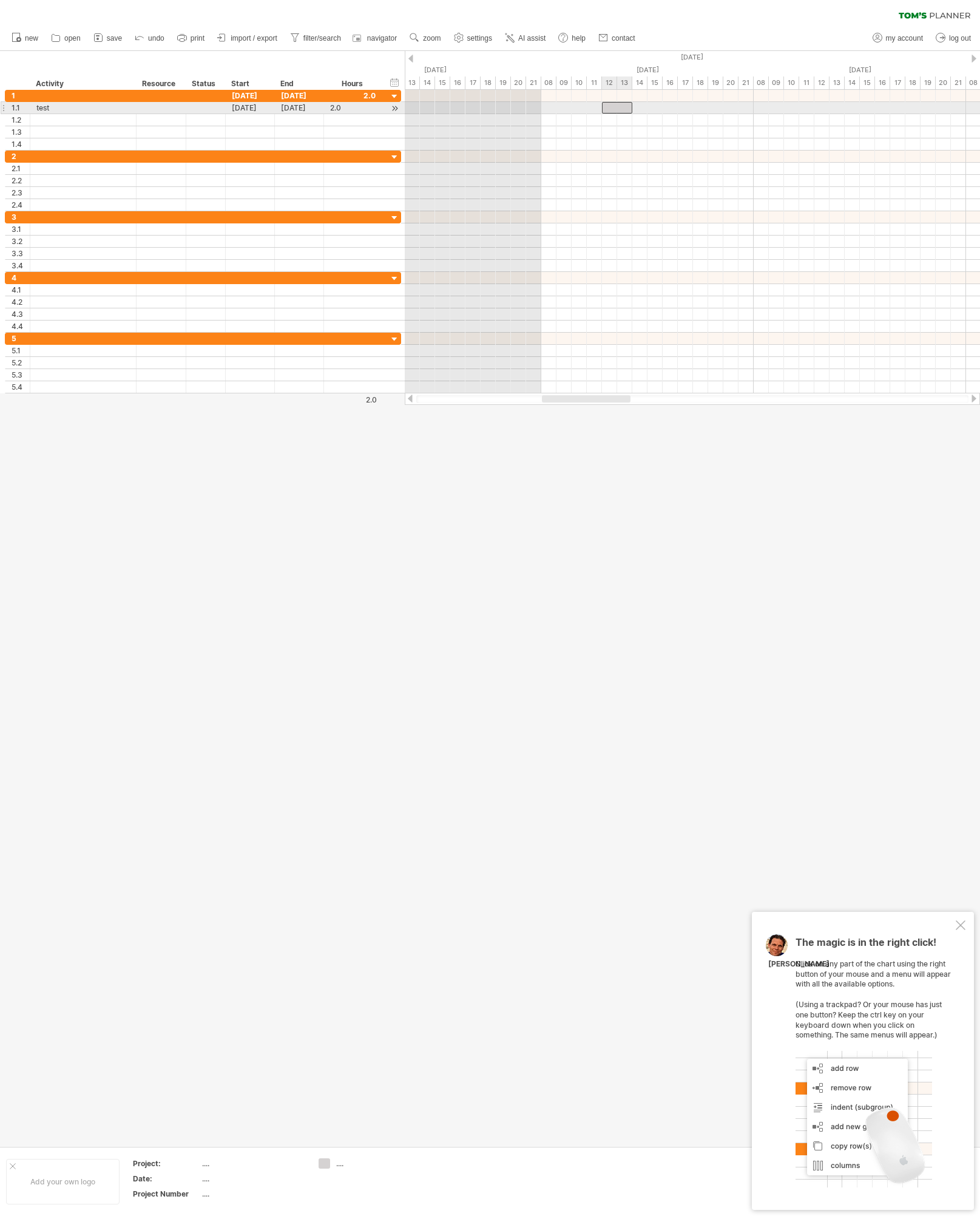
drag, startPoint x: 581, startPoint y: 107, endPoint x: 624, endPoint y: 109, distance: 43.0
click at [624, 109] on div at bounding box center [617, 107] width 30 height 11
click at [612, 109] on div at bounding box center [617, 107] width 30 height 11
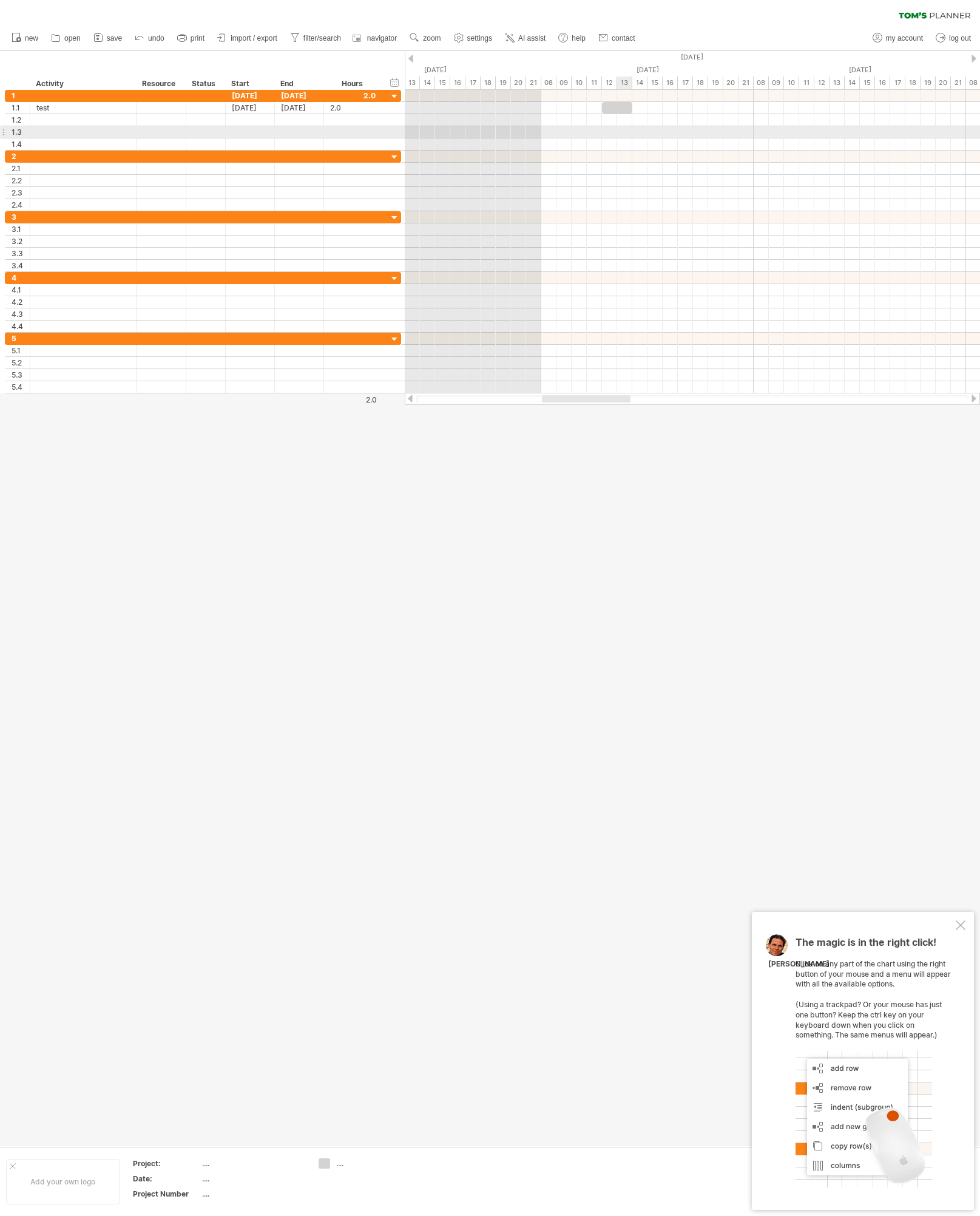
click at [624, 131] on div at bounding box center [693, 132] width 576 height 12
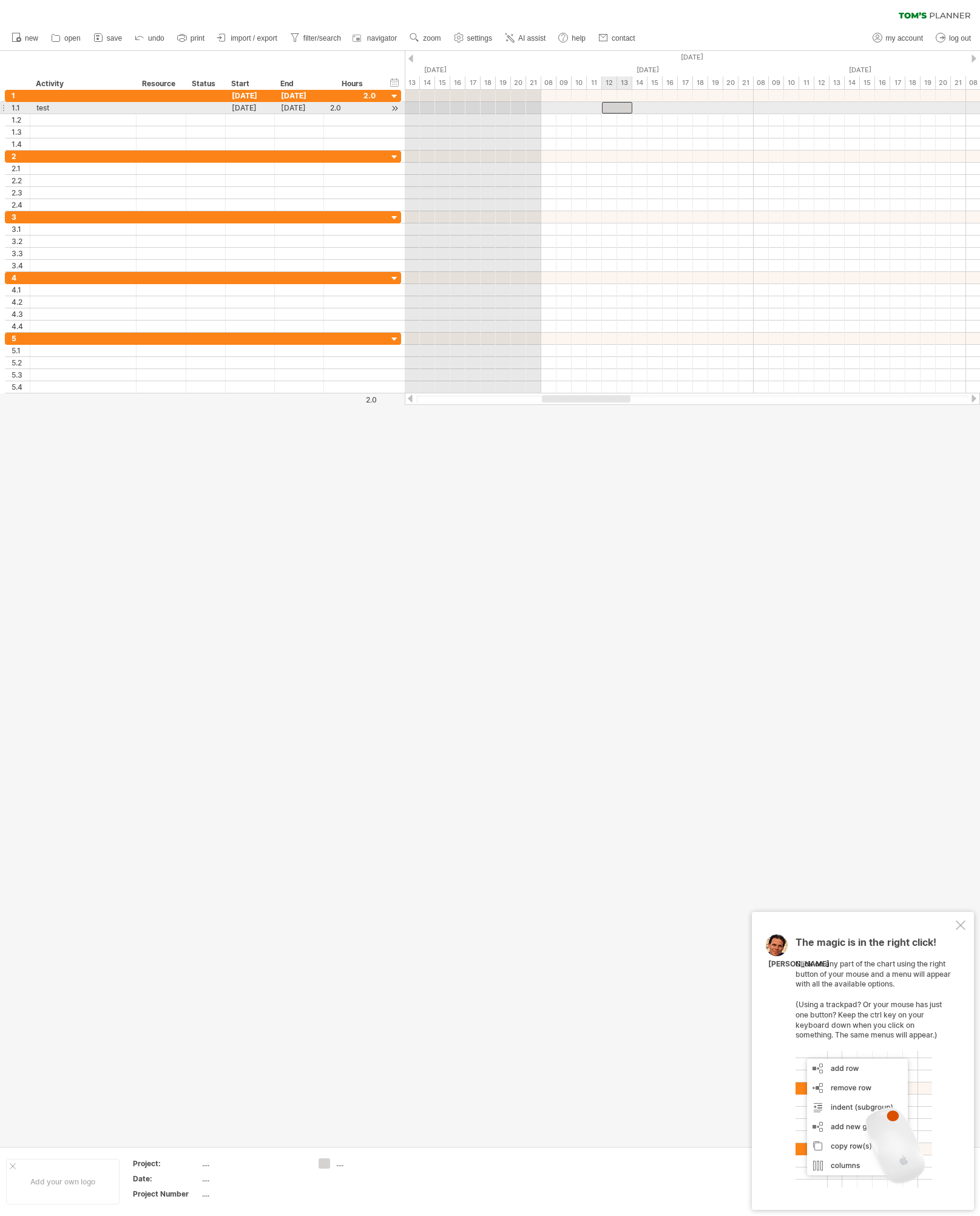
click at [621, 111] on div at bounding box center [617, 107] width 30 height 11
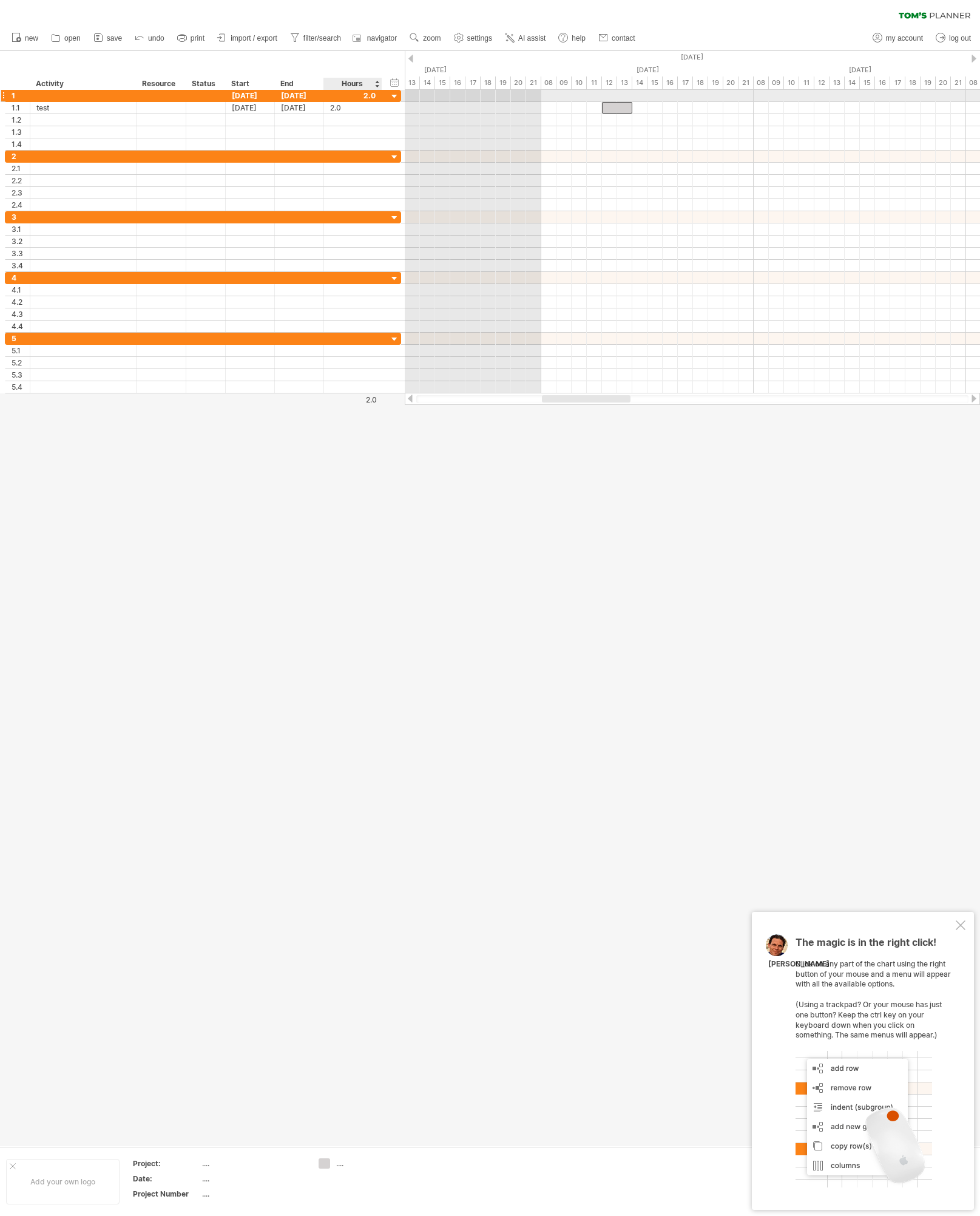
click at [375, 93] on div at bounding box center [352, 95] width 46 height 11
click at [343, 83] on div "Hours" at bounding box center [352, 83] width 58 height 12
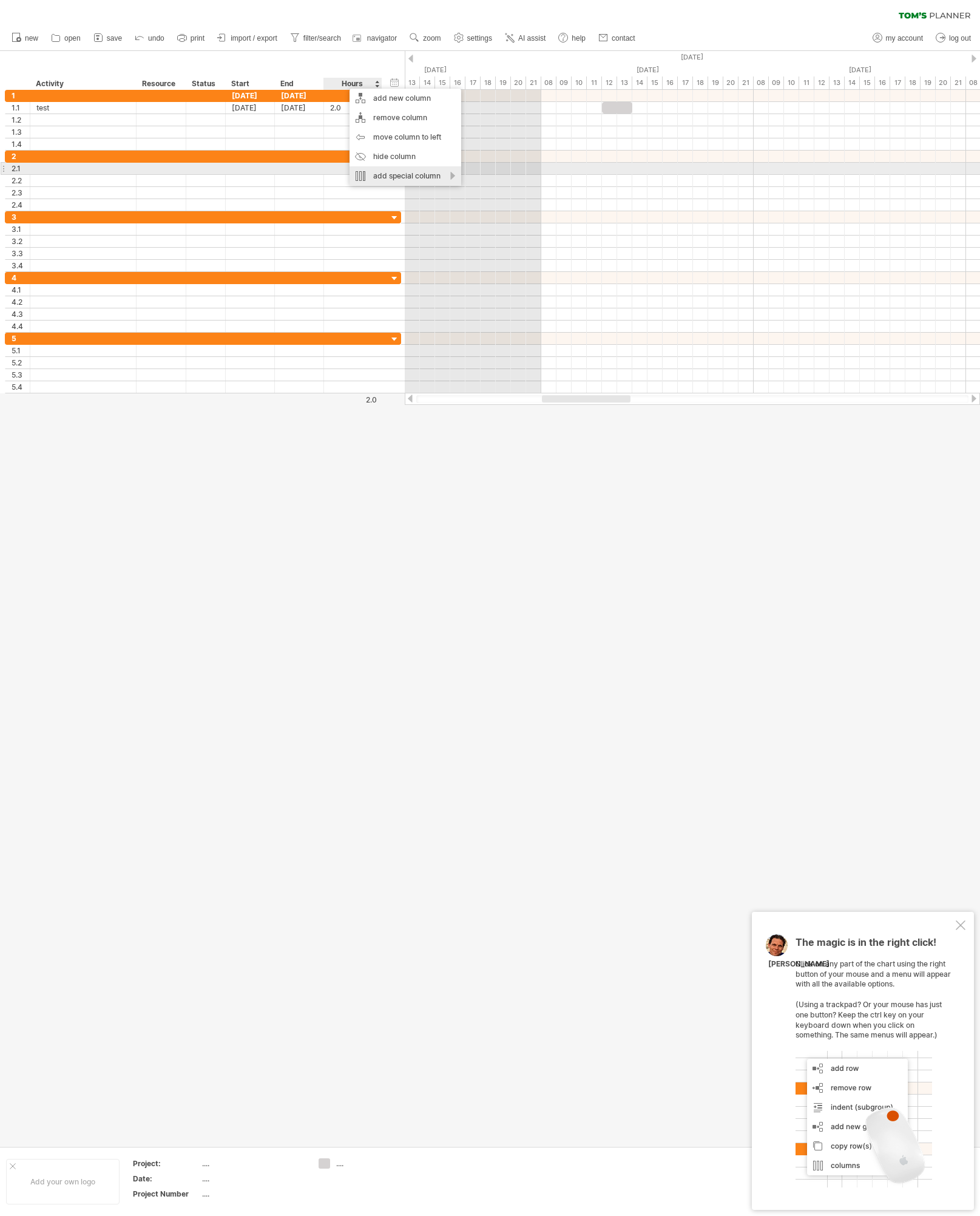
click at [381, 175] on div "add special column" at bounding box center [405, 176] width 111 height 19
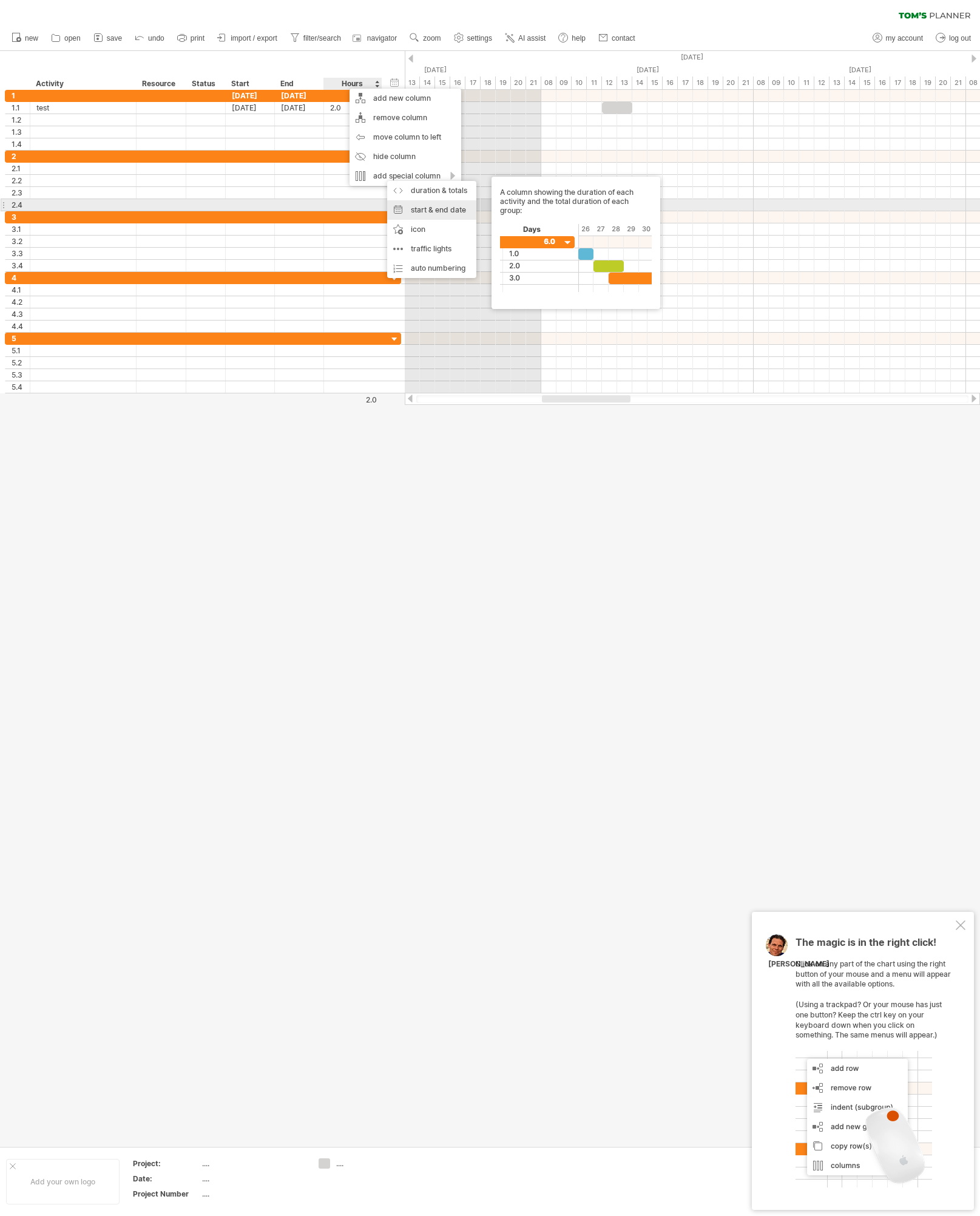
click at [392, 203] on div "start & end date Two columns showing the start and end date of an activity:" at bounding box center [432, 210] width 89 height 19
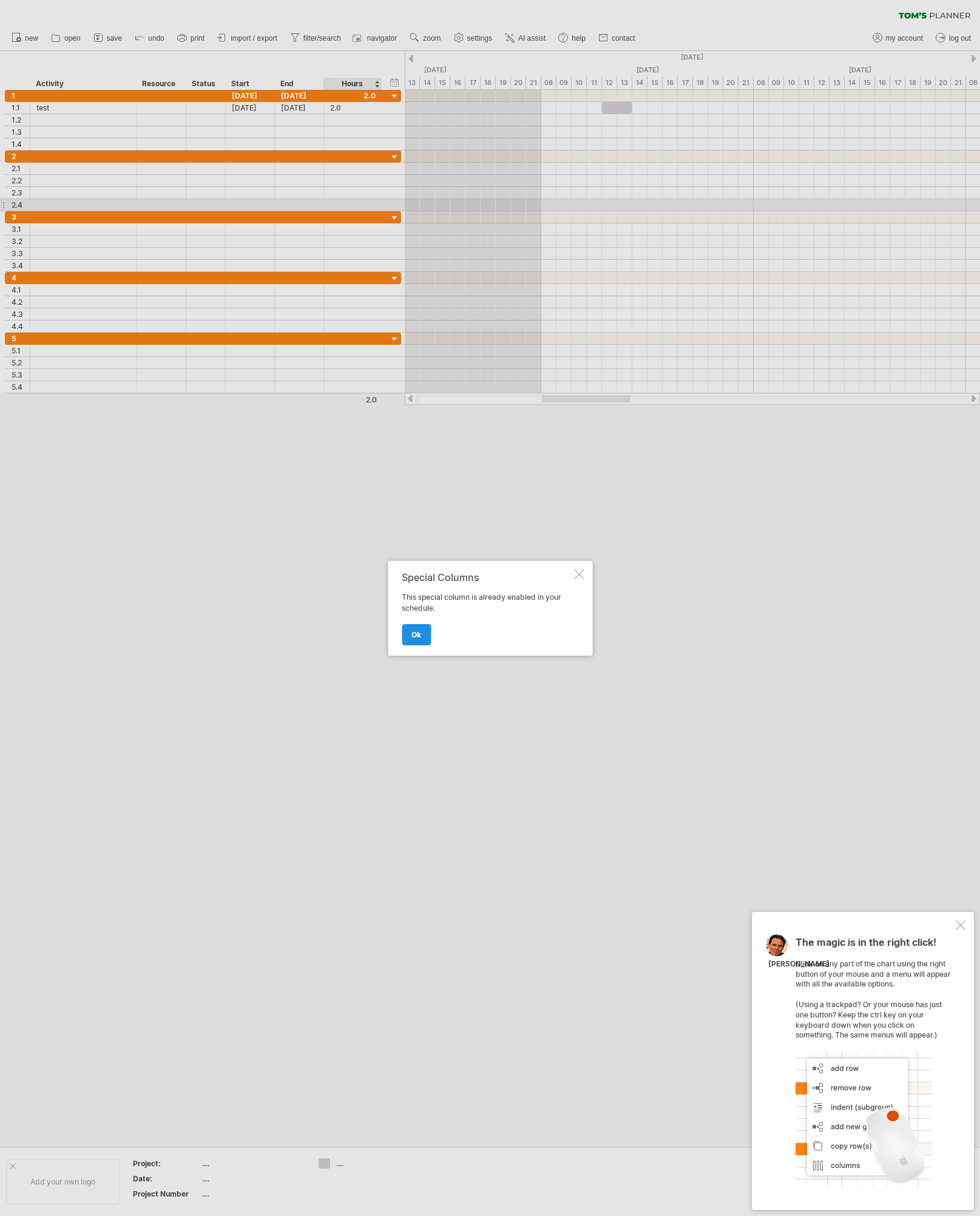
click at [424, 634] on link "ok" at bounding box center [416, 634] width 29 height 22
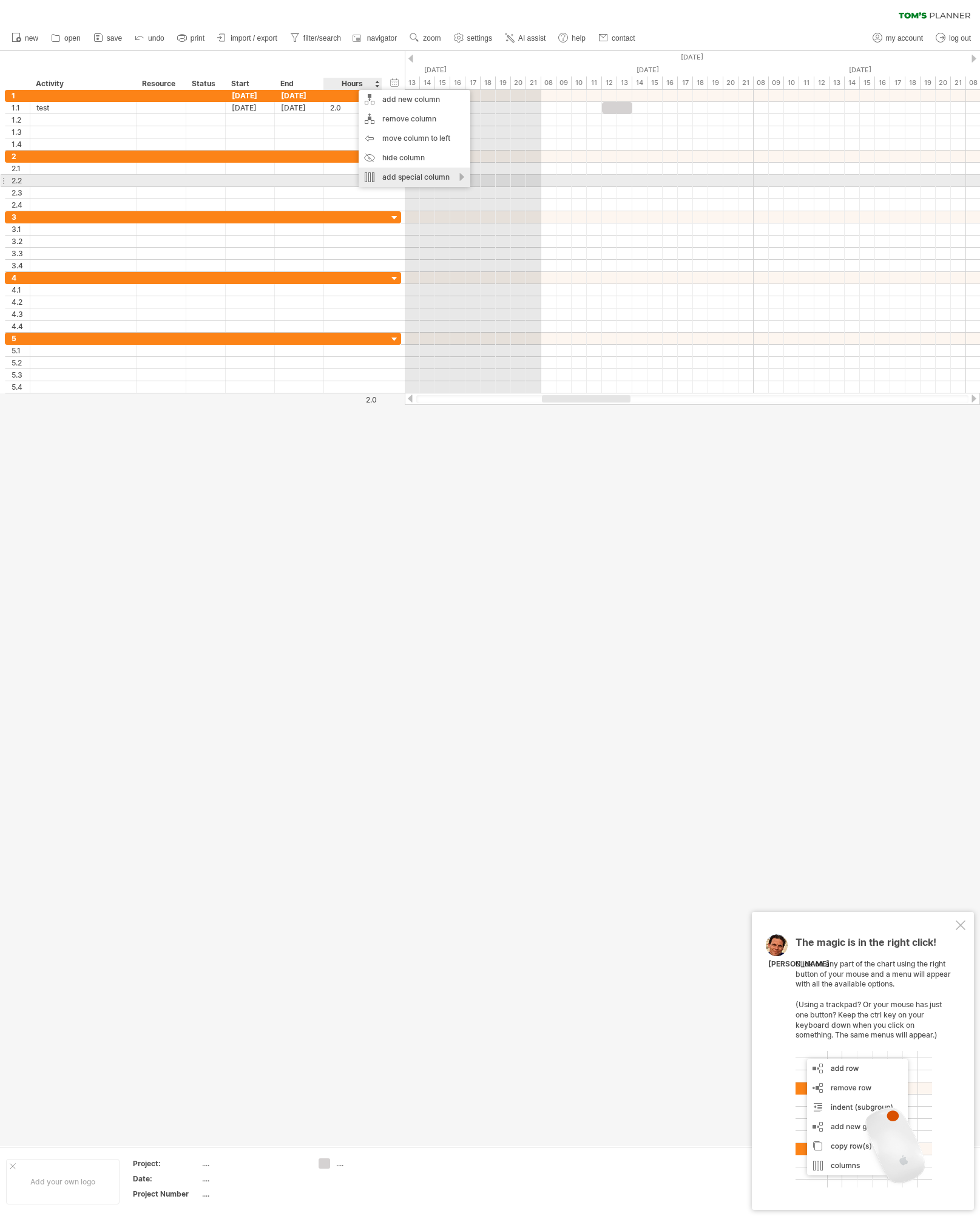
click at [391, 181] on div "add special column" at bounding box center [414, 177] width 111 height 19
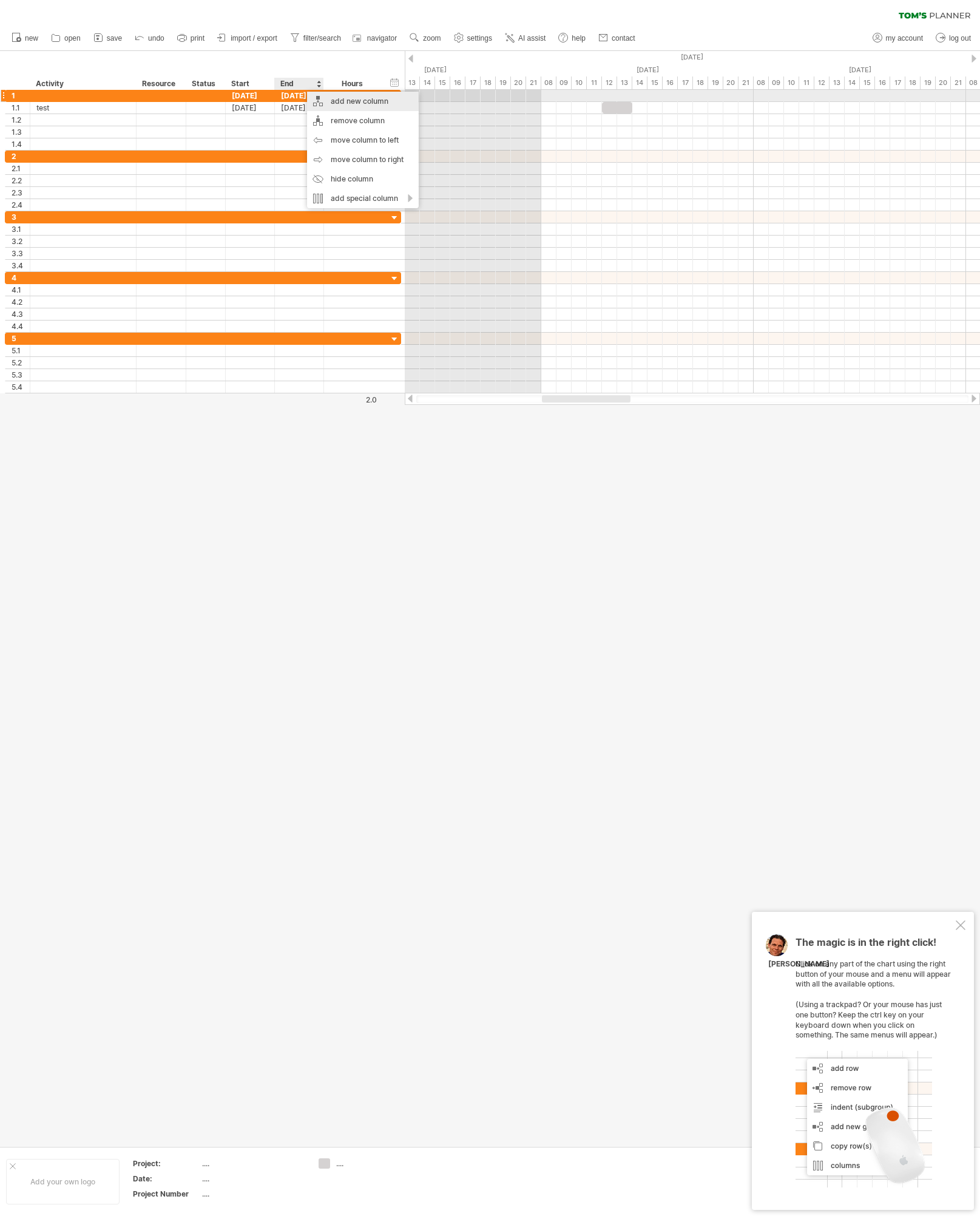
click at [332, 102] on div "add new column" at bounding box center [363, 101] width 111 height 19
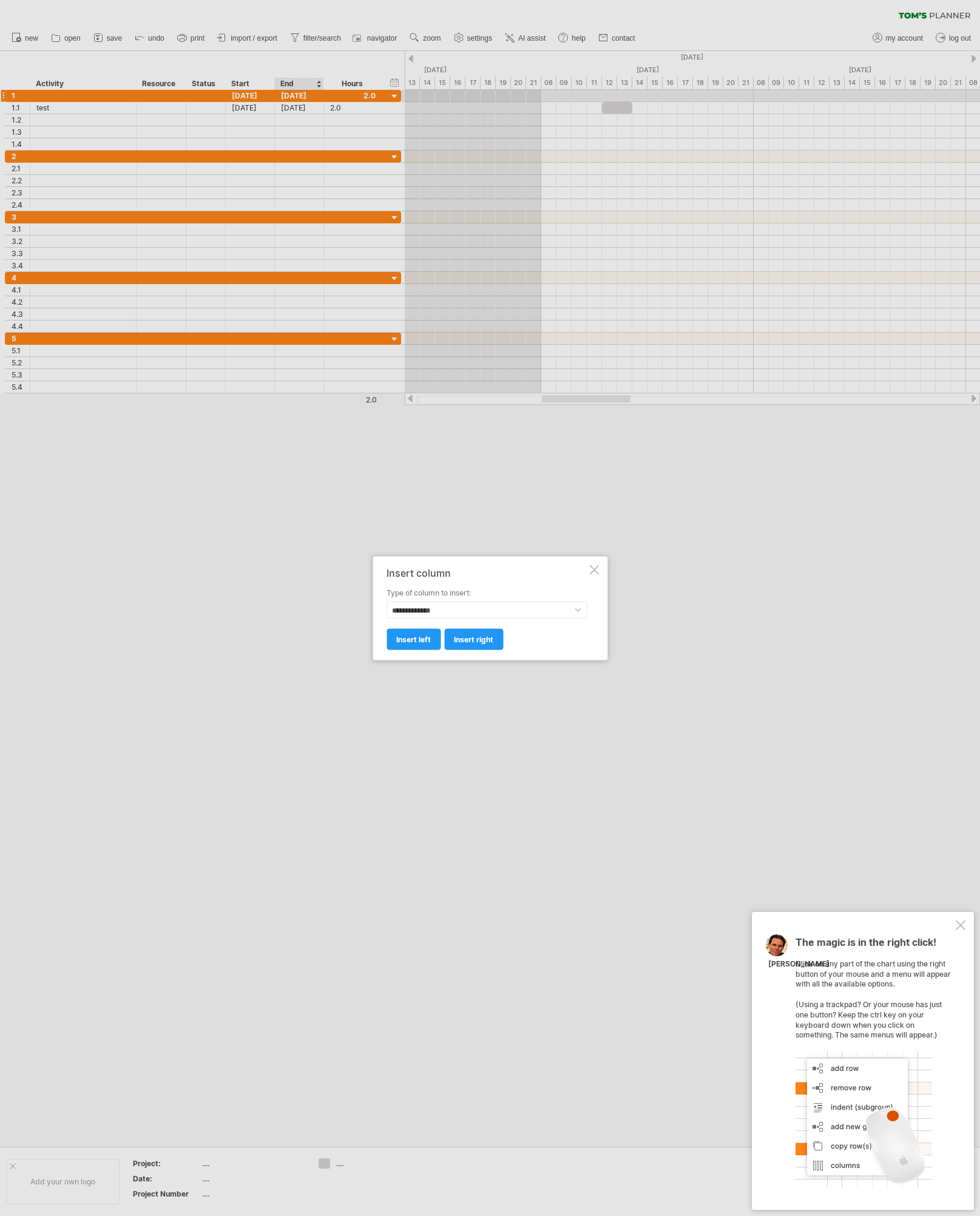
click at [463, 598] on div "**********" at bounding box center [487, 602] width 200 height 31
click at [596, 572] on div at bounding box center [594, 570] width 10 height 10
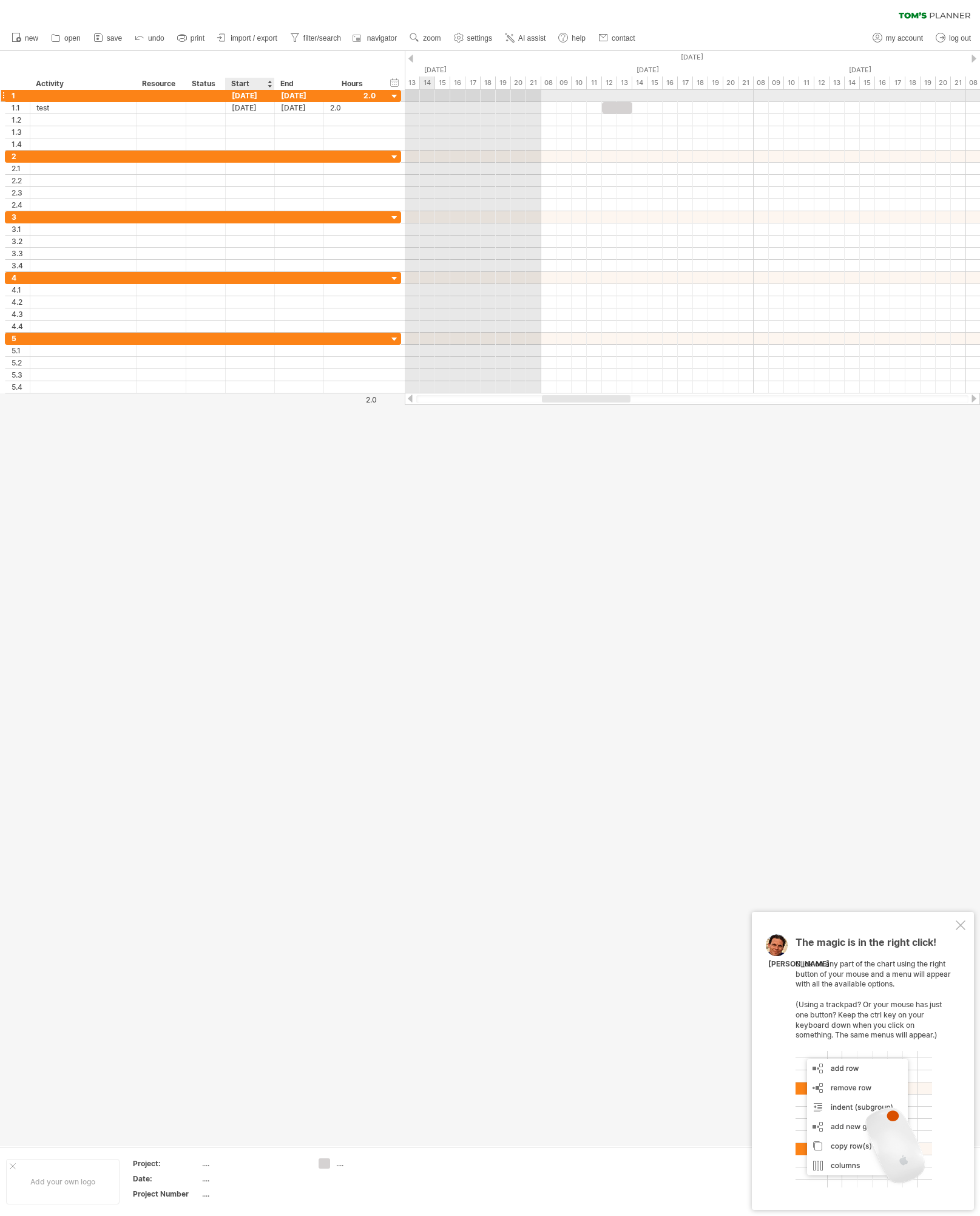
click at [256, 95] on div "[DATE]" at bounding box center [250, 95] width 49 height 11
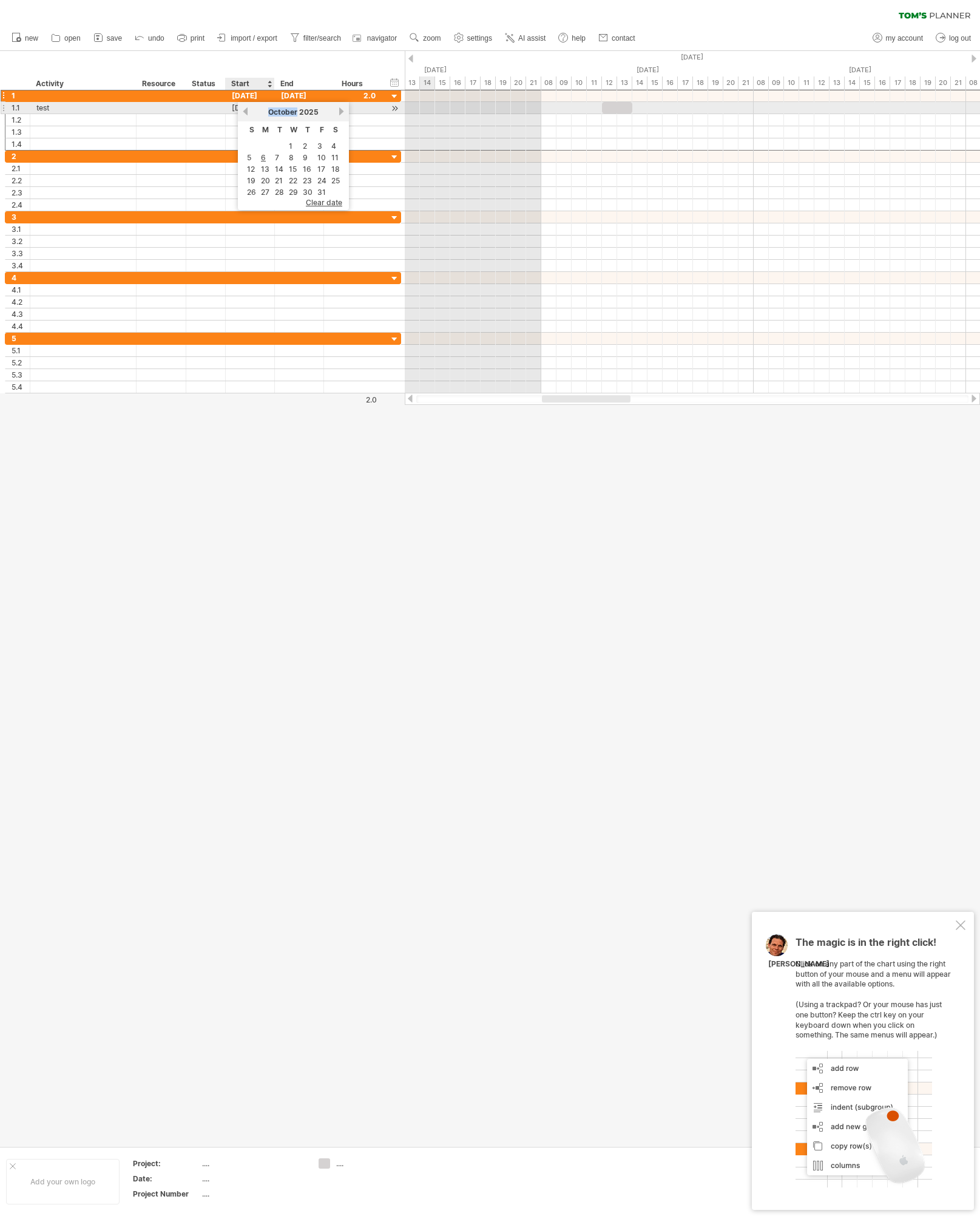
click at [273, 111] on span "October" at bounding box center [283, 111] width 29 height 9
click at [369, 11] on div "clear filter reapply filter" at bounding box center [490, 13] width 980 height 26
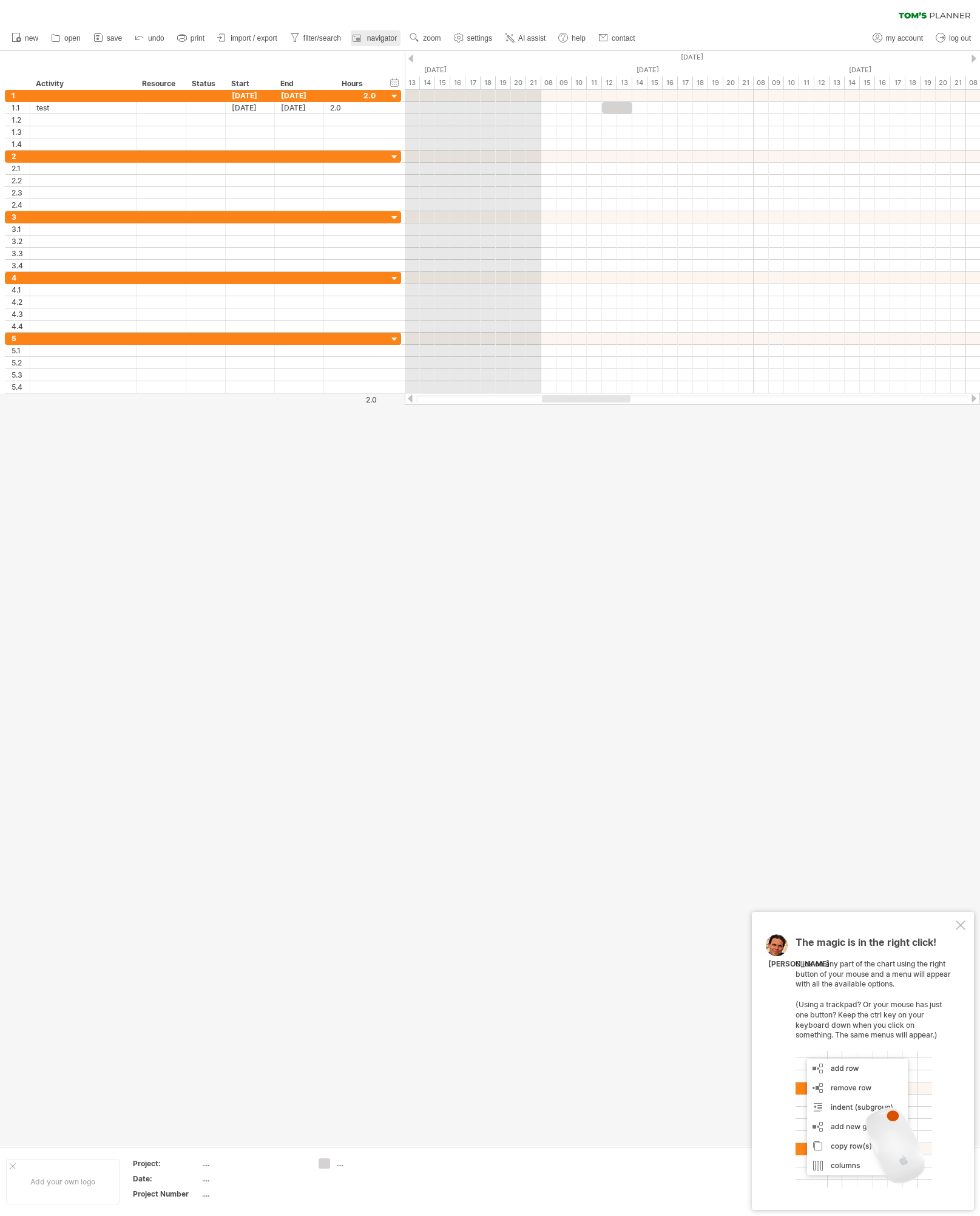
click at [380, 42] on link "navigator" at bounding box center [376, 38] width 50 height 16
click at [300, 38] on icon at bounding box center [295, 37] width 12 height 12
type input "**********"
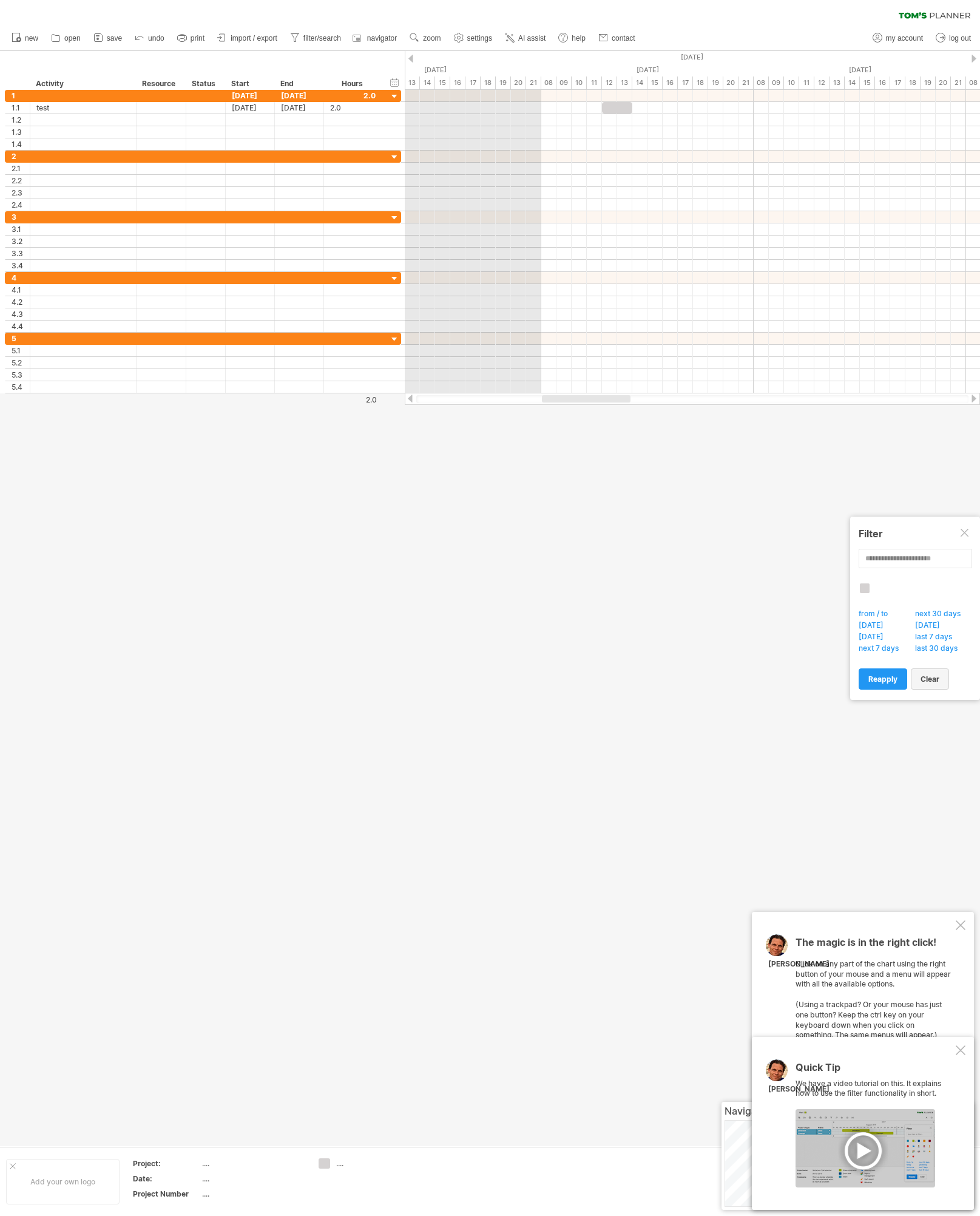
click at [937, 680] on link "clear" at bounding box center [930, 679] width 38 height 22
click at [960, 531] on div "Filter" at bounding box center [915, 534] width 113 height 12
click at [875, 38] on icon at bounding box center [878, 37] width 12 height 12
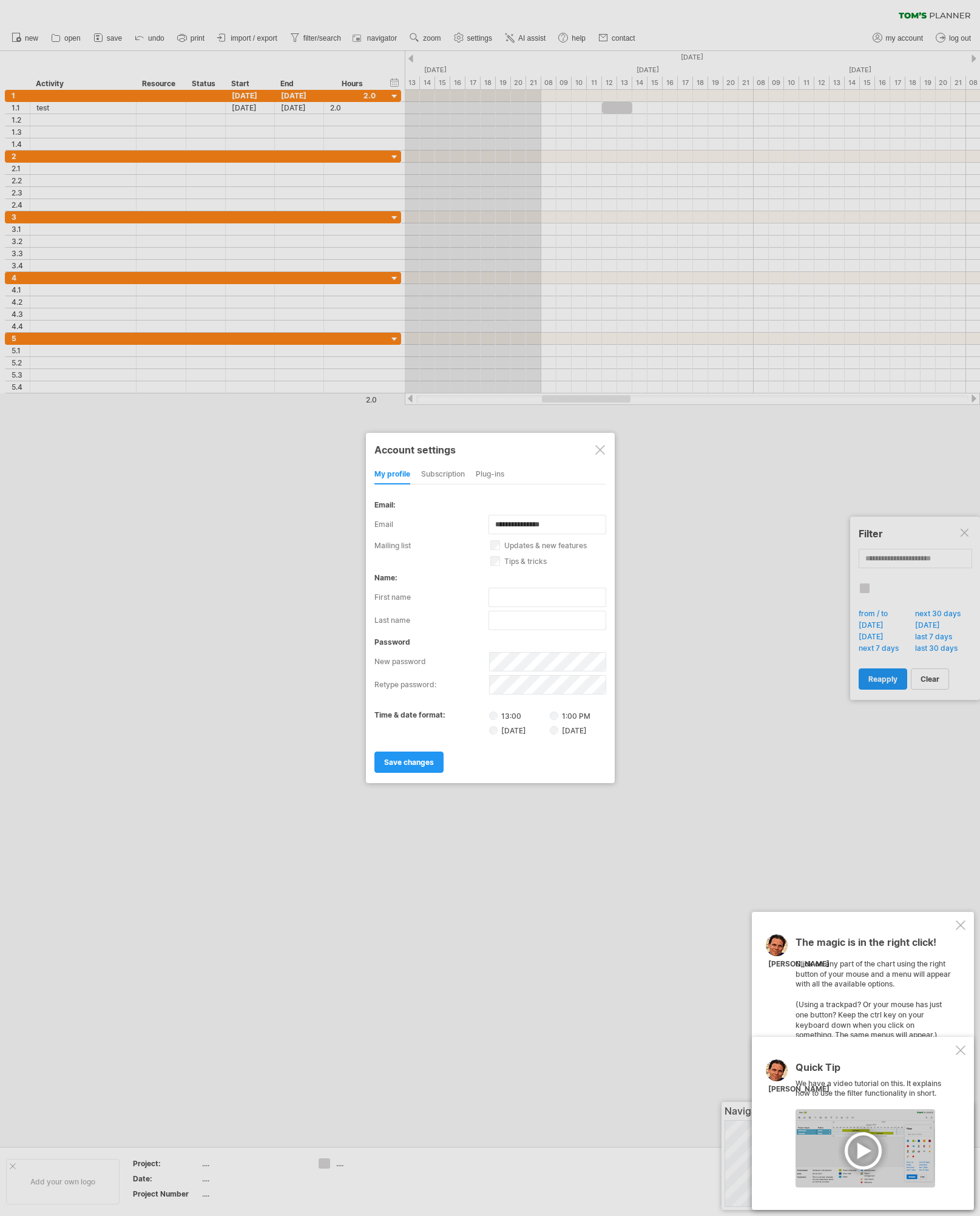
click at [444, 483] on div "subscription" at bounding box center [443, 475] width 44 height 19
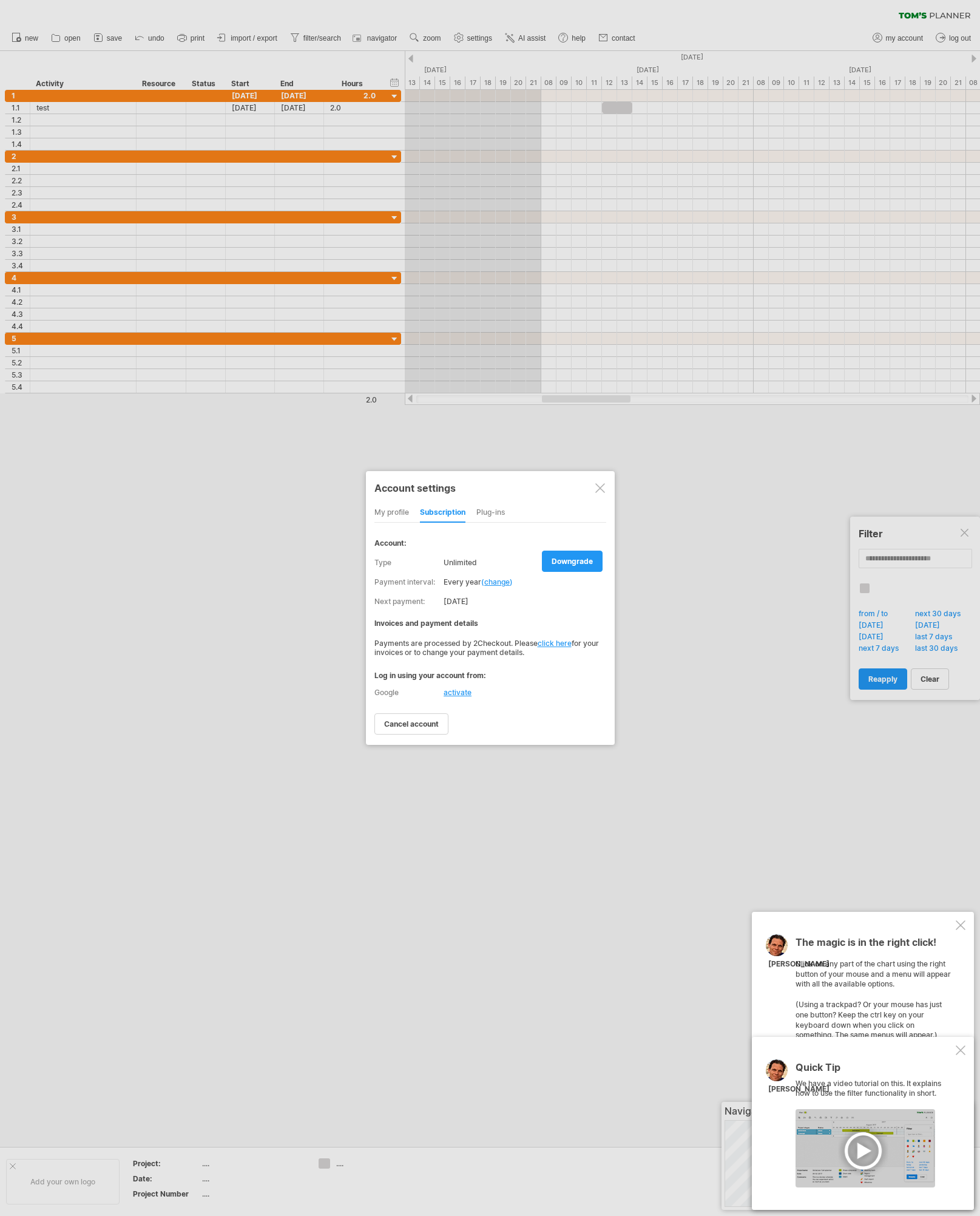
click at [485, 509] on div "Plug-ins" at bounding box center [491, 513] width 29 height 19
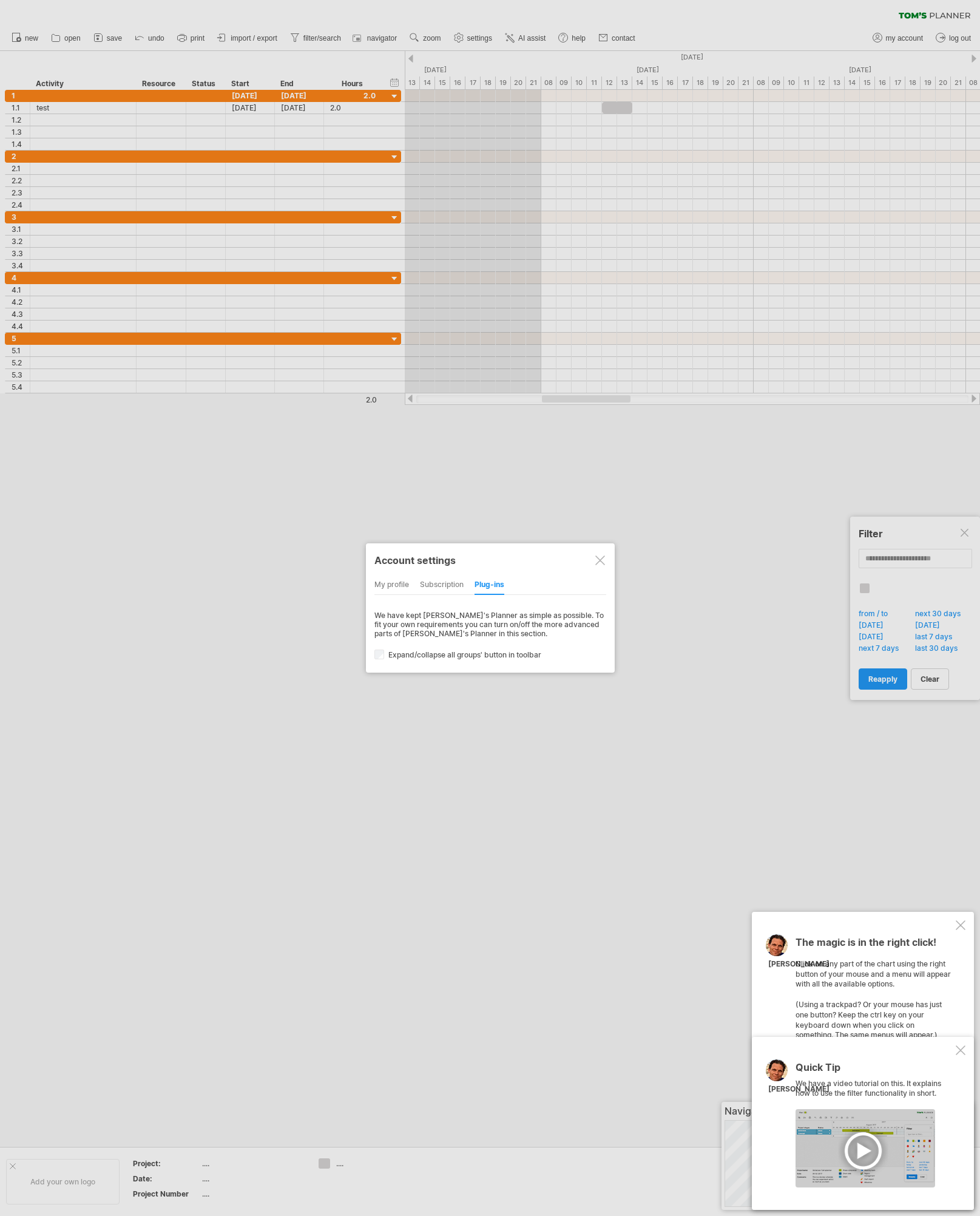
click at [597, 562] on div at bounding box center [600, 561] width 10 height 10
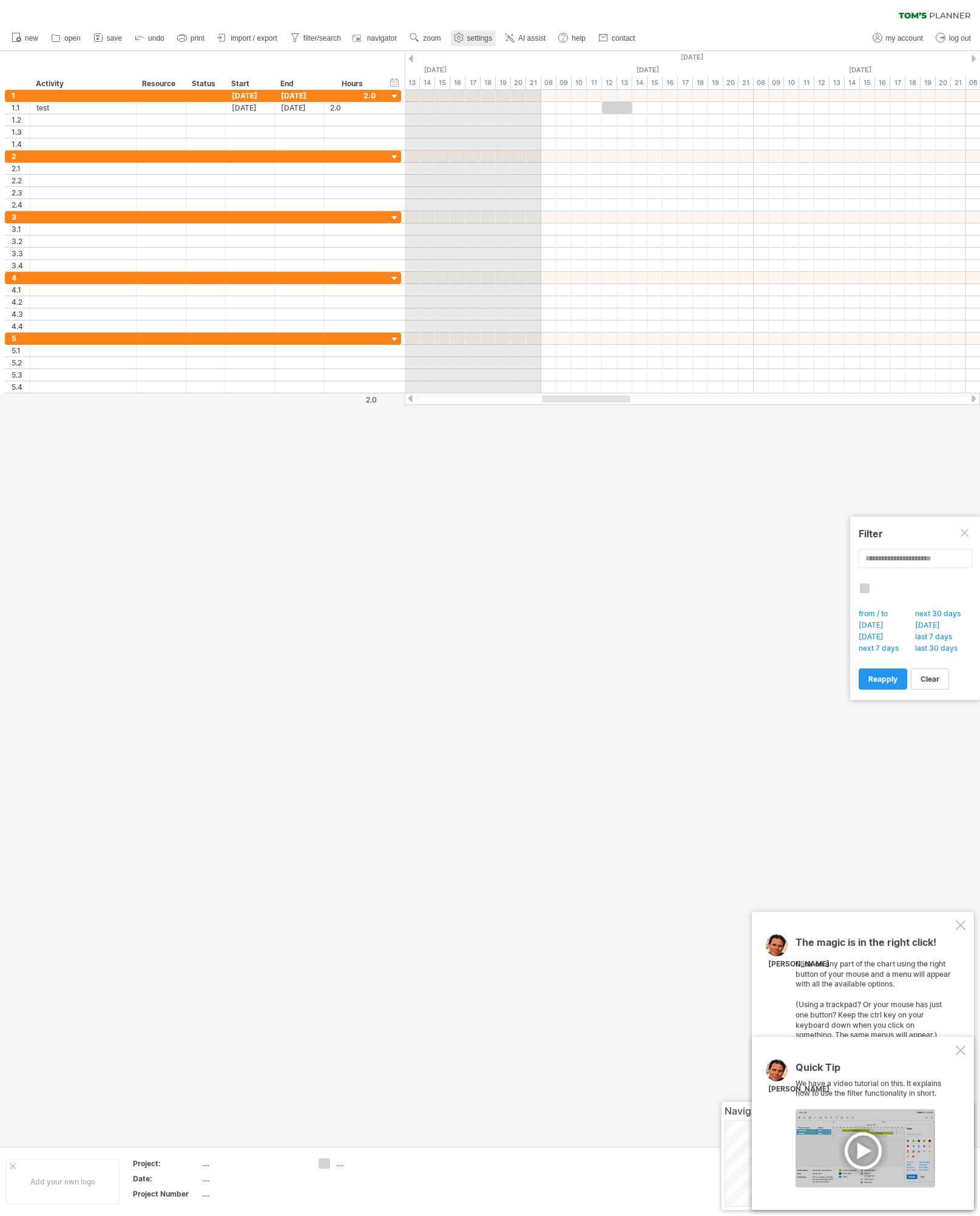
click at [471, 36] on span "settings" at bounding box center [480, 38] width 25 height 9
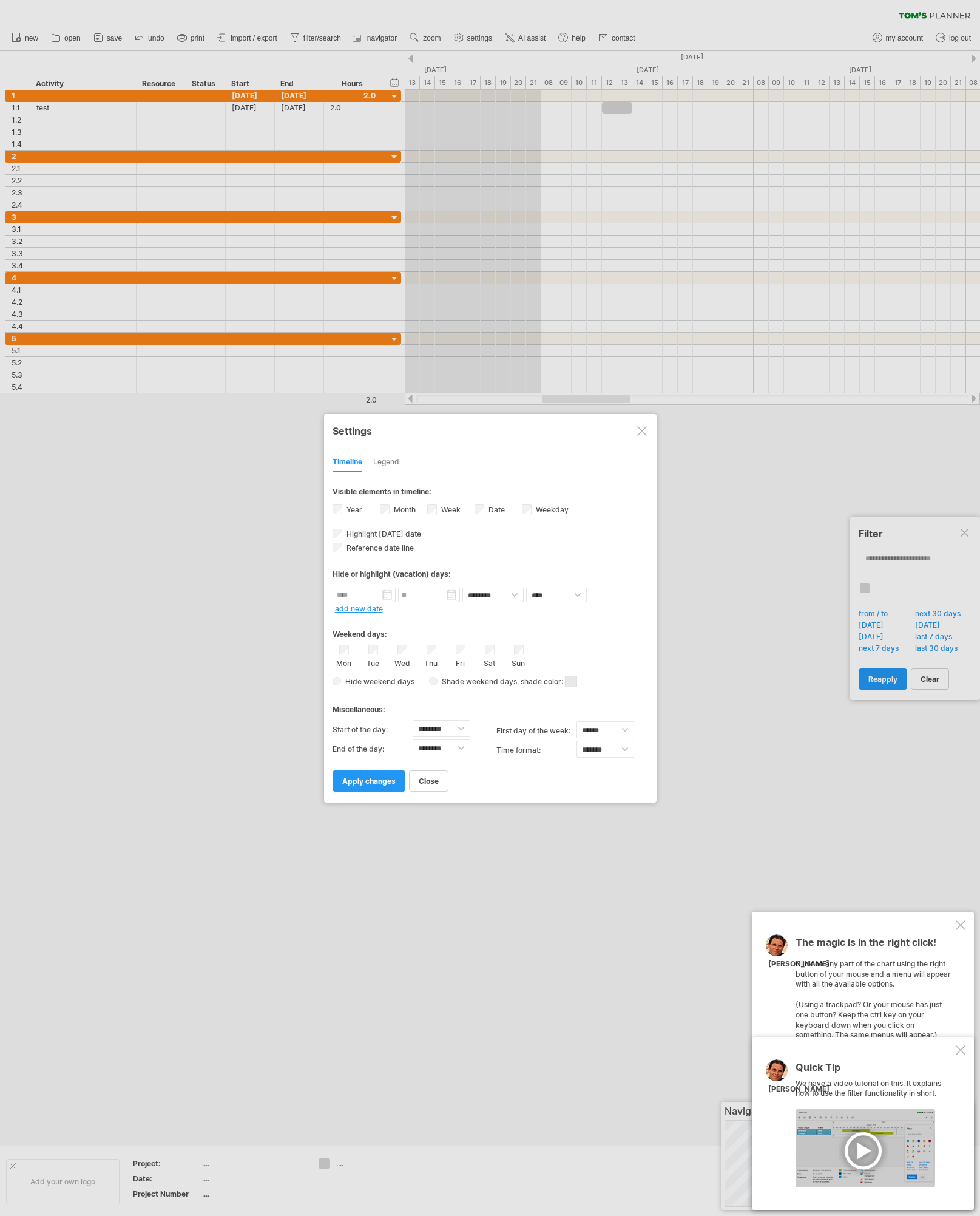
click at [390, 458] on div "Legend" at bounding box center [386, 463] width 26 height 19
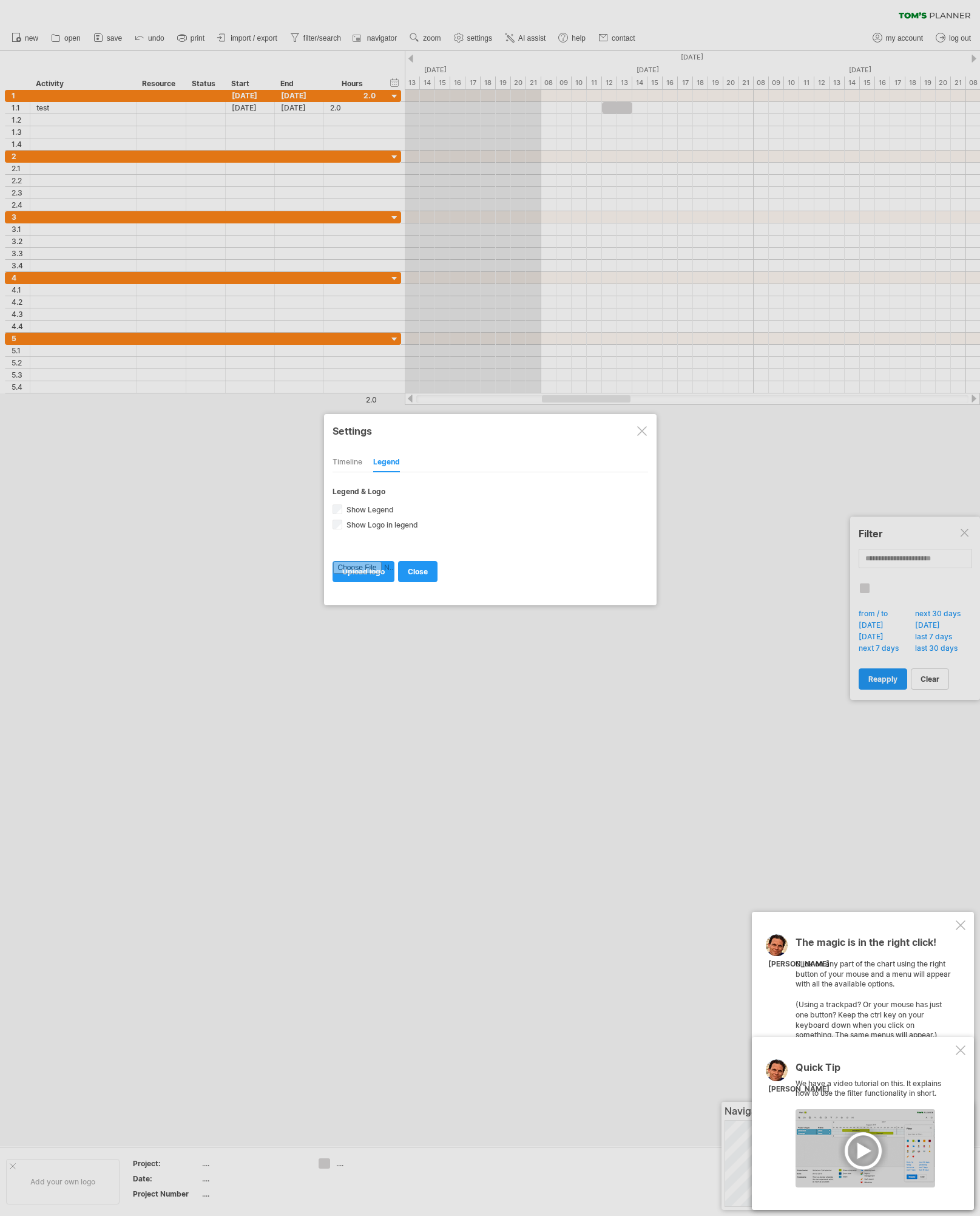
click at [358, 456] on div "Timeline" at bounding box center [347, 463] width 30 height 19
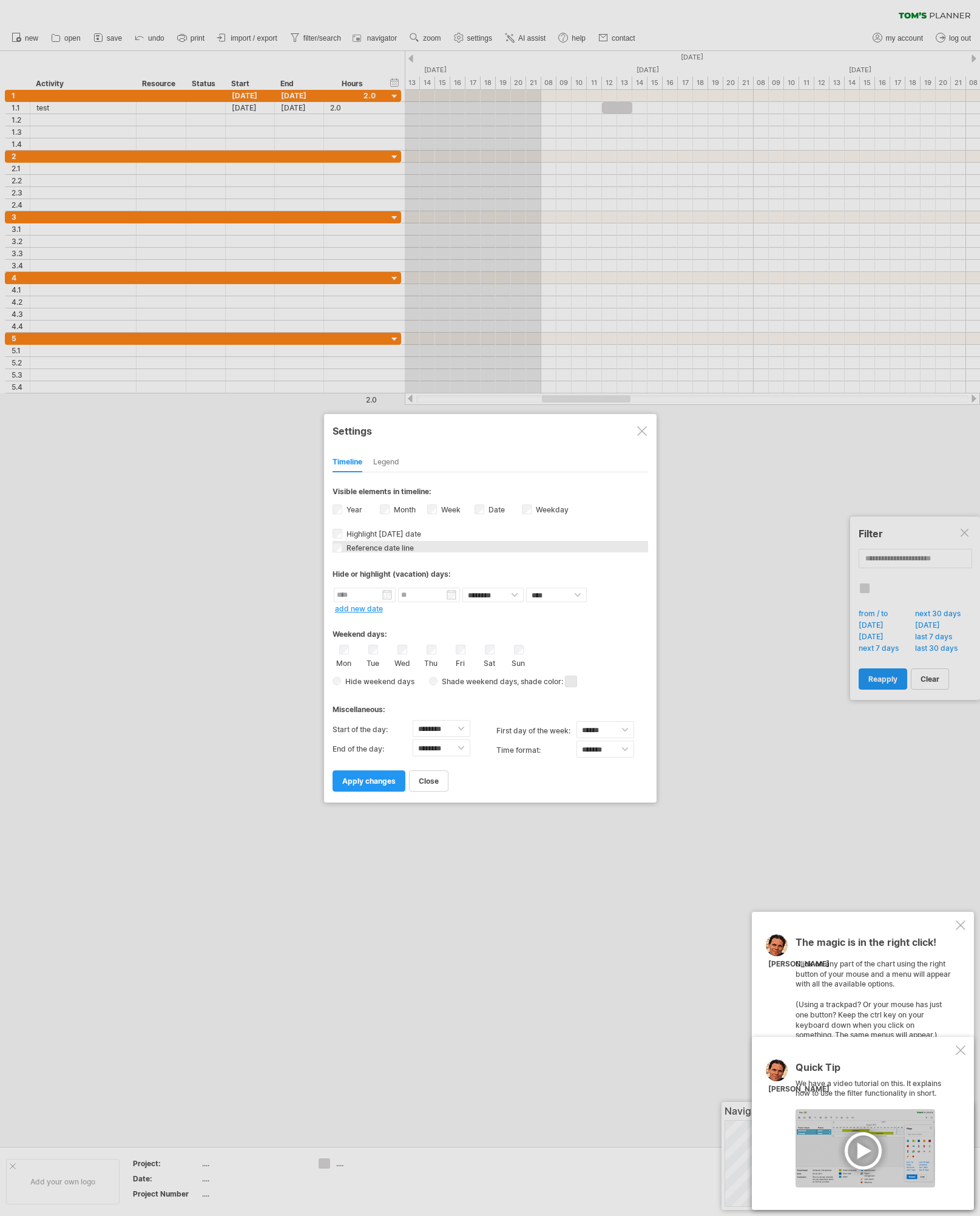
click at [367, 546] on span "Reference date line" at bounding box center [379, 548] width 70 height 9
click at [367, 547] on span "Reference date line" at bounding box center [379, 548] width 70 height 9
click at [360, 549] on span "Reference date line" at bounding box center [379, 548] width 70 height 9
click at [641, 428] on div at bounding box center [642, 431] width 10 height 10
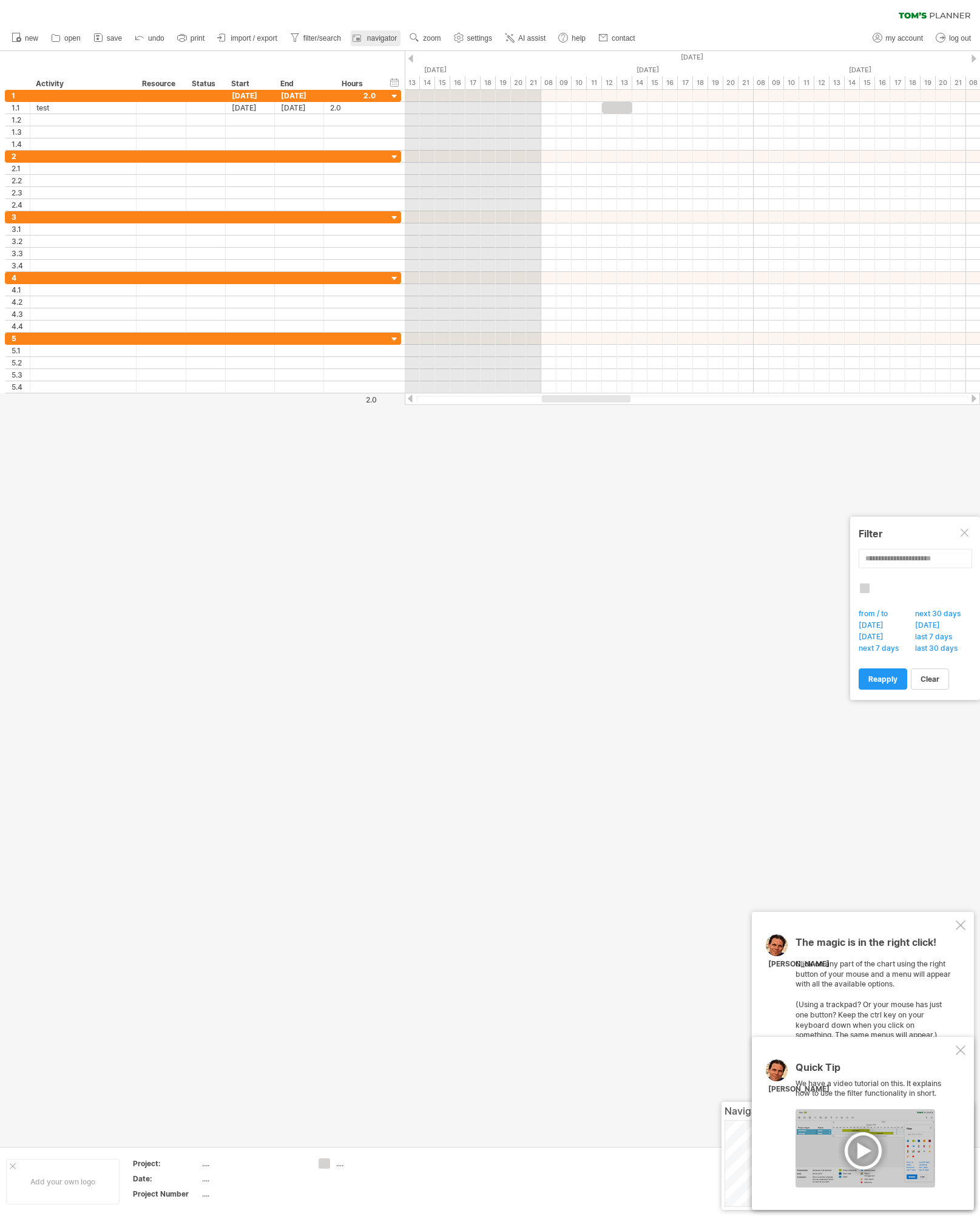
click at [390, 36] on span "navigator" at bounding box center [382, 38] width 30 height 9
click at [391, 39] on span "navigator" at bounding box center [382, 38] width 30 height 9
click at [388, 43] on link "navigator" at bounding box center [376, 38] width 50 height 16
click at [963, 927] on div at bounding box center [961, 925] width 10 height 10
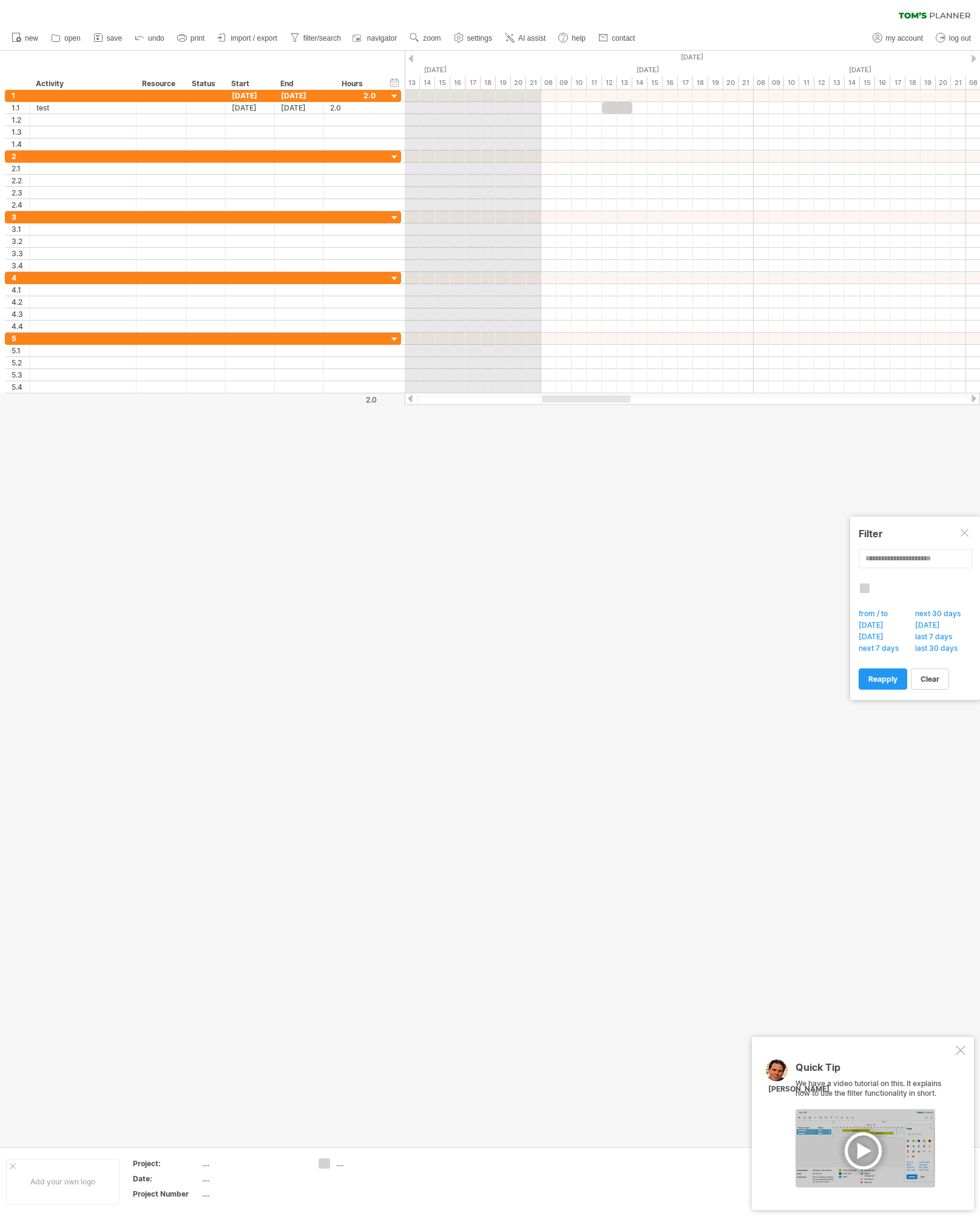
click at [962, 1058] on div "Quick Tip We have a video tutorial on this. It explains how to use the filter f…" at bounding box center [862, 1124] width 222 height 173
drag, startPoint x: 962, startPoint y: 1053, endPoint x: 976, endPoint y: 1000, distance: 54.8
click at [962, 1053] on div at bounding box center [961, 1050] width 10 height 10
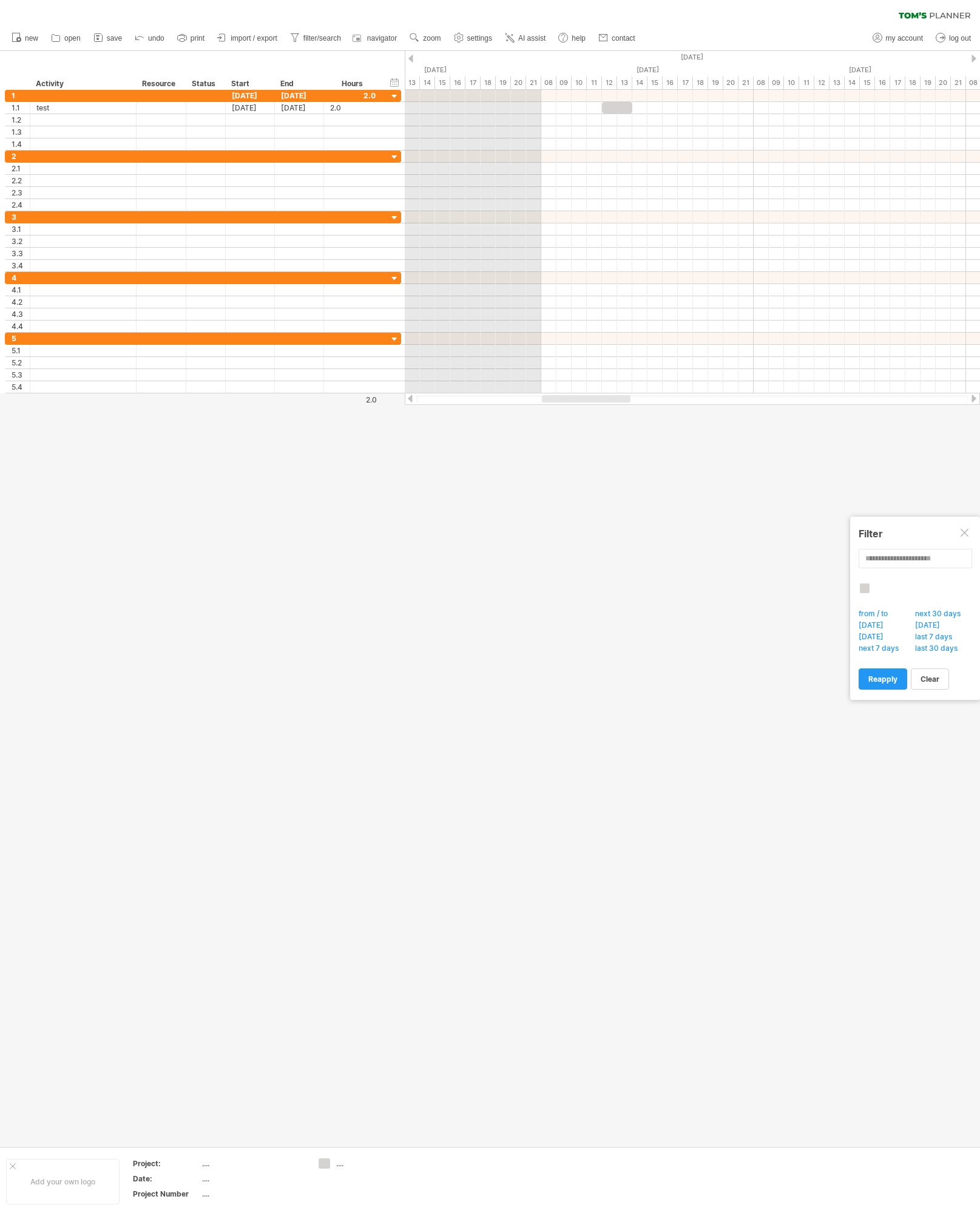
click at [966, 535] on div at bounding box center [966, 534] width 10 height 10
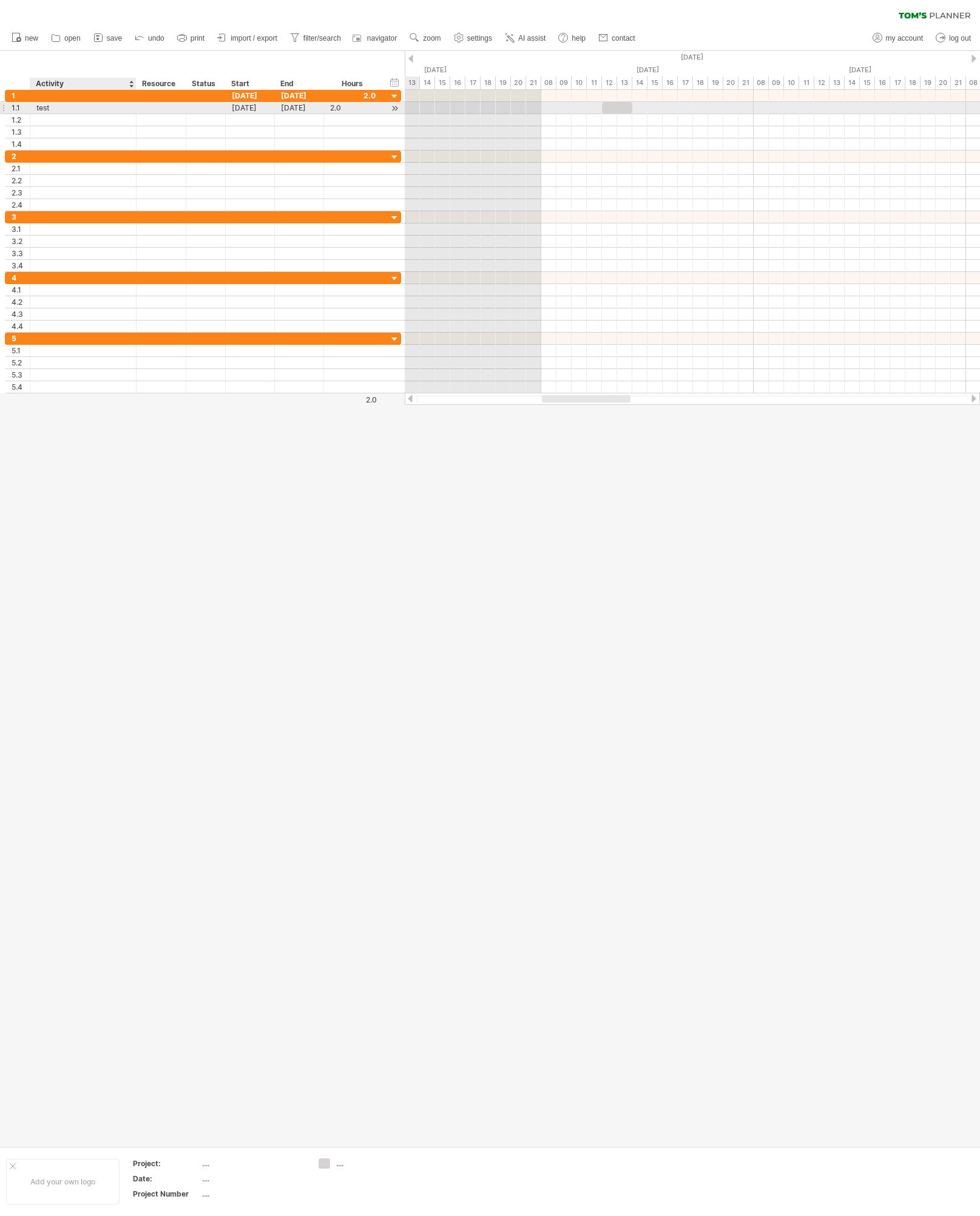
click at [95, 106] on div "test" at bounding box center [82, 107] width 94 height 11
click at [4, 107] on div at bounding box center [3, 108] width 5 height 13
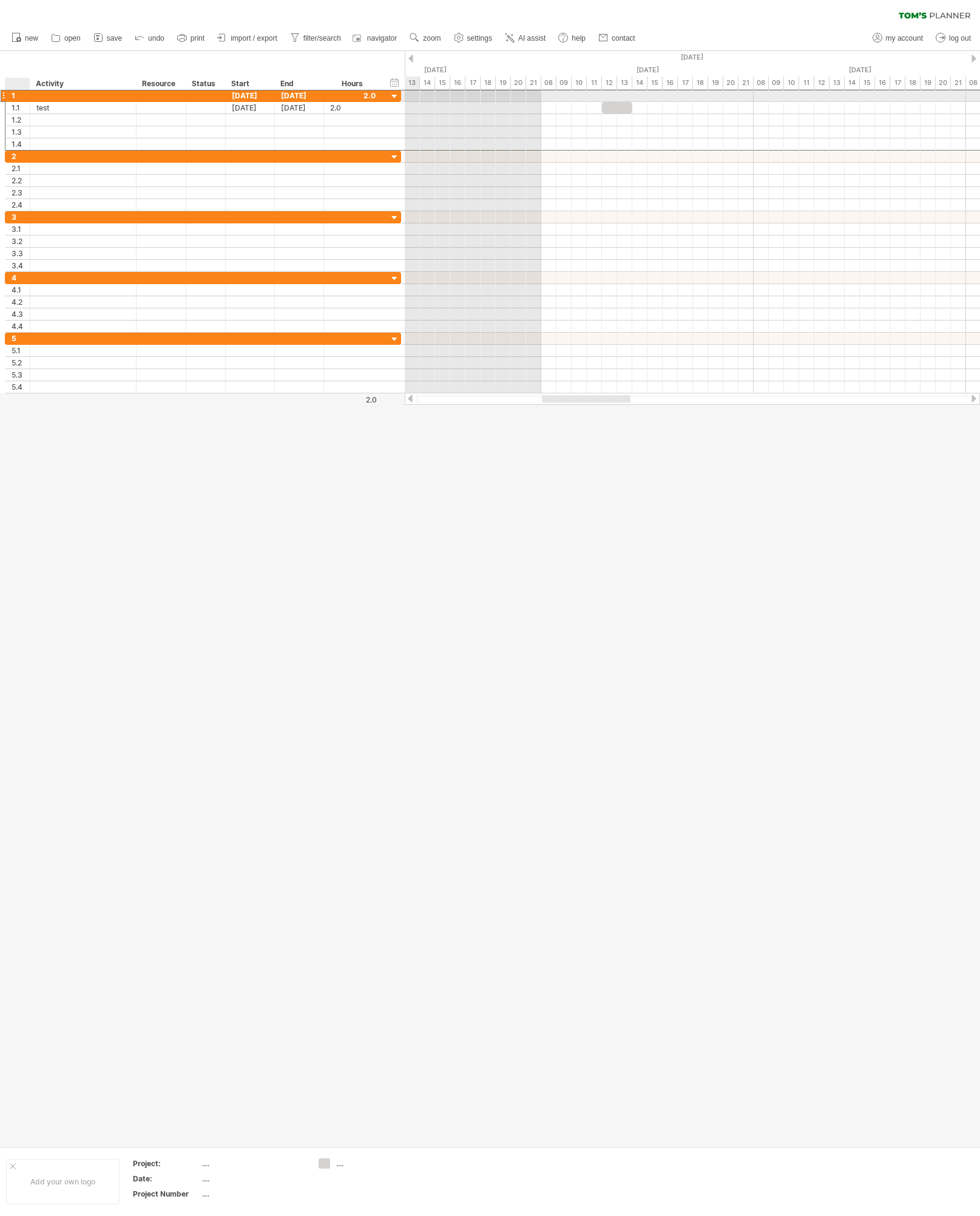
click at [18, 96] on div "1" at bounding box center [20, 95] width 18 height 11
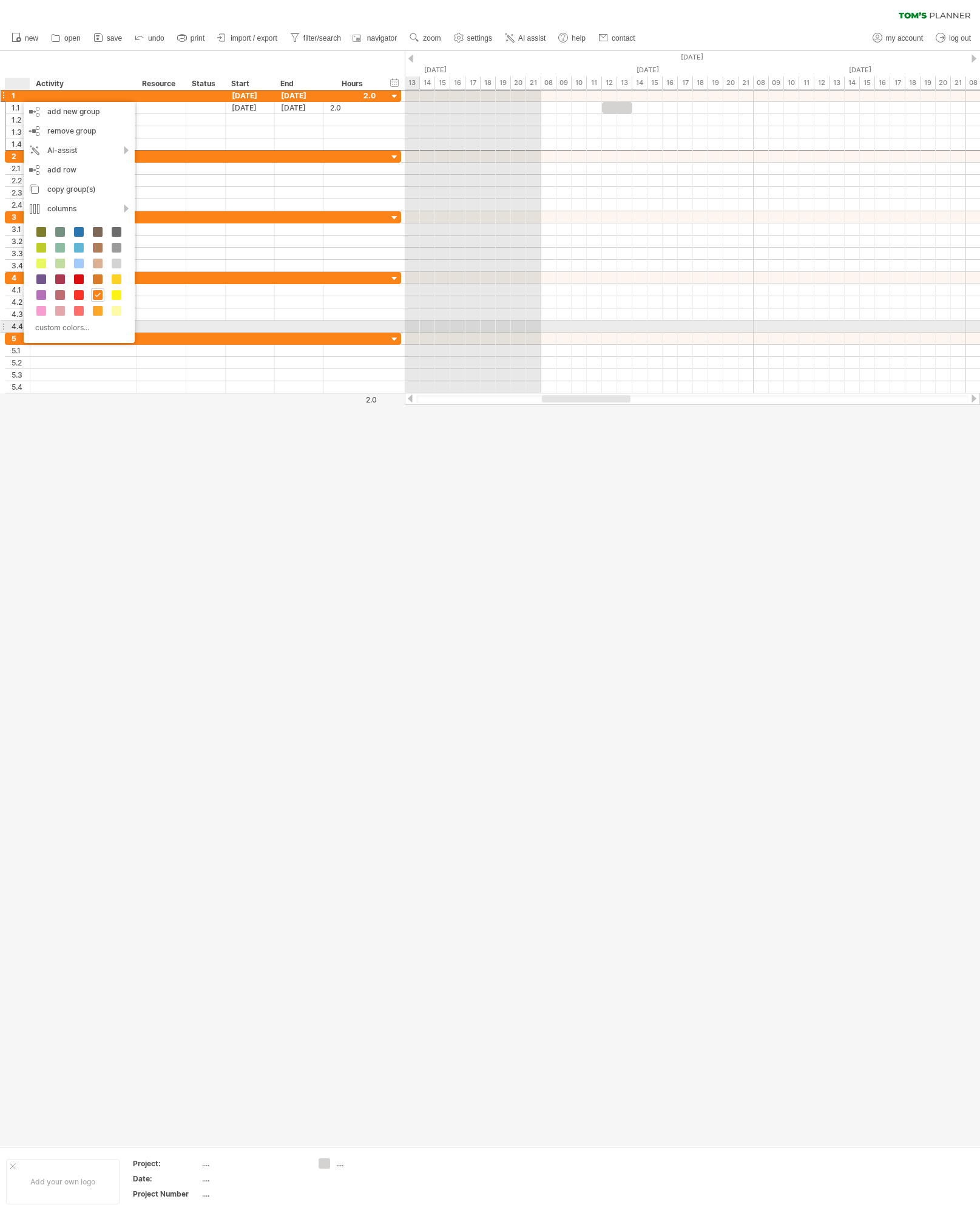
click at [230, 522] on div at bounding box center [490, 599] width 980 height 1096
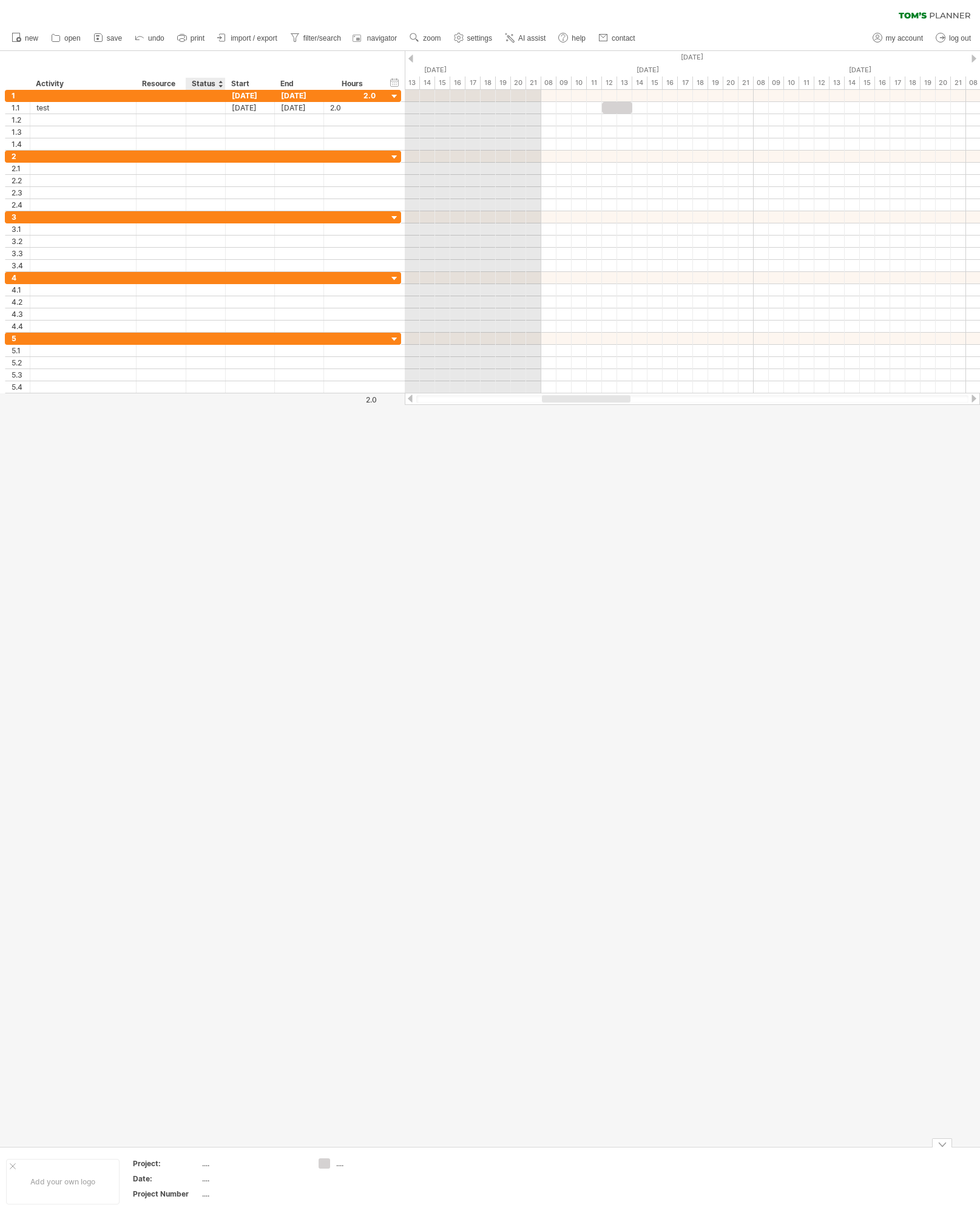
click at [215, 1167] on div "...." at bounding box center [252, 1163] width 102 height 10
click at [159, 1164] on div "Project:" at bounding box center [166, 1163] width 66 height 10
click at [177, 1197] on div "Project Number" at bounding box center [166, 1194] width 66 height 10
click at [328, 1159] on div "Trying to reach [DOMAIN_NAME] Connected again... 0% clear filter new 1" at bounding box center [490, 608] width 980 height 1216
click at [337, 1164] on div "...." at bounding box center [369, 1163] width 66 height 10
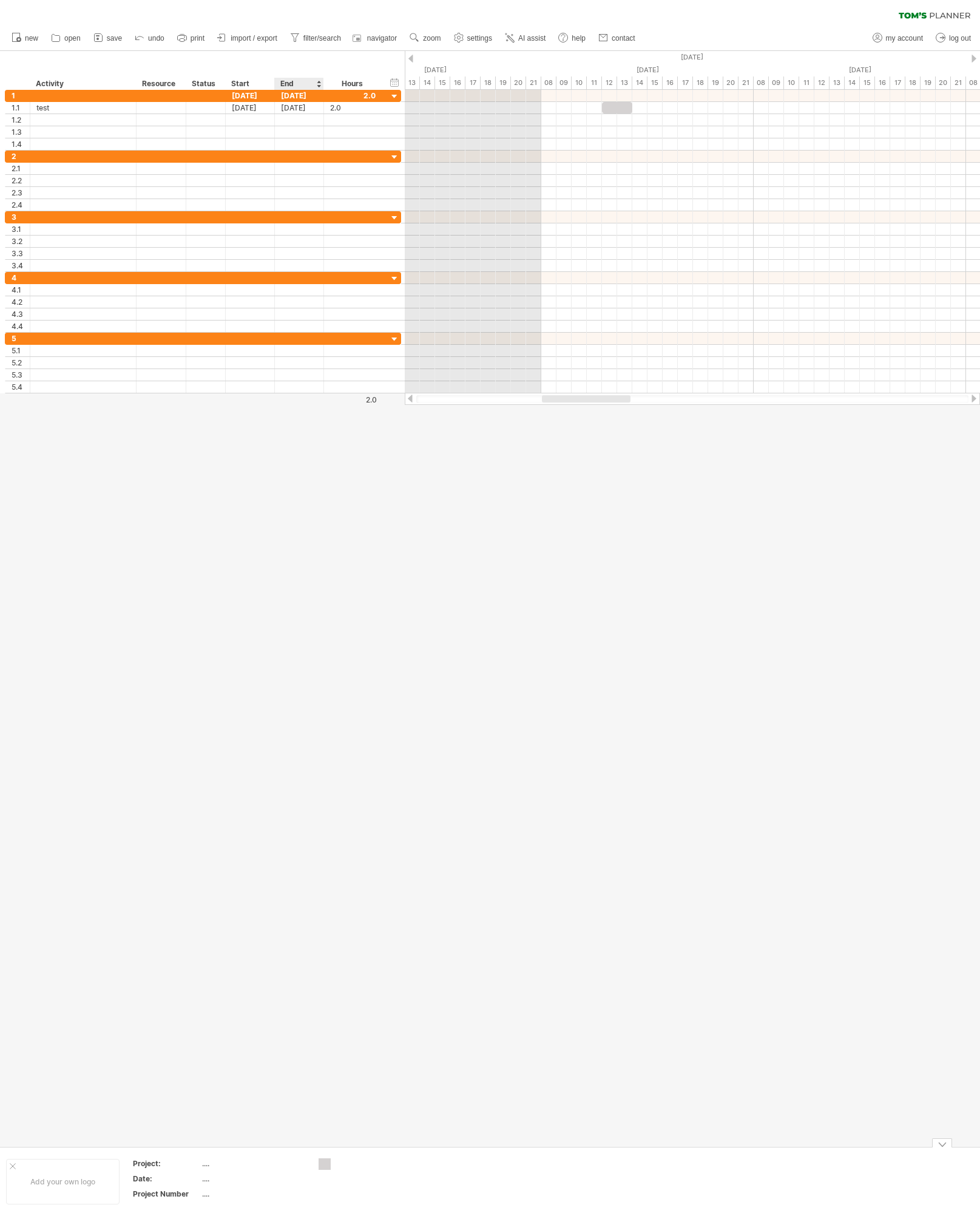
click at [321, 1167] on div "Trying to reach [DOMAIN_NAME] Connected again... 0% clear filter new 1" at bounding box center [490, 608] width 980 height 1216
click at [322, 1167] on div at bounding box center [324, 1164] width 12 height 11
click at [325, 1165] on div "Trying to reach [DOMAIN_NAME] Connected again... 0% clear filter new 1" at bounding box center [490, 608] width 980 height 1216
click at [311, 1166] on td "Project: .... Date: .... Project Number ...." at bounding box center [219, 1182] width 187 height 46
click at [67, 1186] on div "Add your own logo" at bounding box center [63, 1182] width 114 height 46
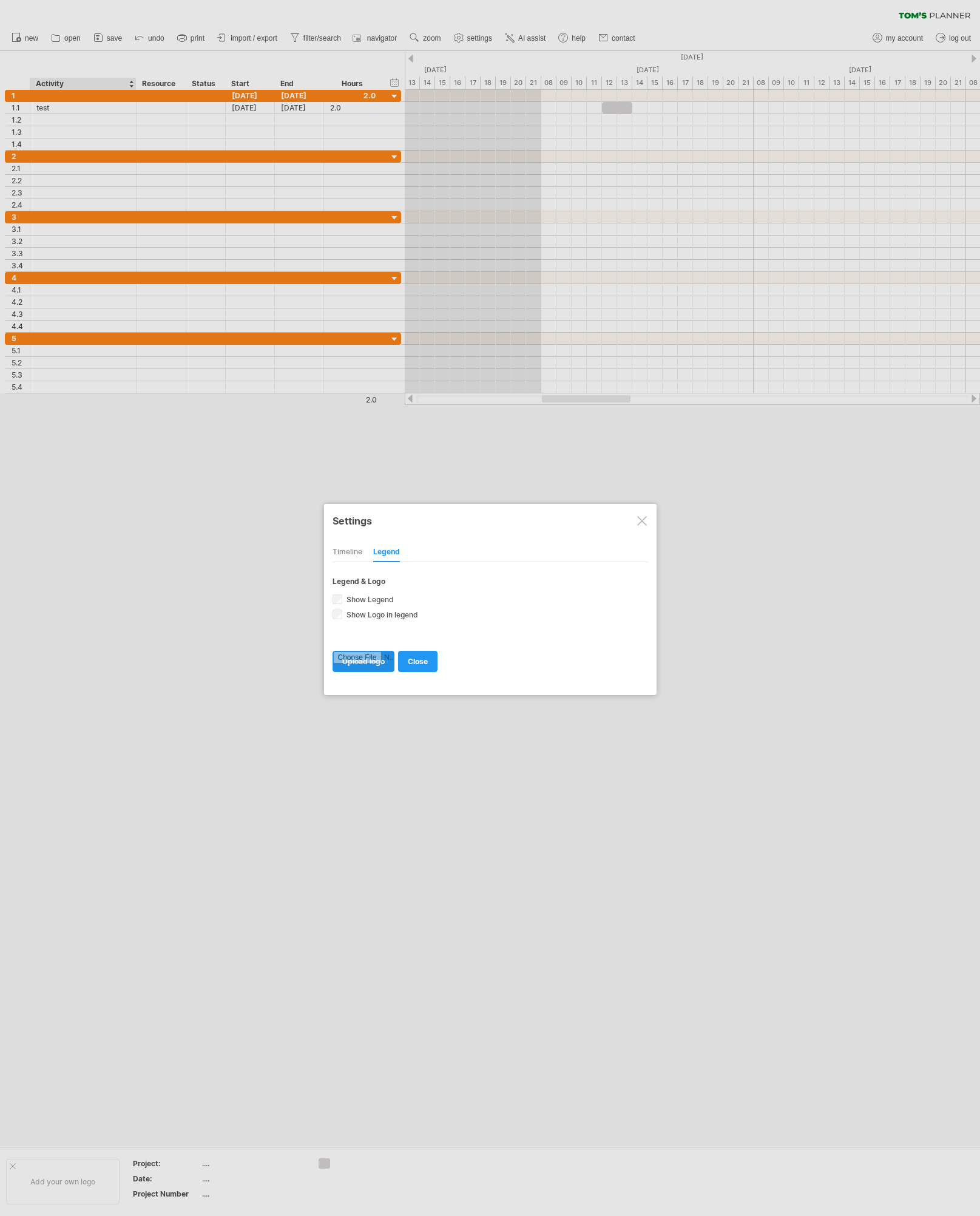
click at [379, 663] on input "file" at bounding box center [363, 661] width 61 height 20
type input "**********"
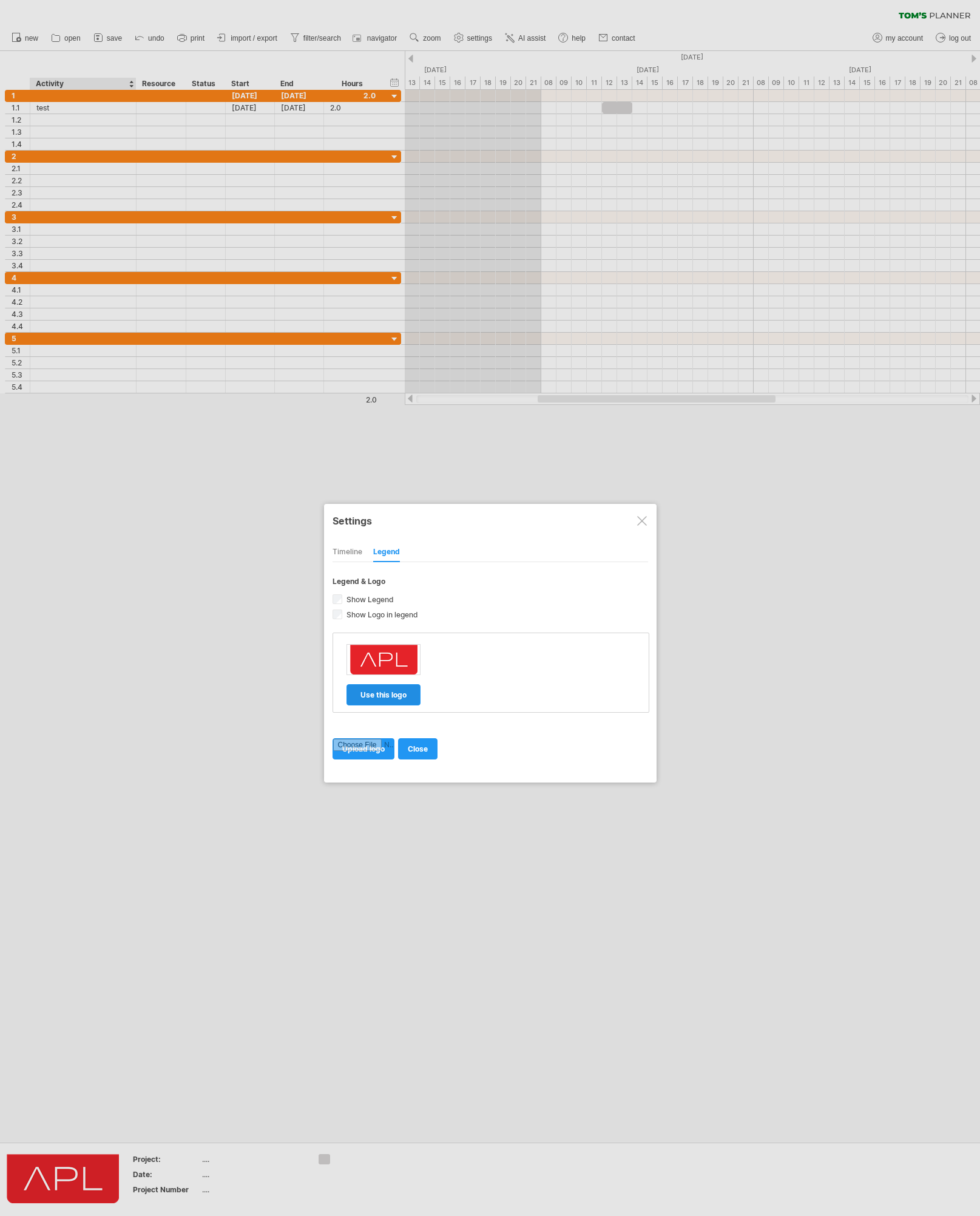
click at [404, 695] on span "use this logo" at bounding box center [384, 695] width 46 height 9
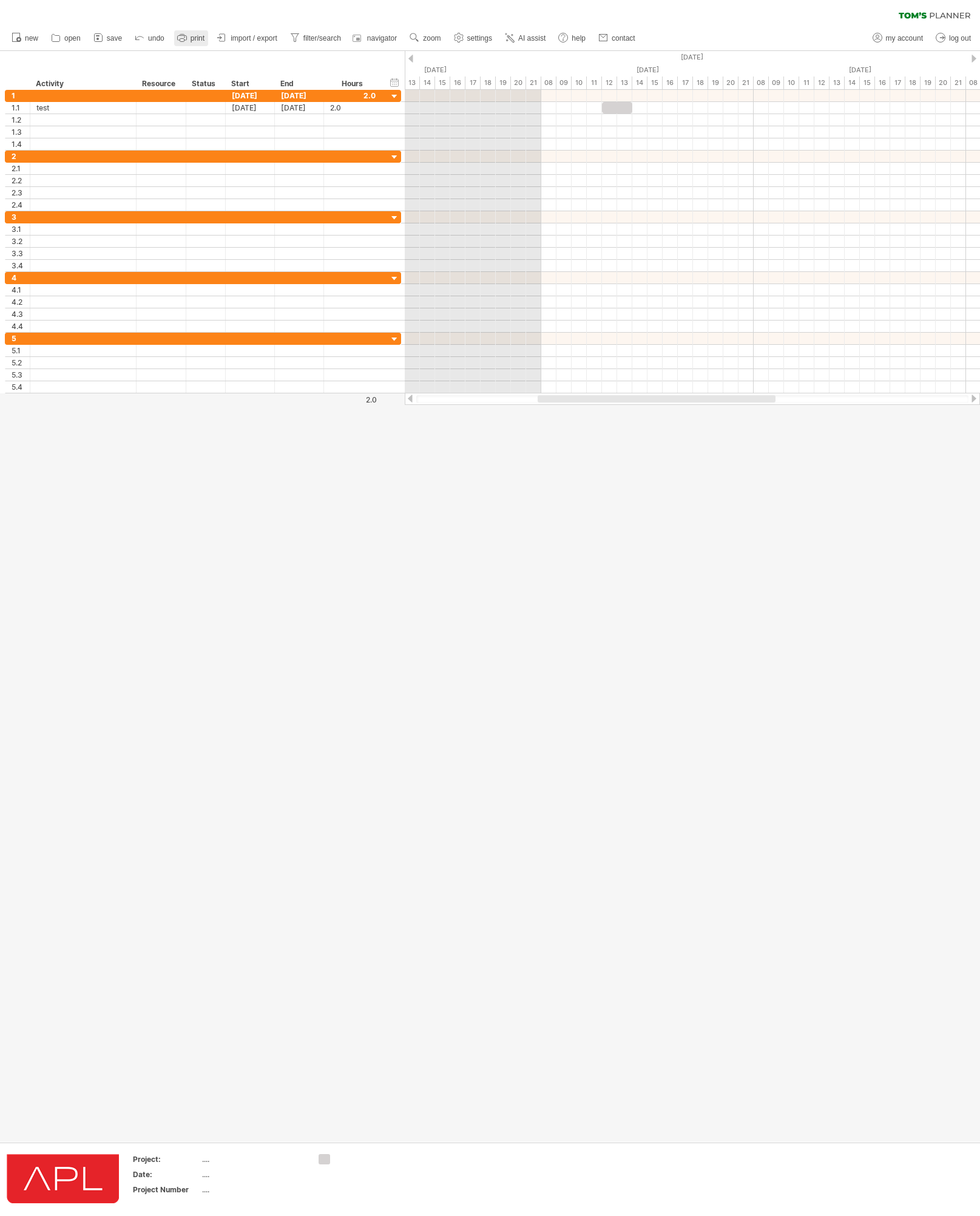
click at [195, 36] on span "print" at bounding box center [197, 38] width 14 height 9
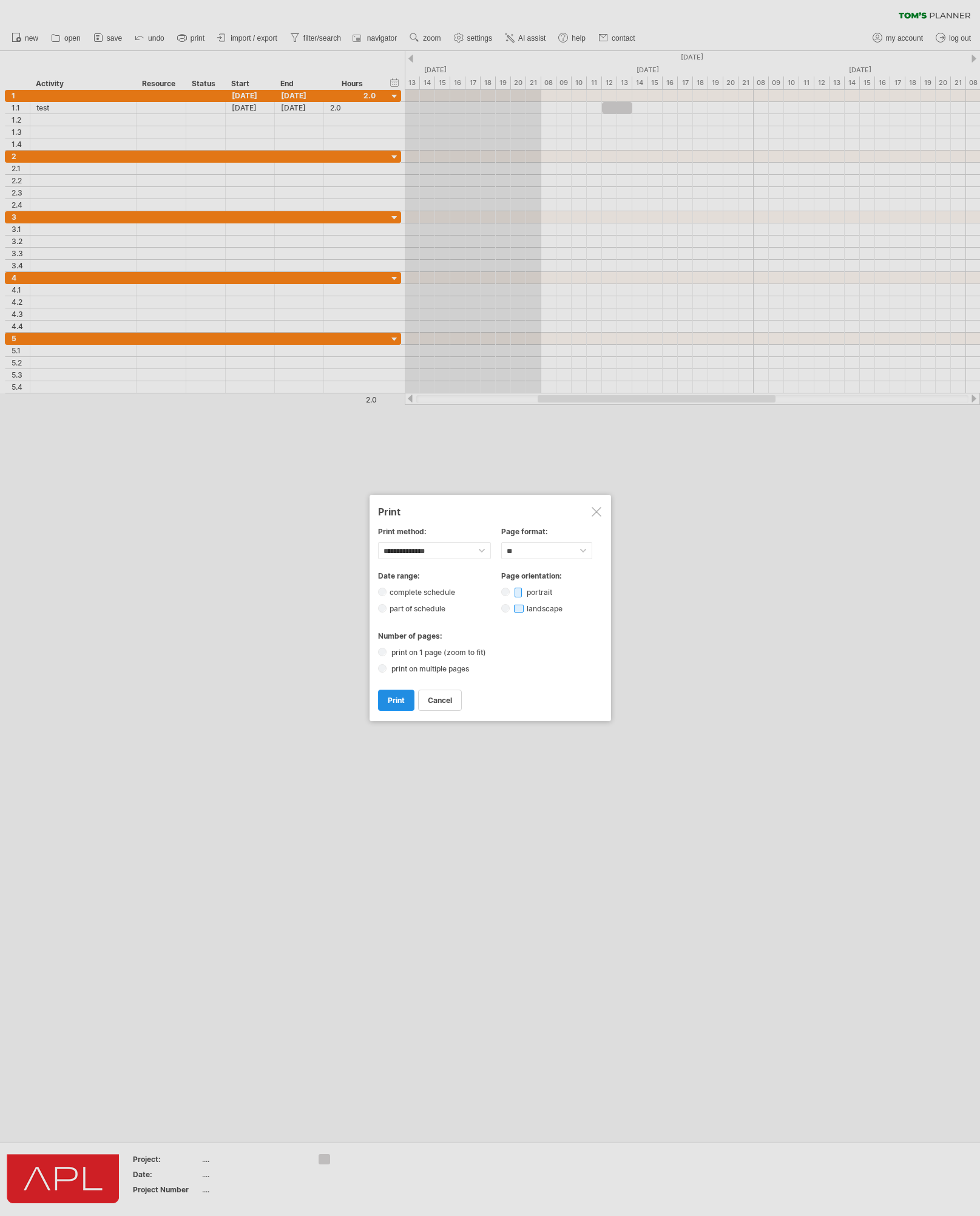
click at [392, 707] on link "print" at bounding box center [396, 700] width 36 height 22
